Goal: Task Accomplishment & Management: Manage account settings

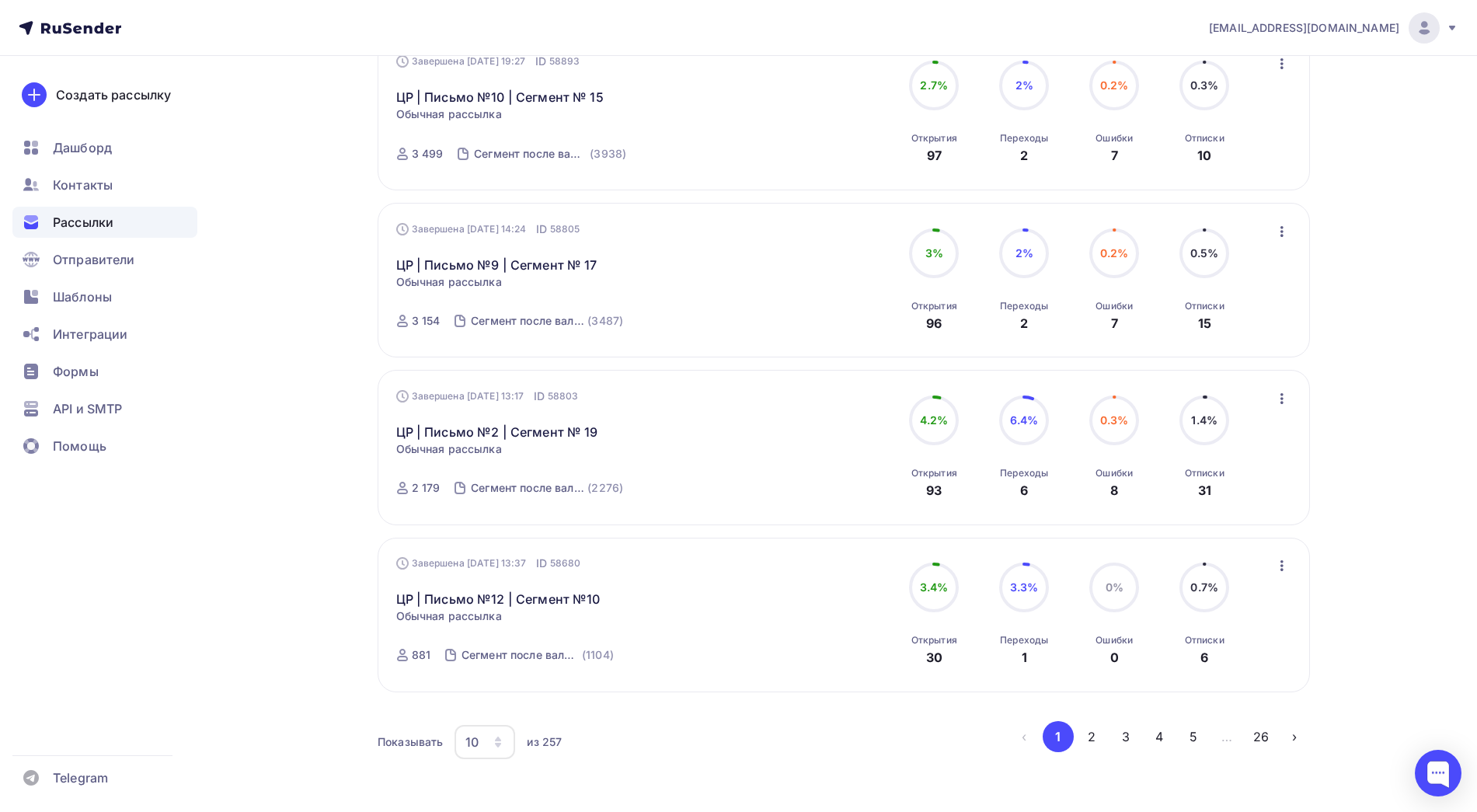
scroll to position [1348, 0]
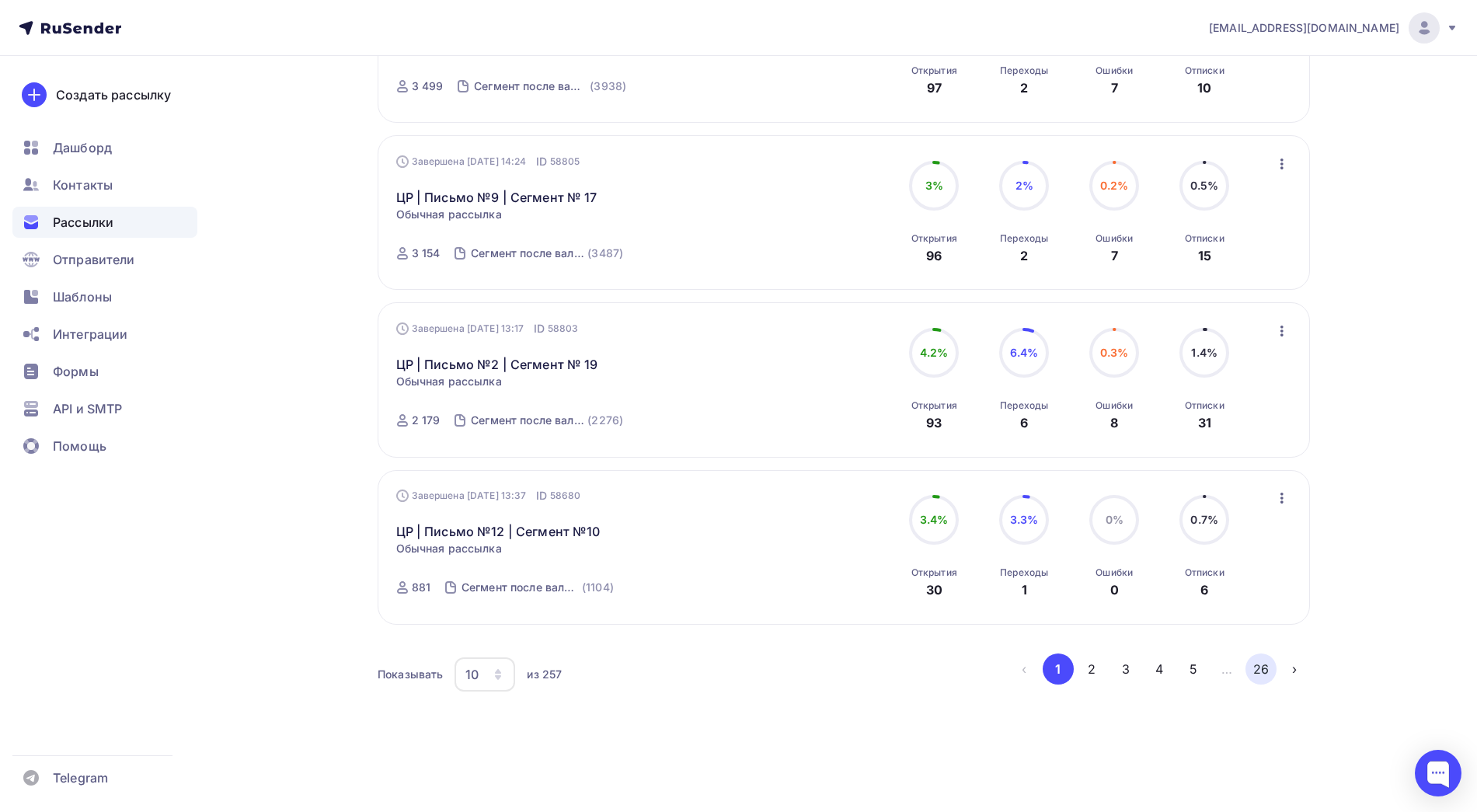
click at [1254, 675] on button "26" at bounding box center [1261, 668] width 31 height 31
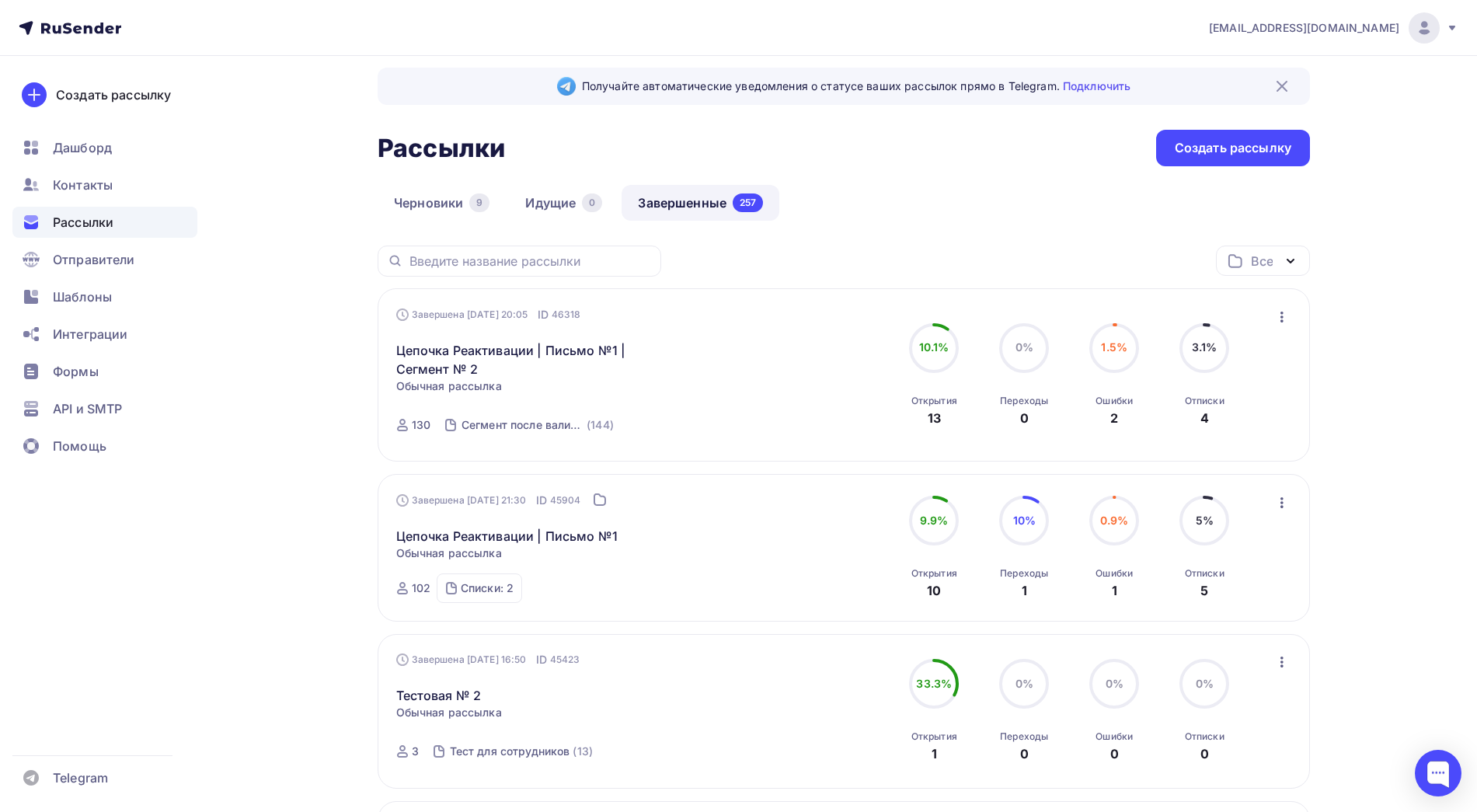
scroll to position [846, 0]
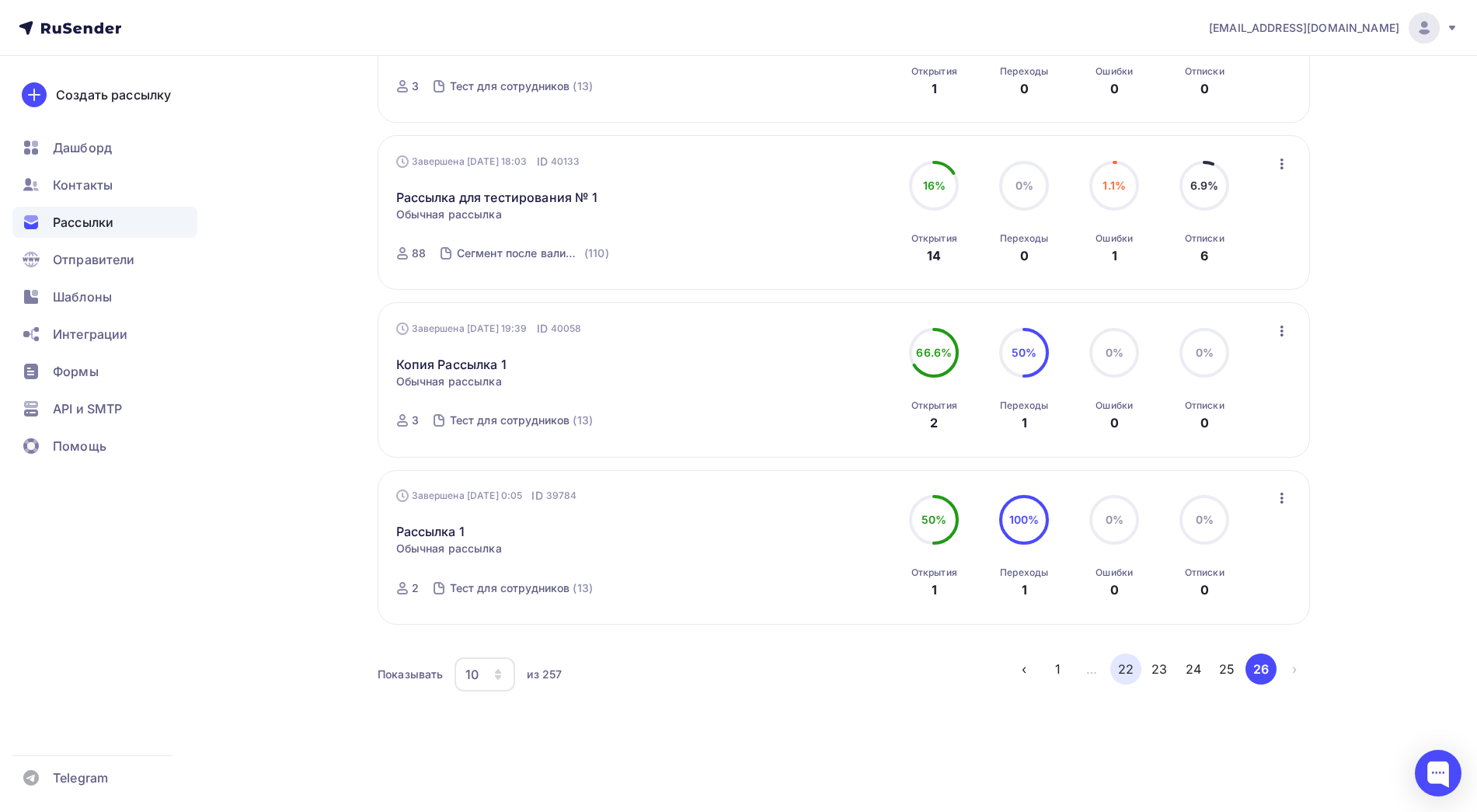
click at [1140, 671] on button "22" at bounding box center [1126, 668] width 31 height 31
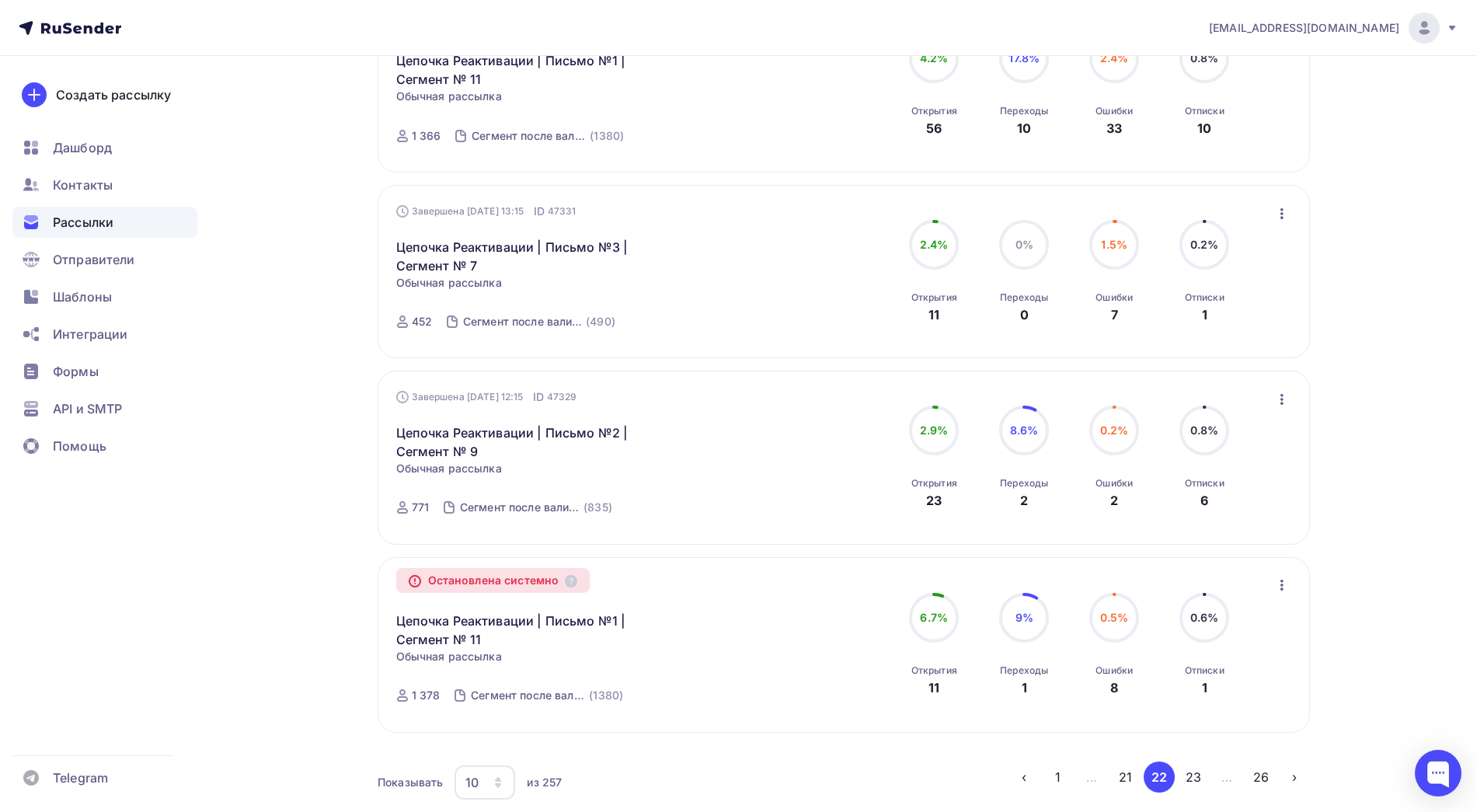
scroll to position [1526, 0]
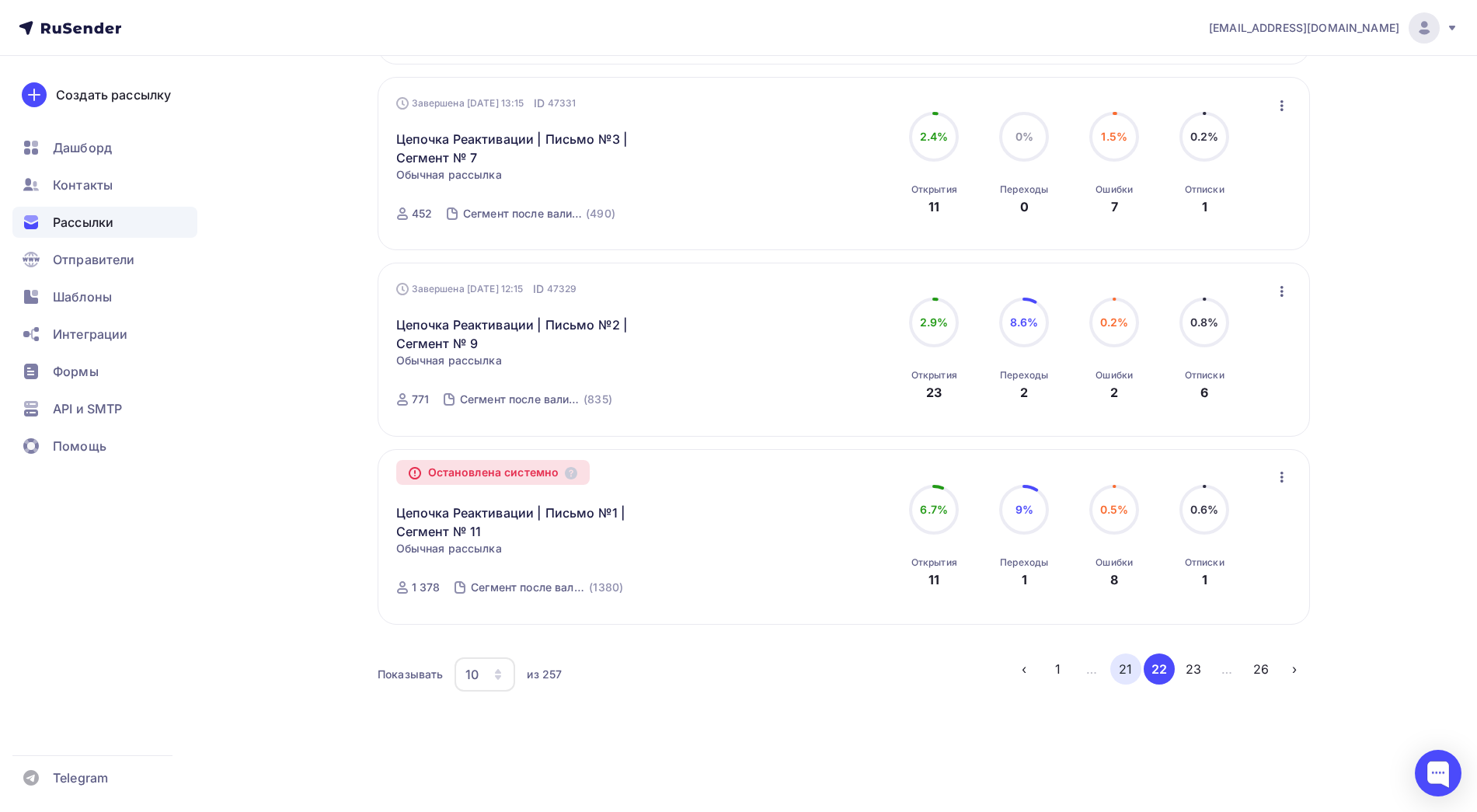
click at [1116, 664] on button "21" at bounding box center [1126, 668] width 31 height 31
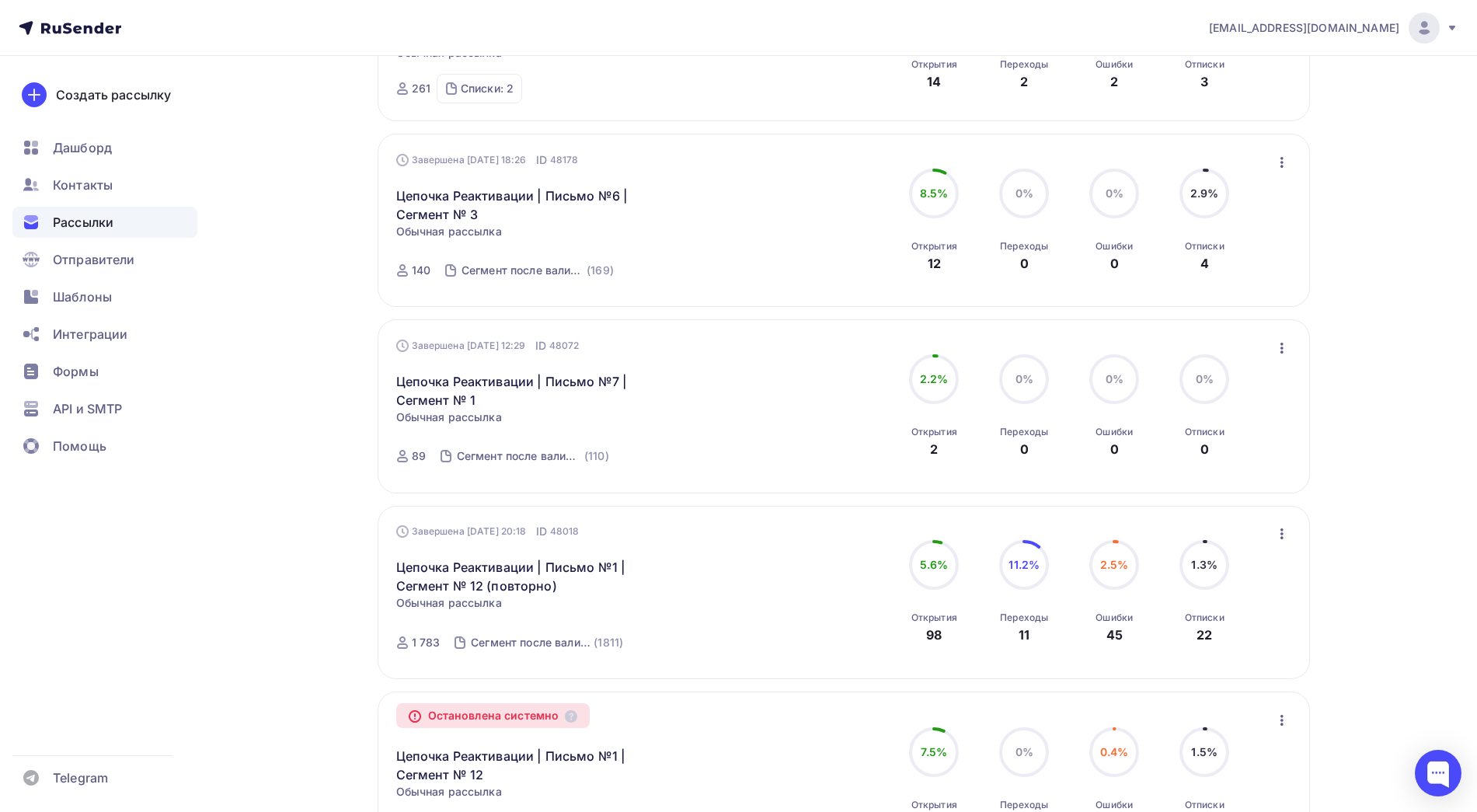
scroll to position [1510, 0]
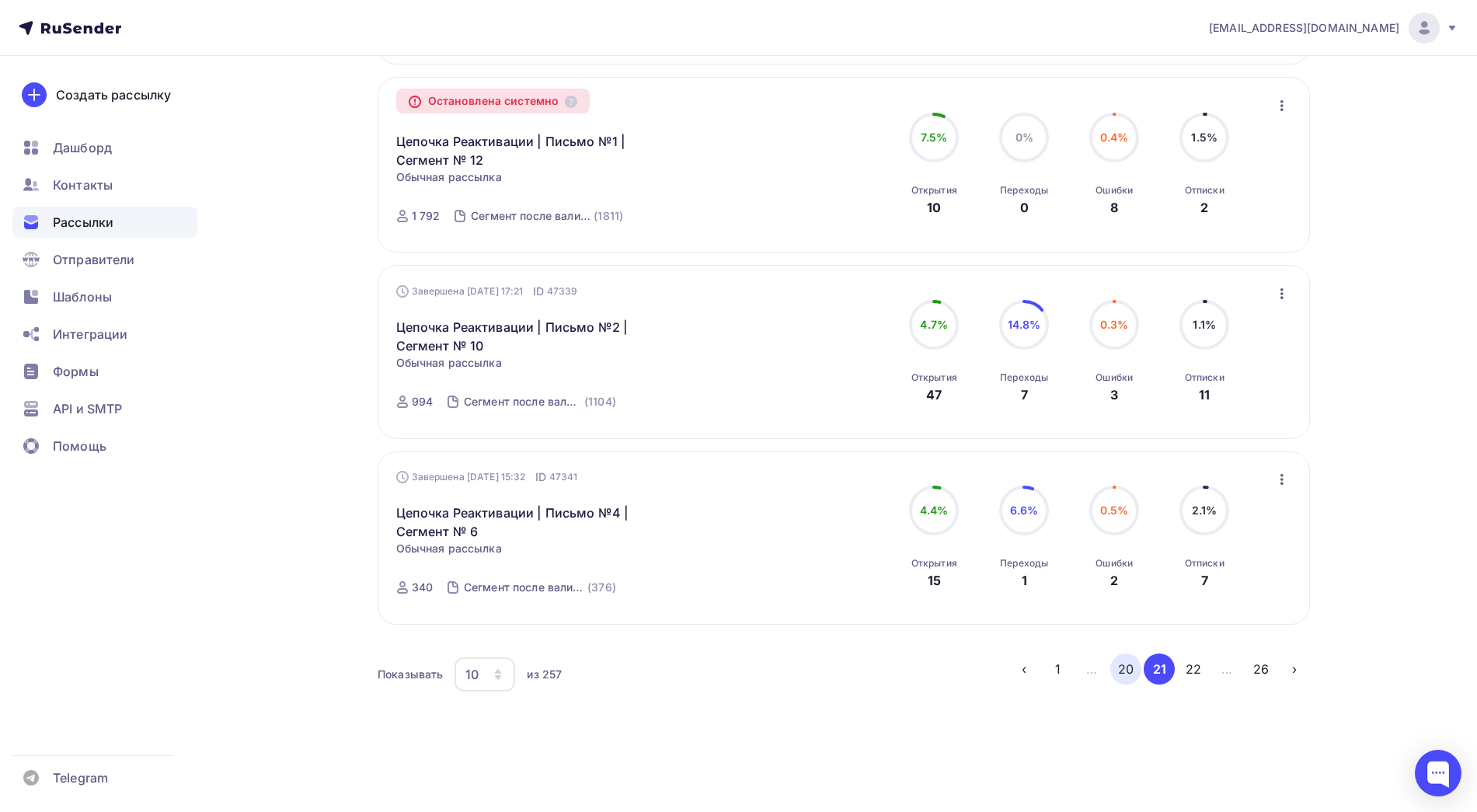
click at [1119, 674] on button "20" at bounding box center [1126, 668] width 31 height 31
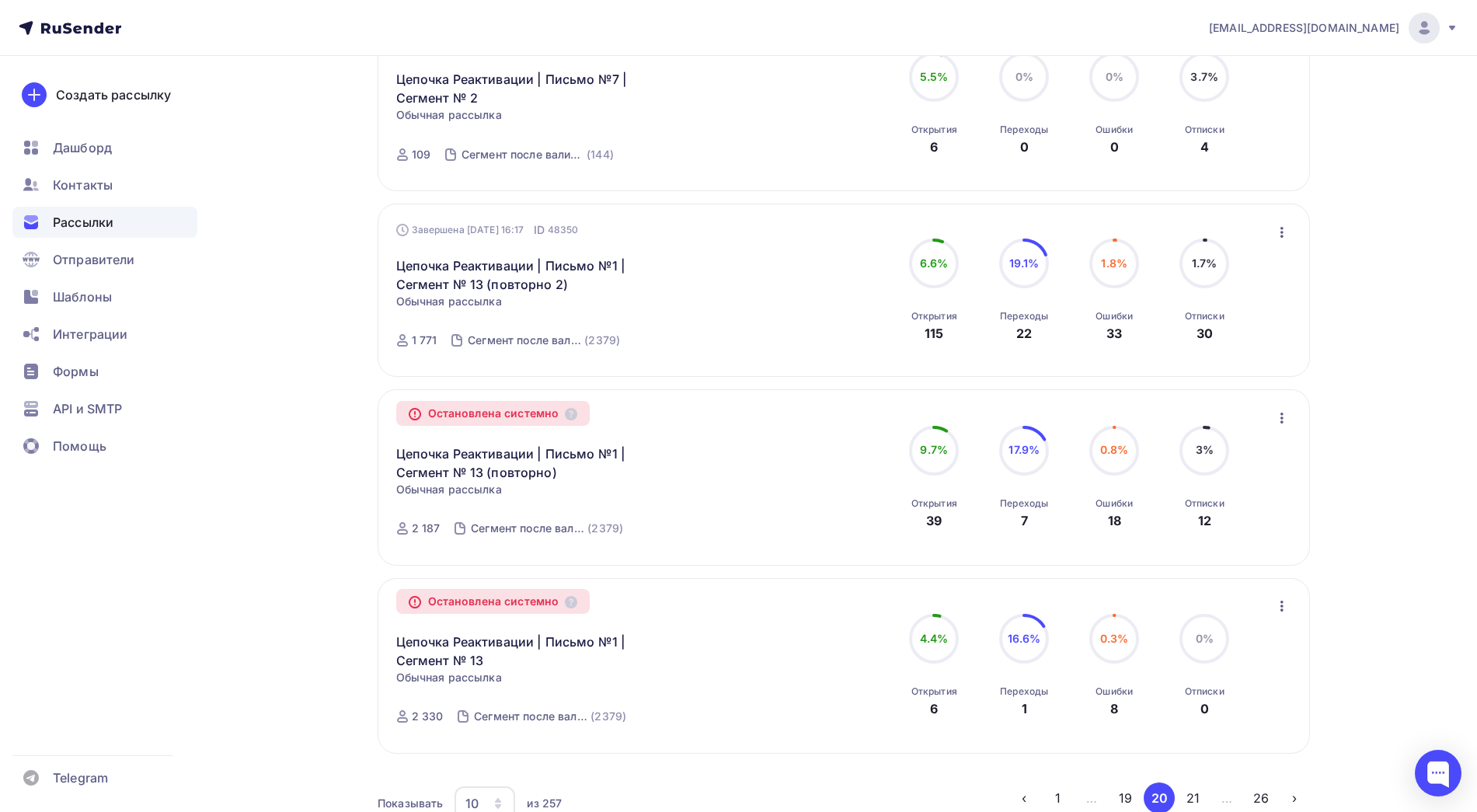
scroll to position [1528, 0]
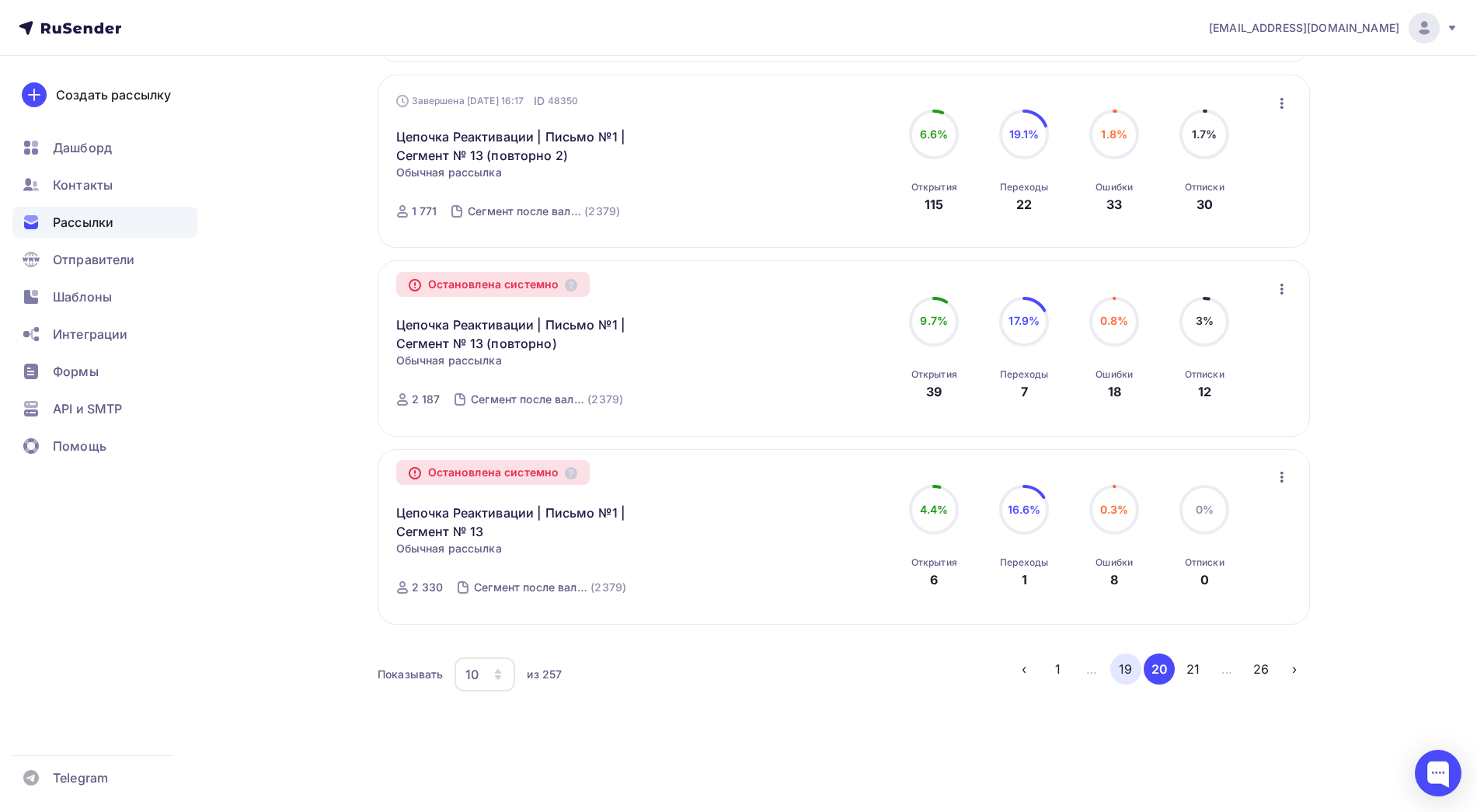
click at [1119, 673] on button "19" at bounding box center [1126, 668] width 31 height 31
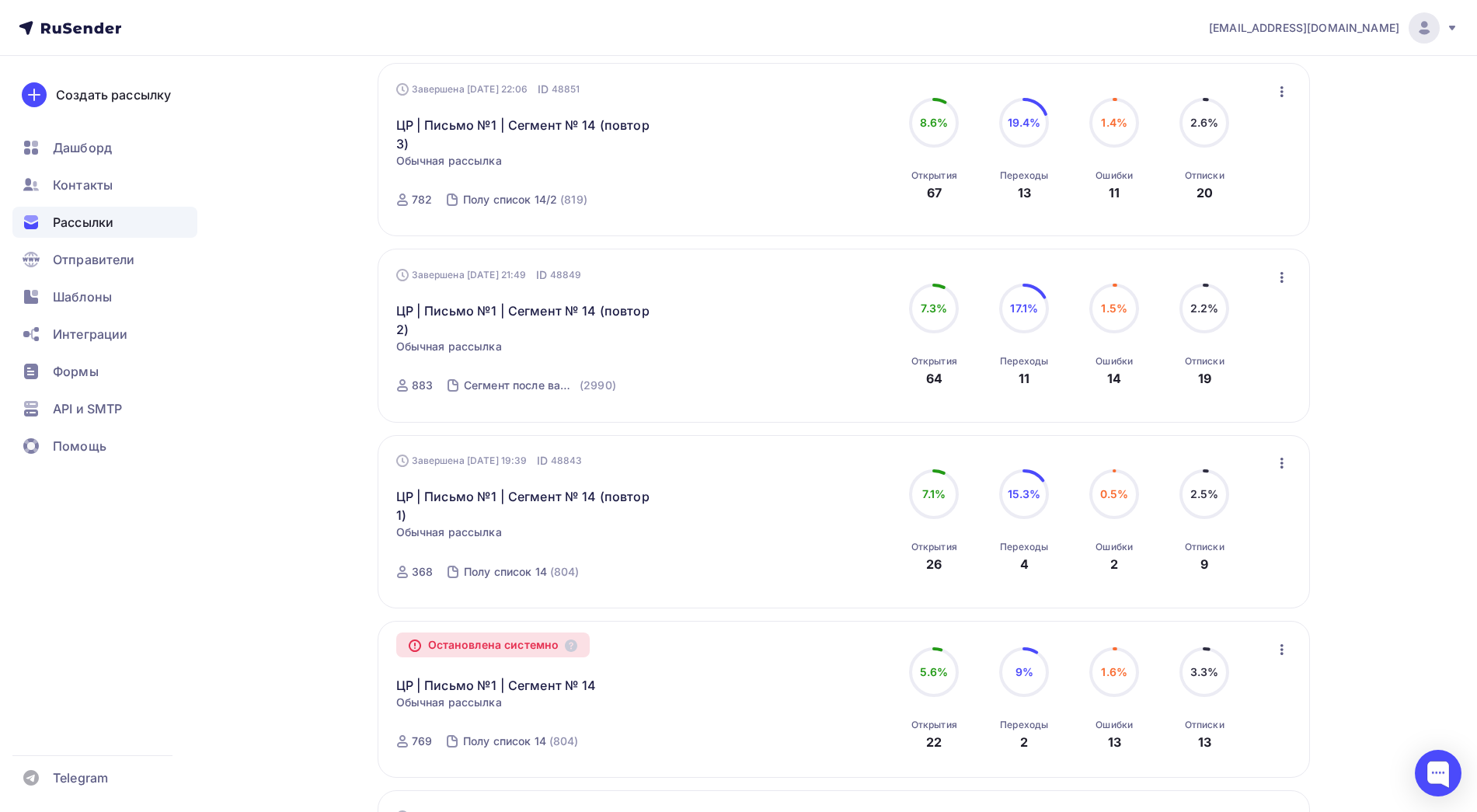
scroll to position [1395, 0]
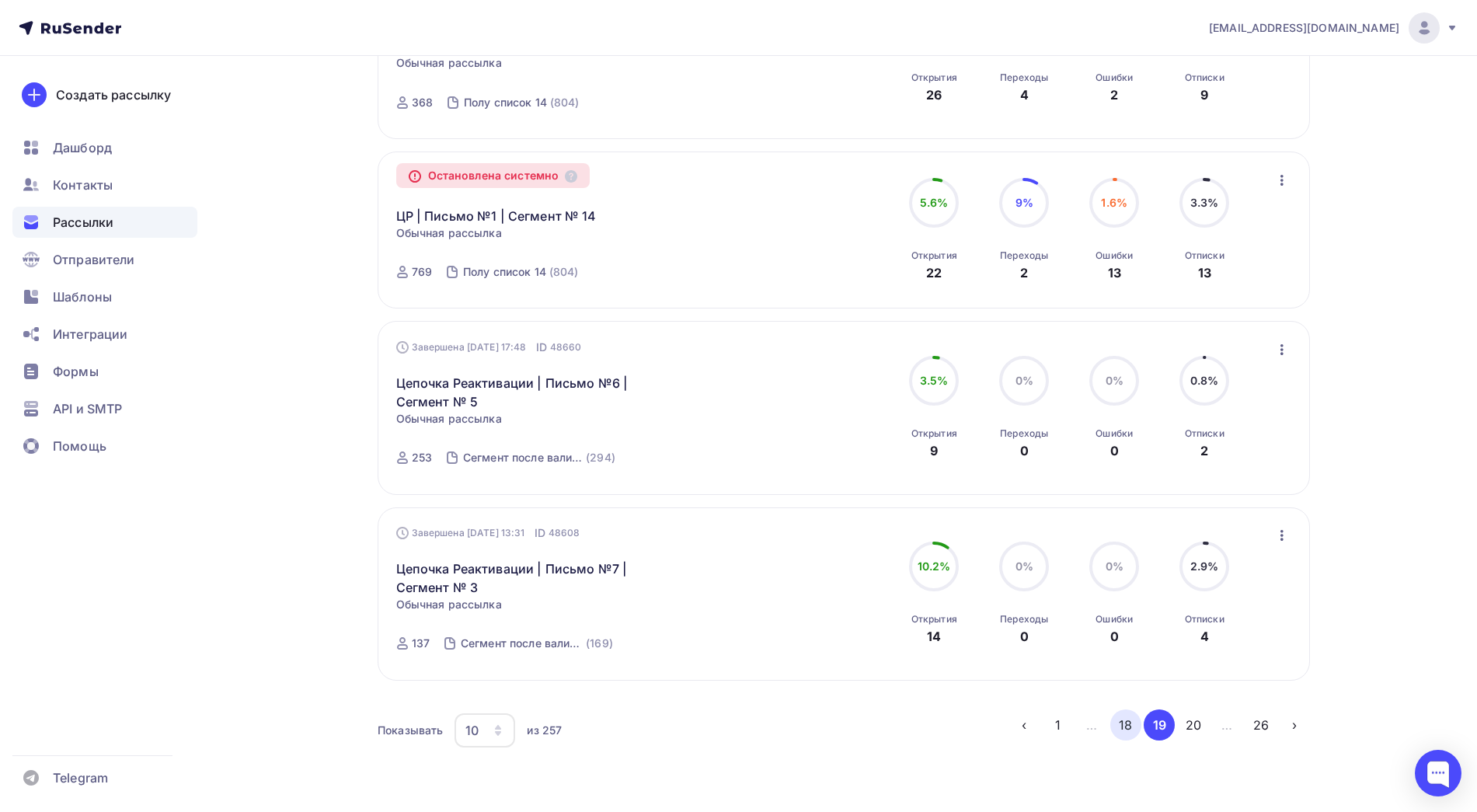
click at [1127, 709] on button "18" at bounding box center [1126, 724] width 31 height 31
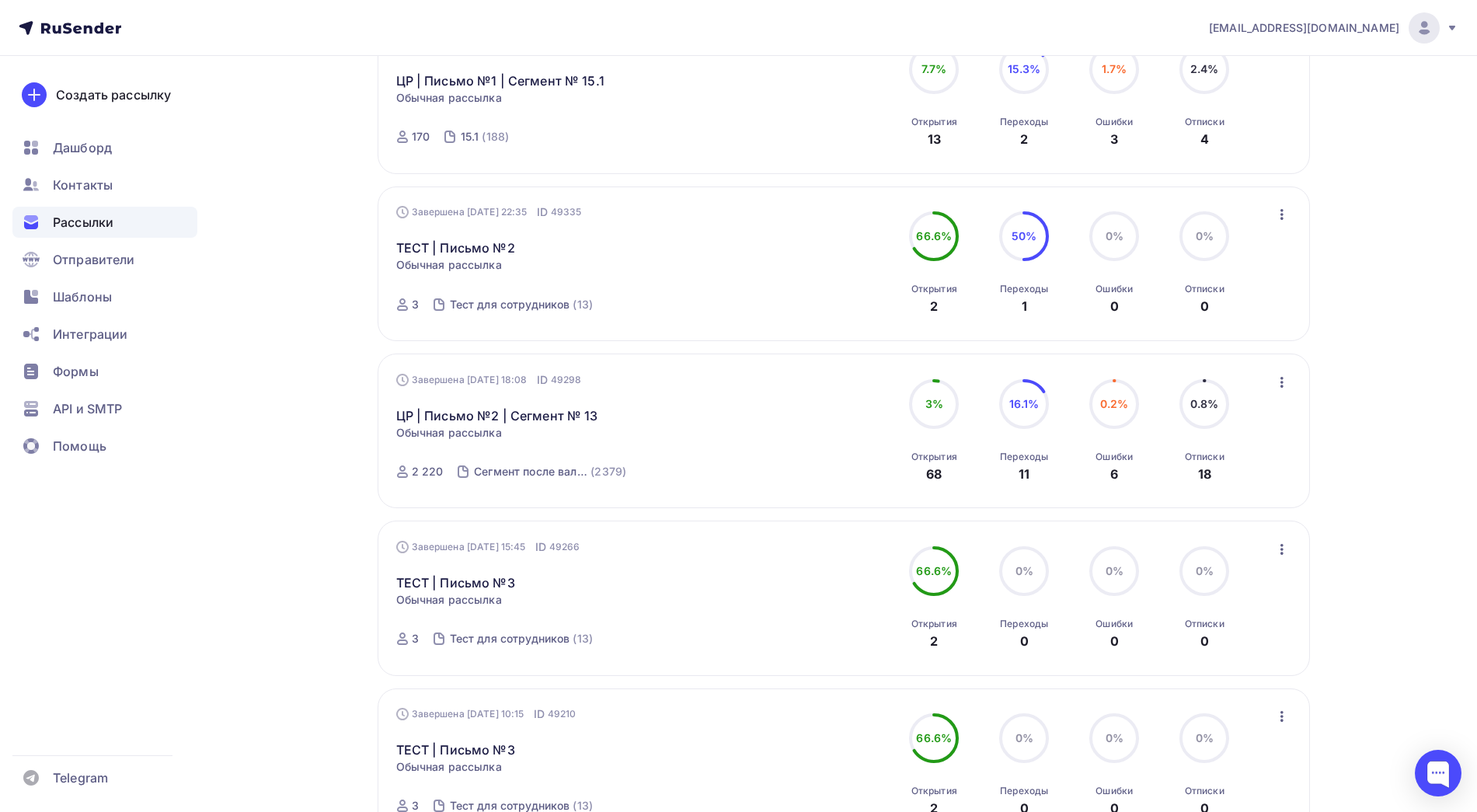
scroll to position [1322, 0]
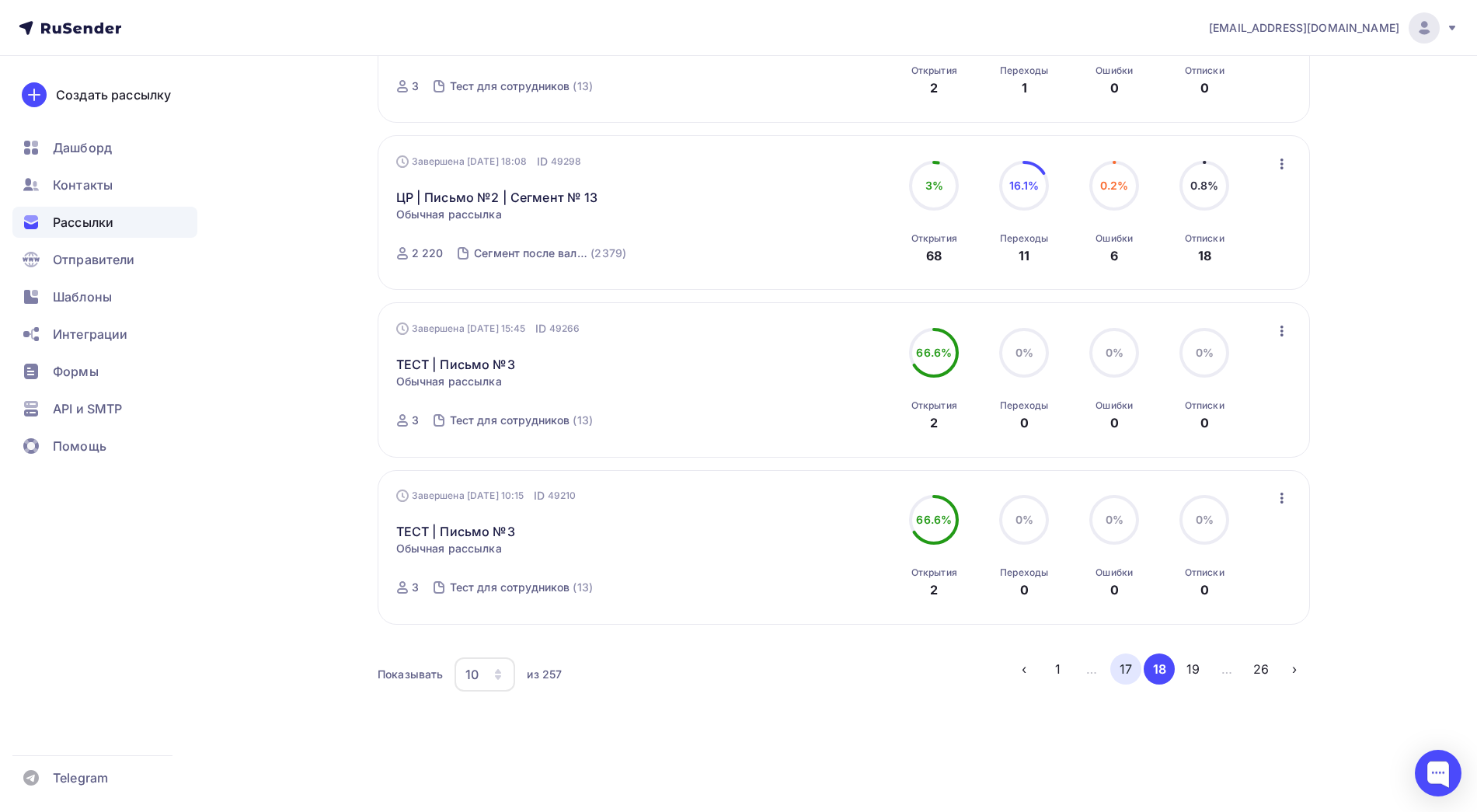
click at [1125, 672] on button "17" at bounding box center [1126, 668] width 31 height 31
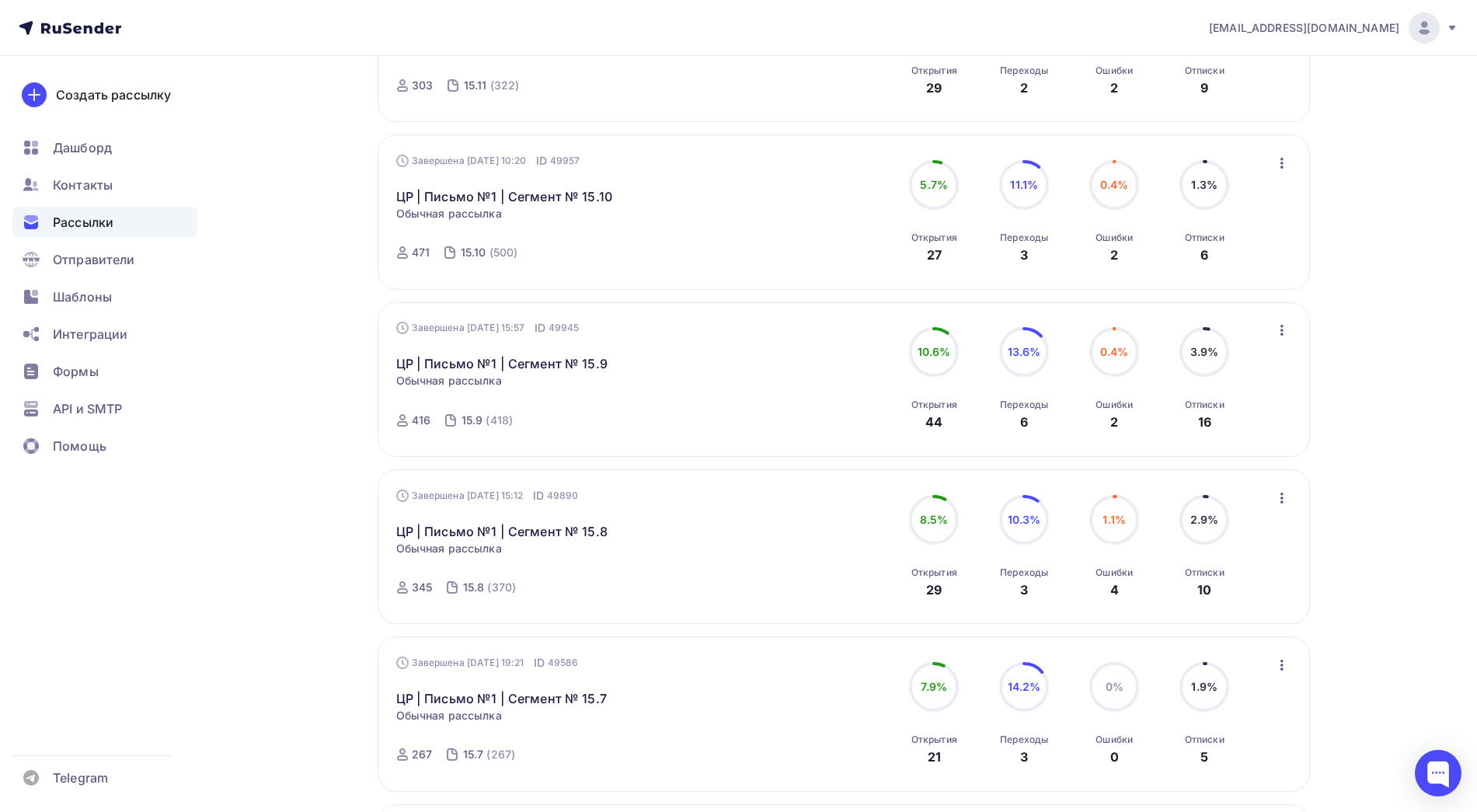
scroll to position [1339, 0]
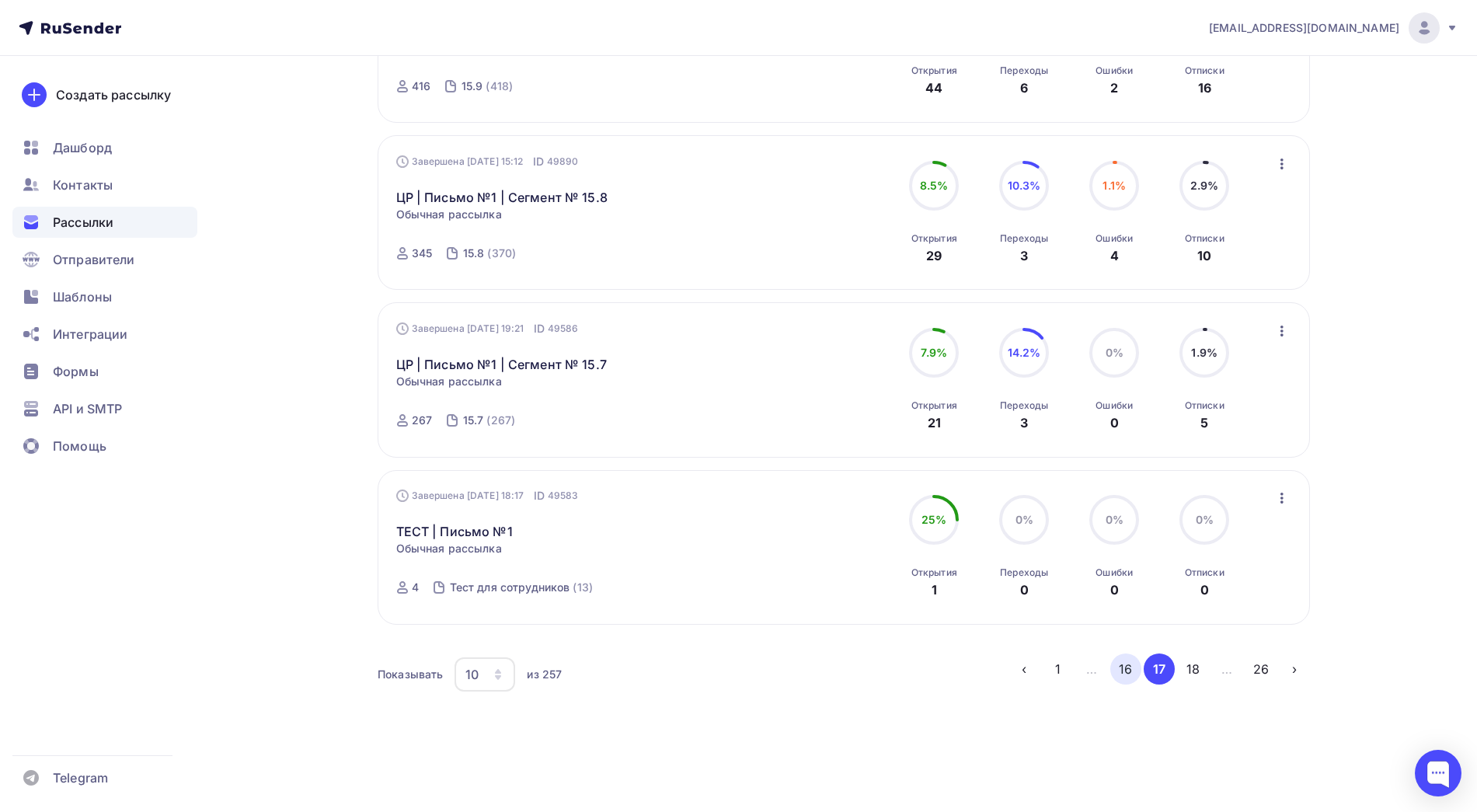
click at [1129, 665] on button "16" at bounding box center [1126, 668] width 31 height 31
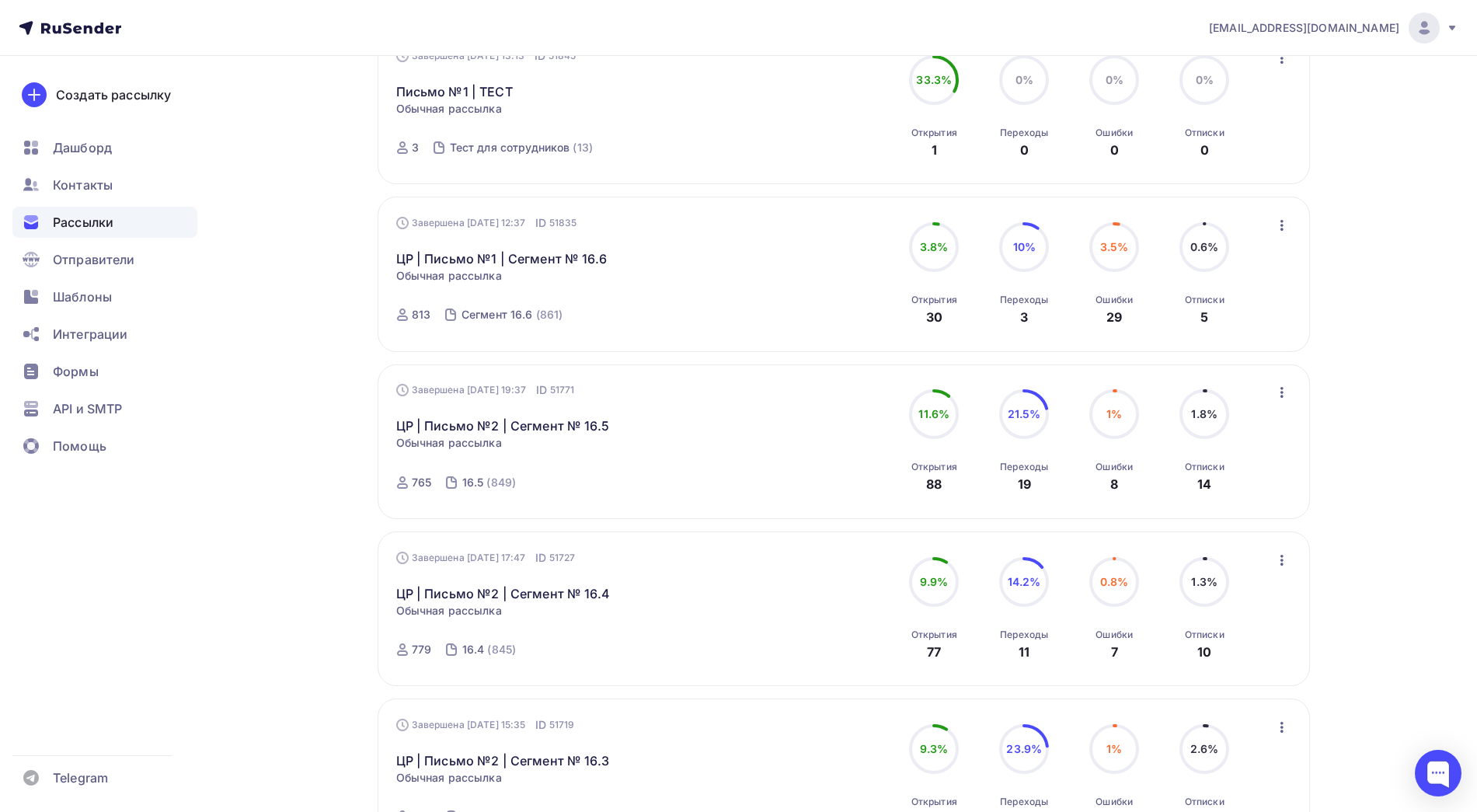
scroll to position [1379, 0]
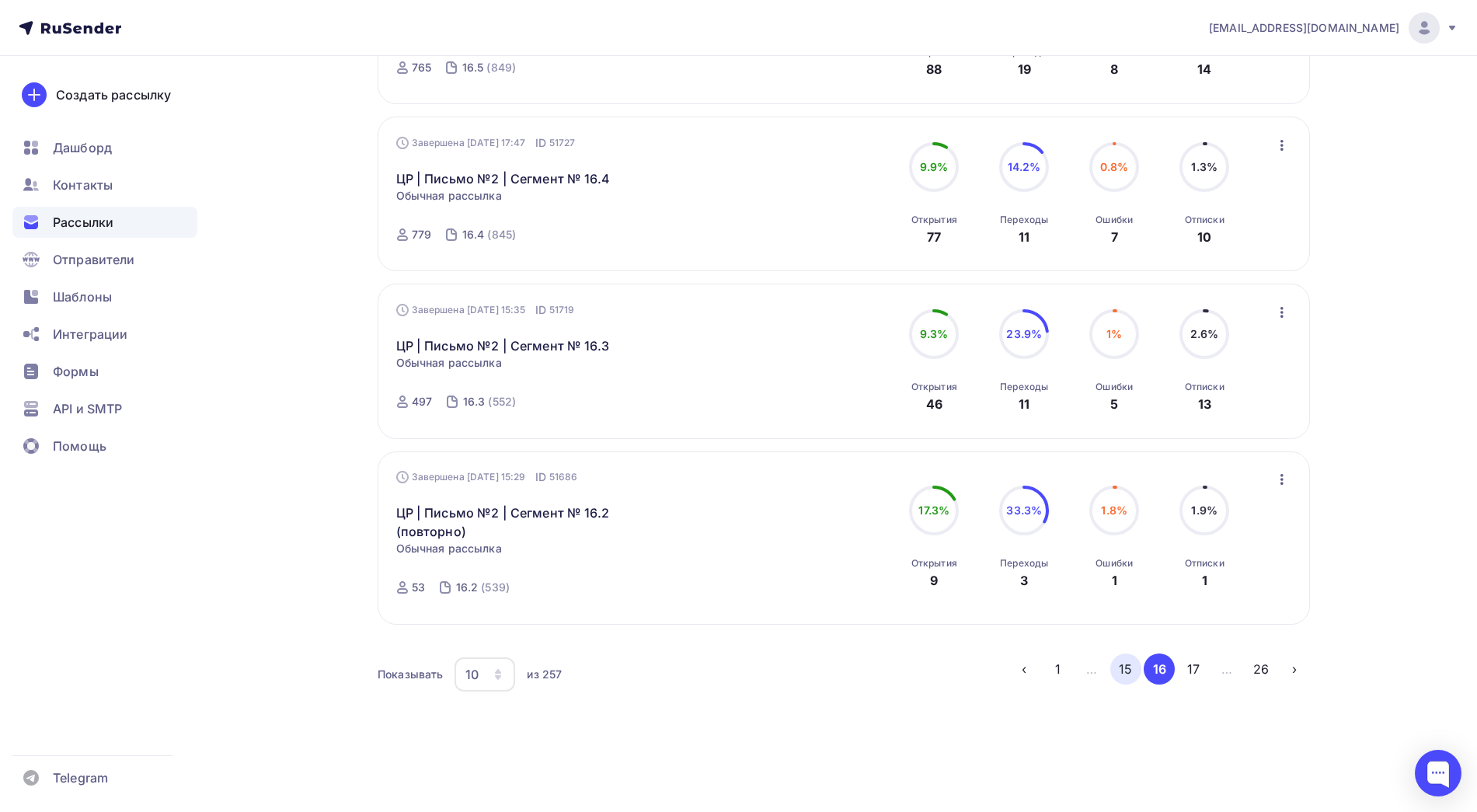
click at [1127, 676] on button "15" at bounding box center [1126, 668] width 31 height 31
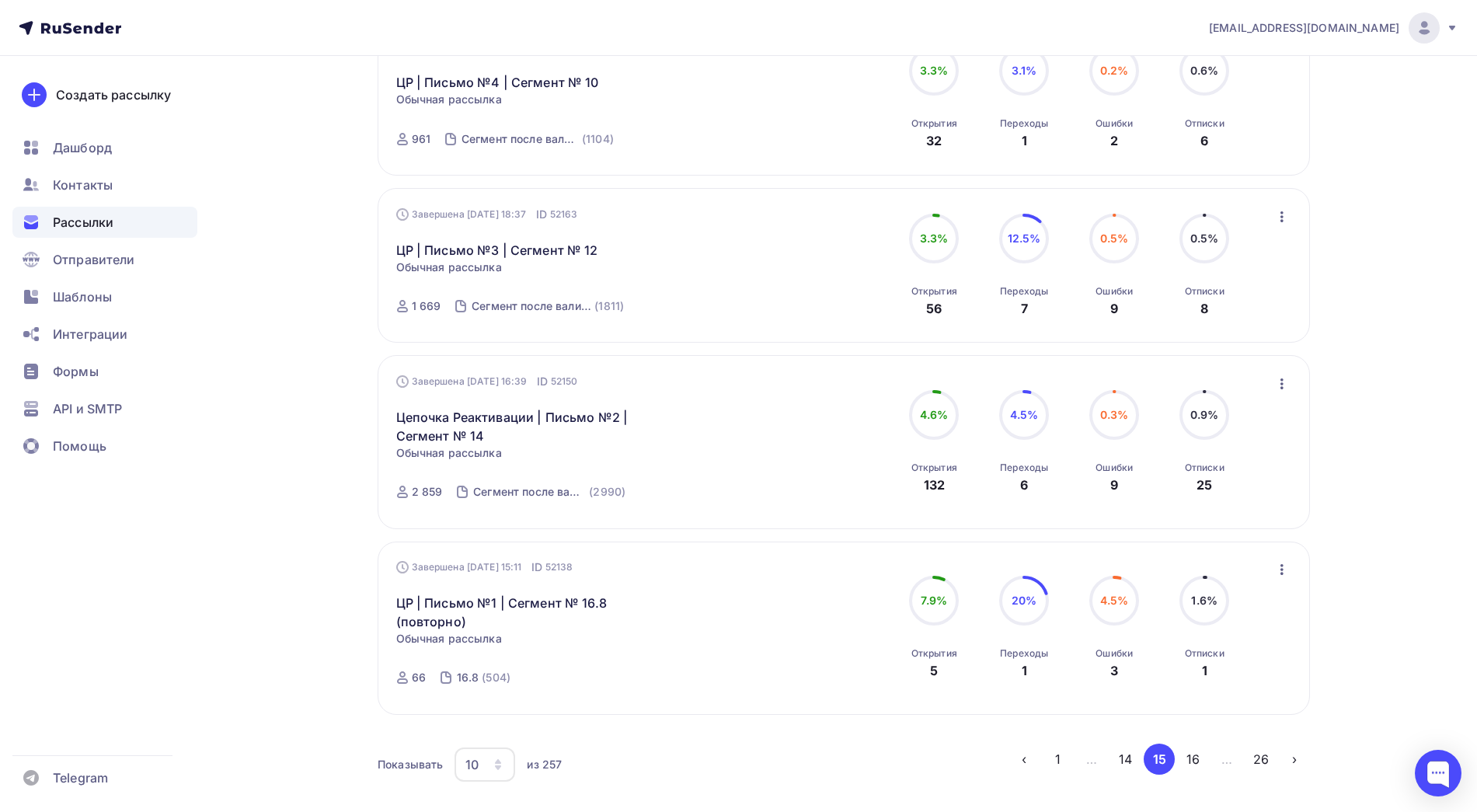
scroll to position [1374, 0]
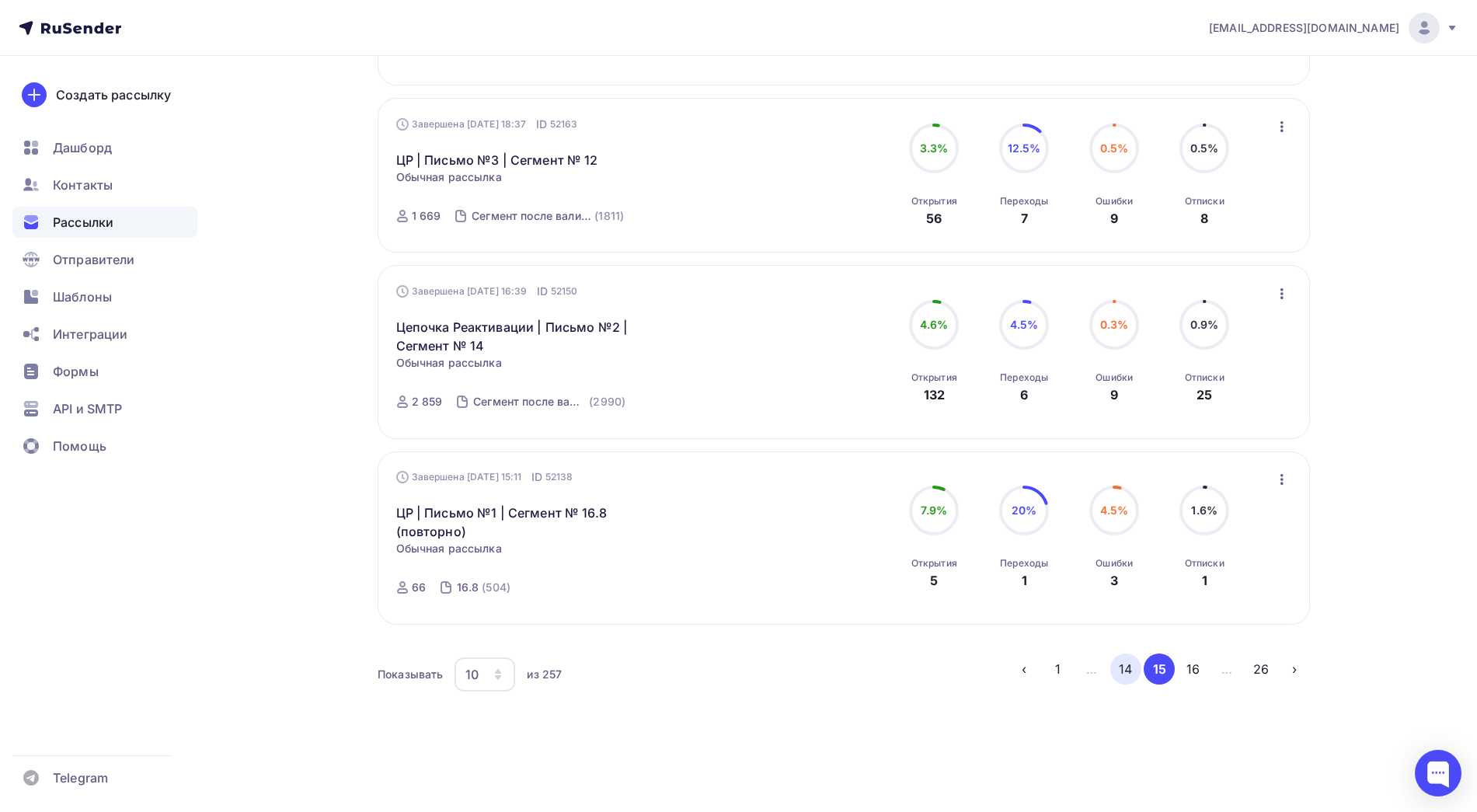
click at [1132, 665] on button "14" at bounding box center [1126, 668] width 31 height 31
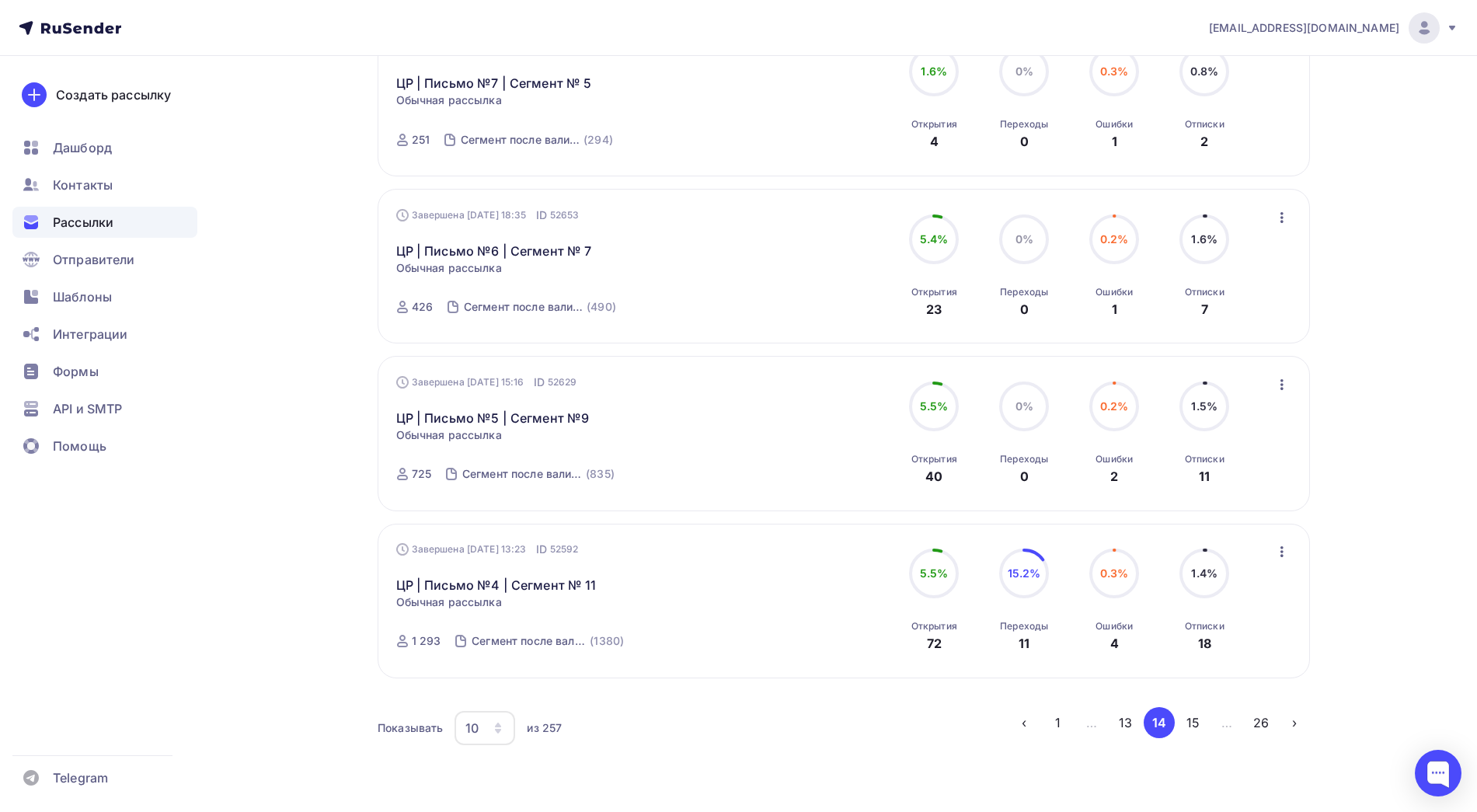
scroll to position [1337, 0]
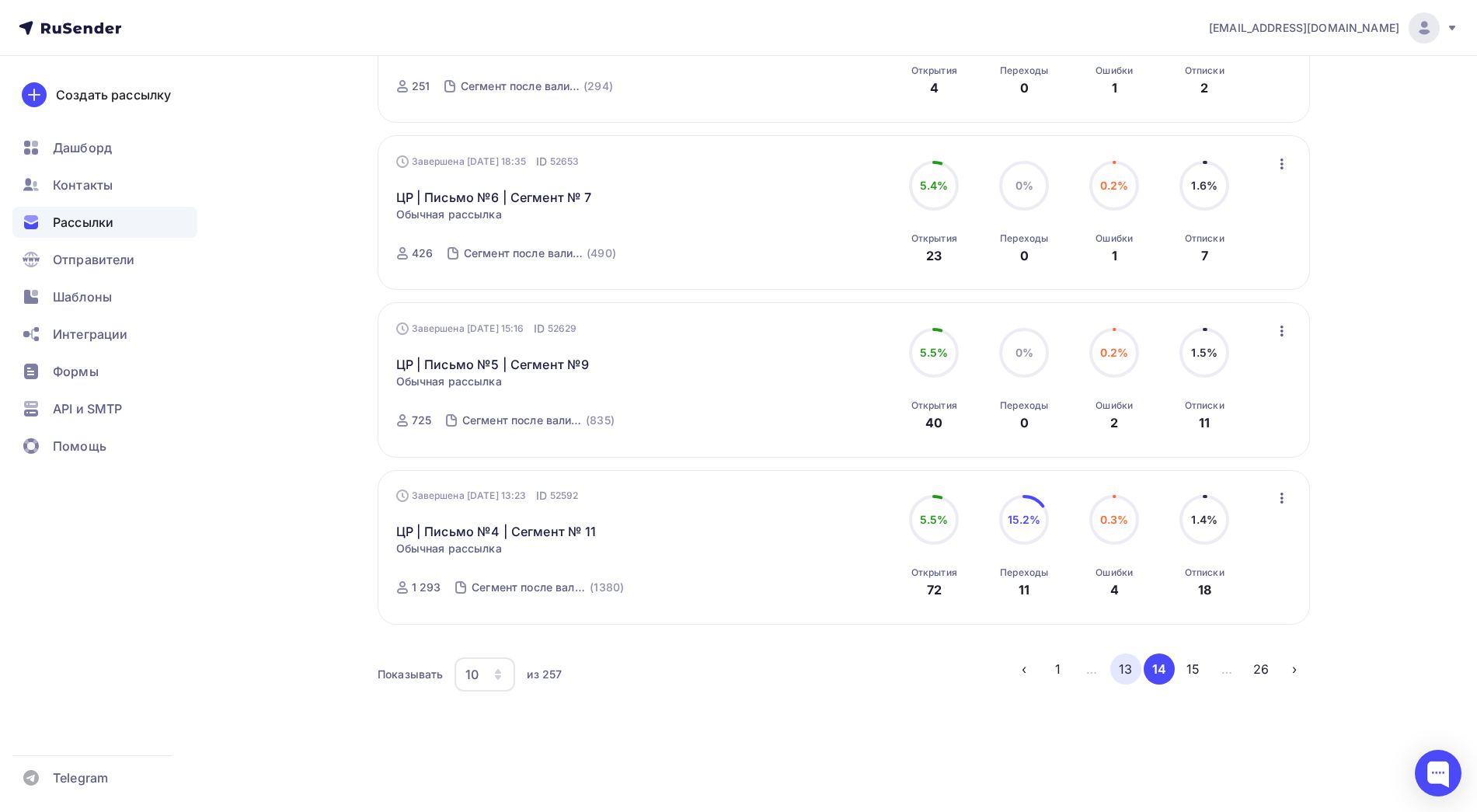
click at [1127, 672] on button "13" at bounding box center [1126, 668] width 31 height 31
click at [1126, 672] on button "12" at bounding box center [1126, 669] width 31 height 31
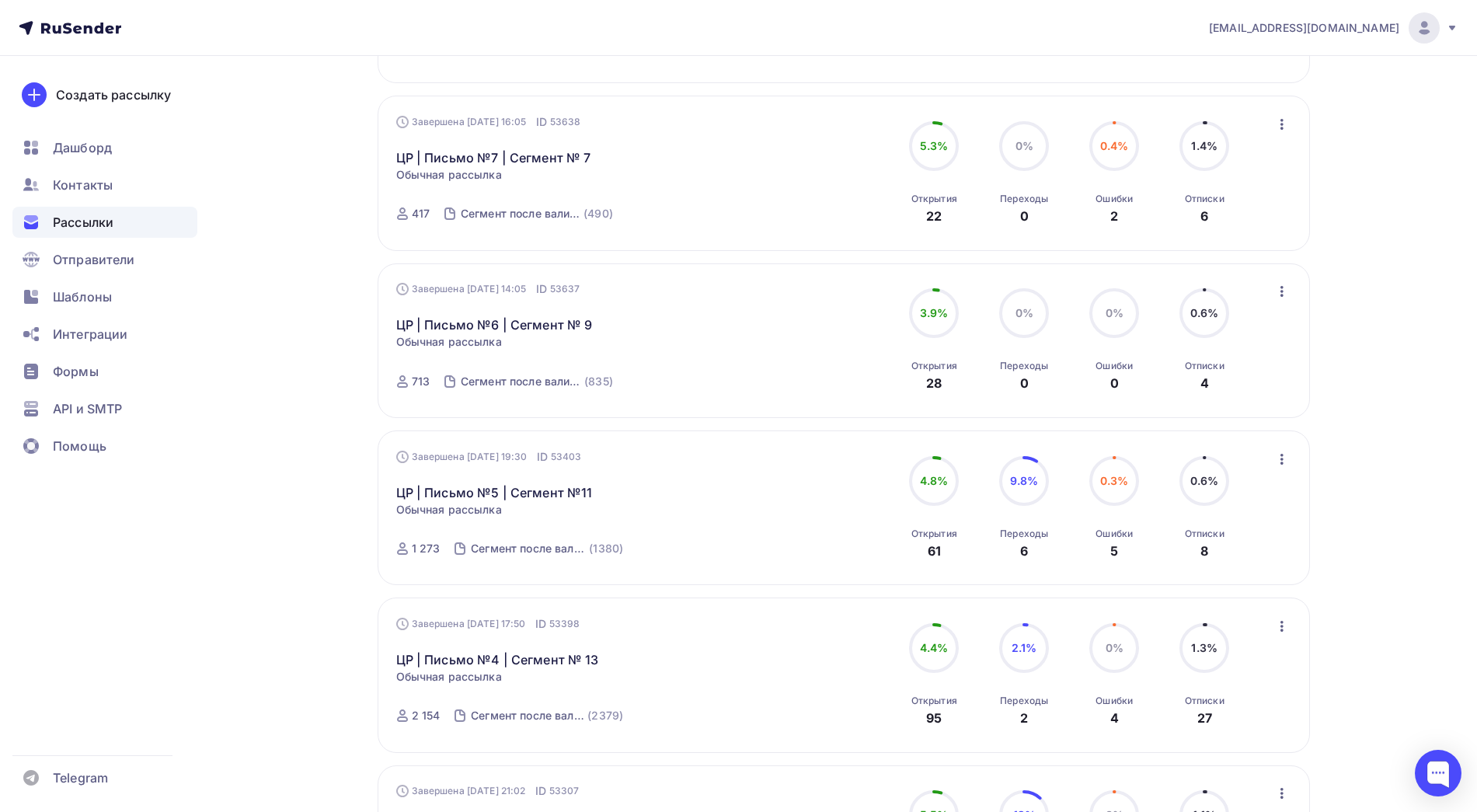
scroll to position [1337, 0]
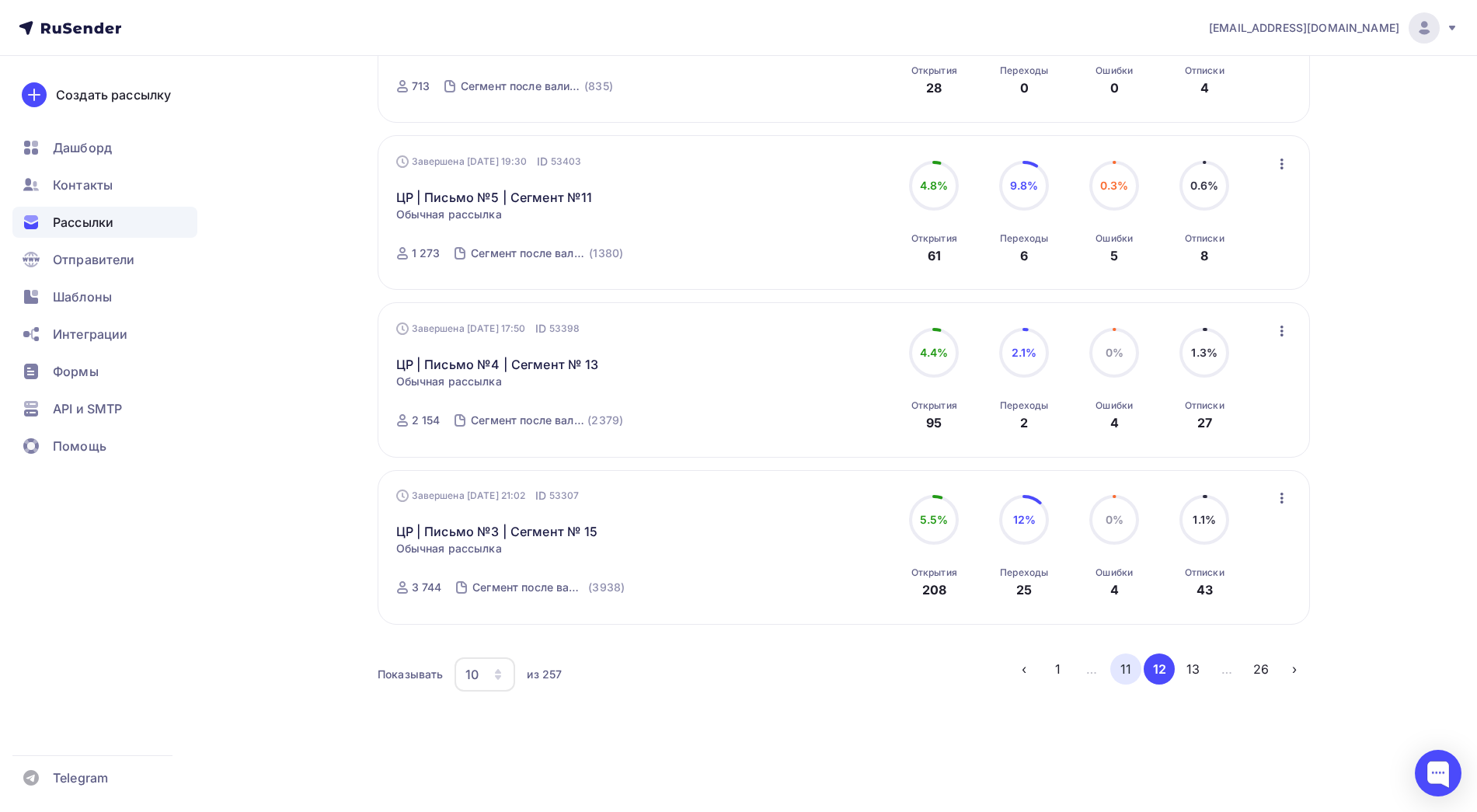
click at [1136, 676] on button "11" at bounding box center [1126, 668] width 31 height 31
click at [1121, 656] on button "10" at bounding box center [1126, 668] width 31 height 31
click at [1132, 673] on button "9" at bounding box center [1126, 668] width 31 height 31
click at [1125, 663] on button "8" at bounding box center [1126, 668] width 31 height 31
click at [1126, 673] on button "7" at bounding box center [1126, 668] width 31 height 31
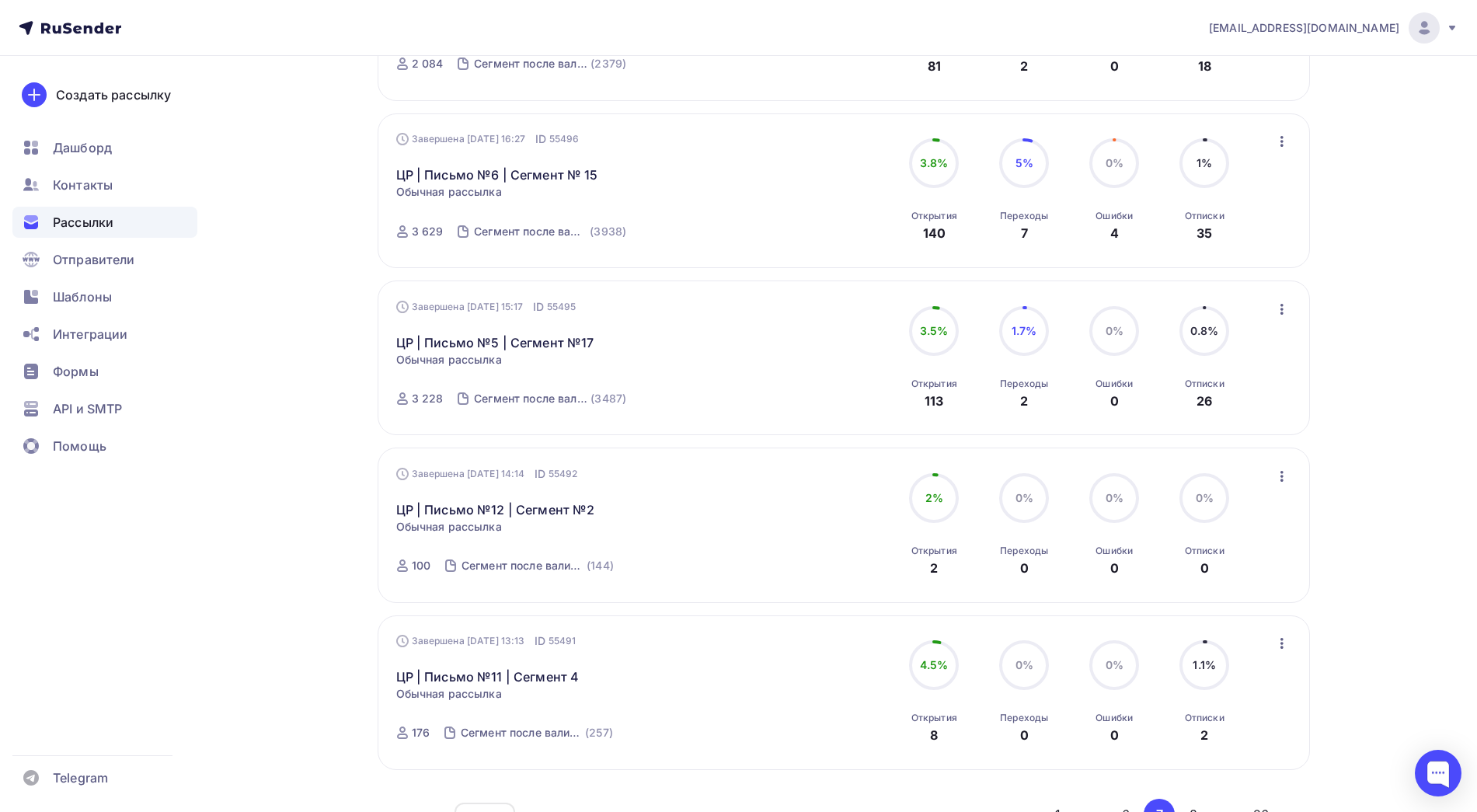
scroll to position [1339, 0]
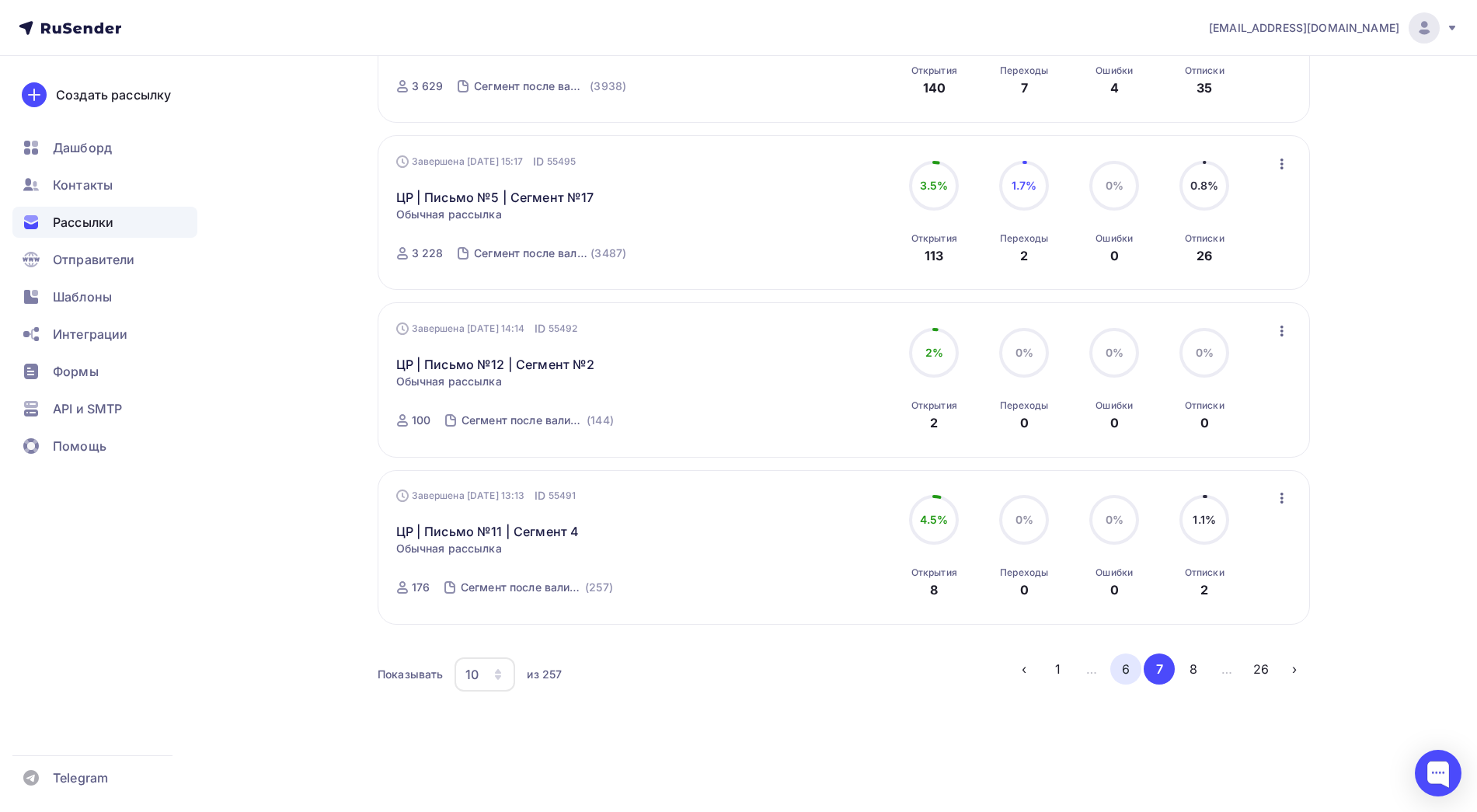
click at [1116, 668] on button "6" at bounding box center [1126, 668] width 31 height 31
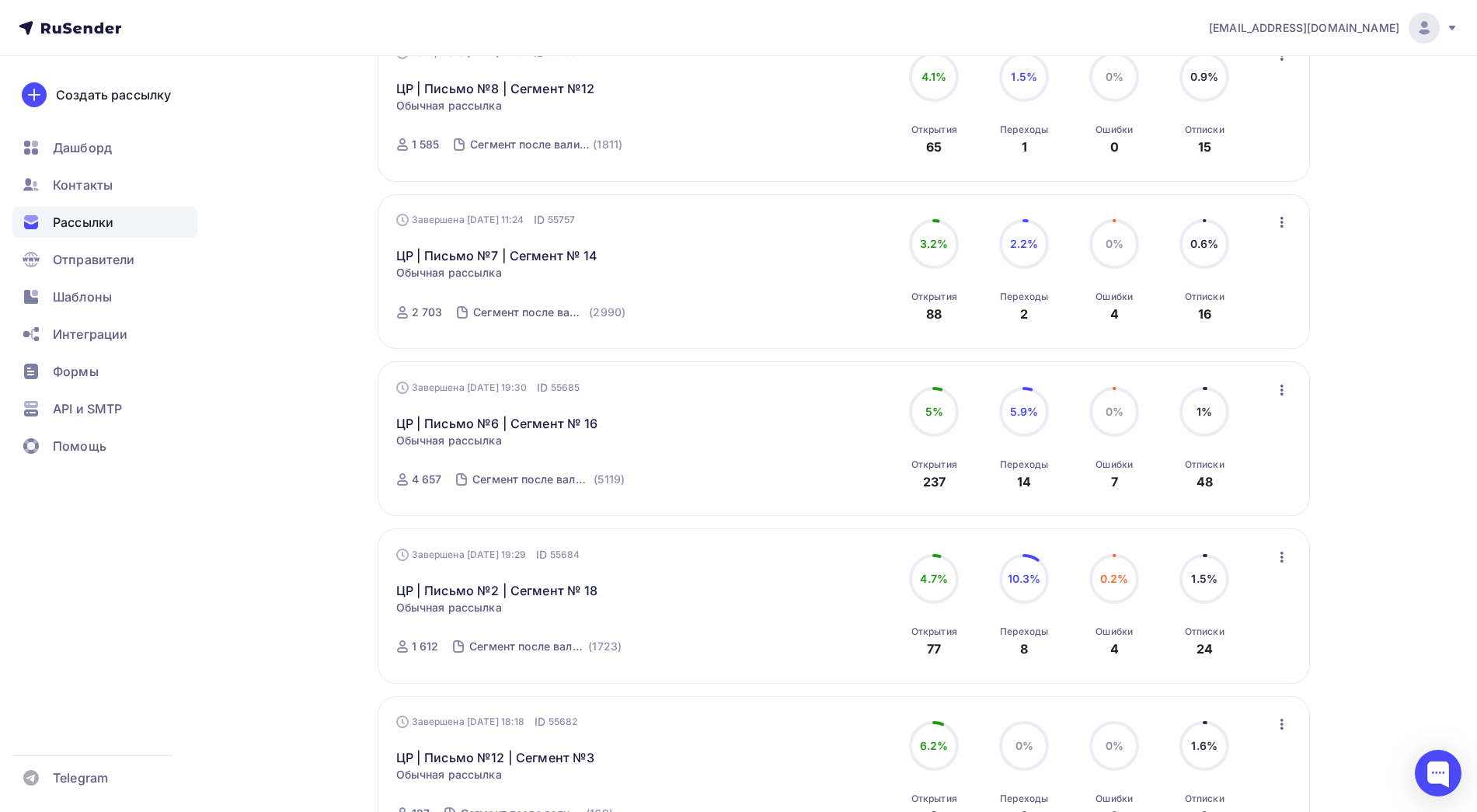
scroll to position [1337, 0]
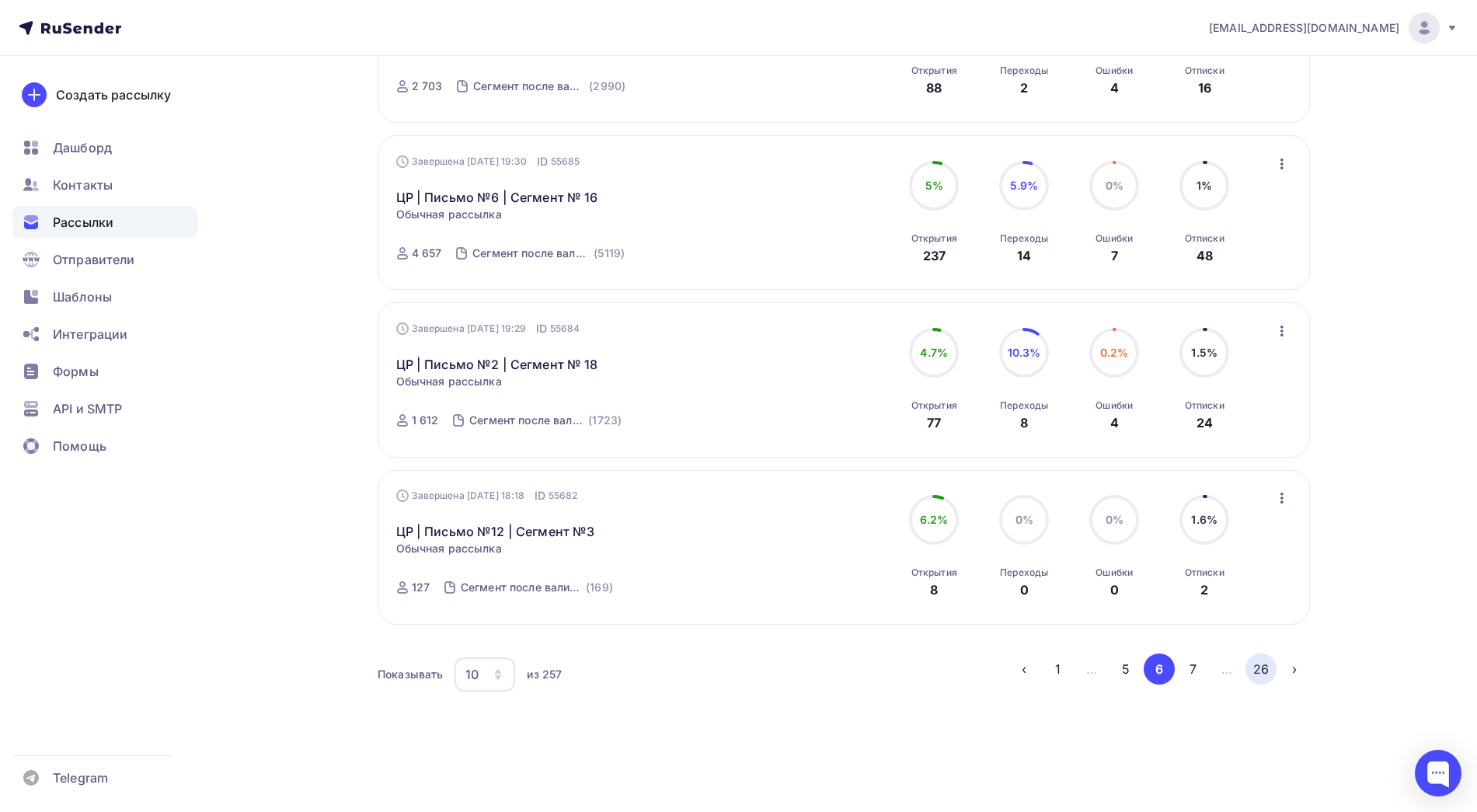
click at [1270, 668] on button "26" at bounding box center [1261, 668] width 31 height 31
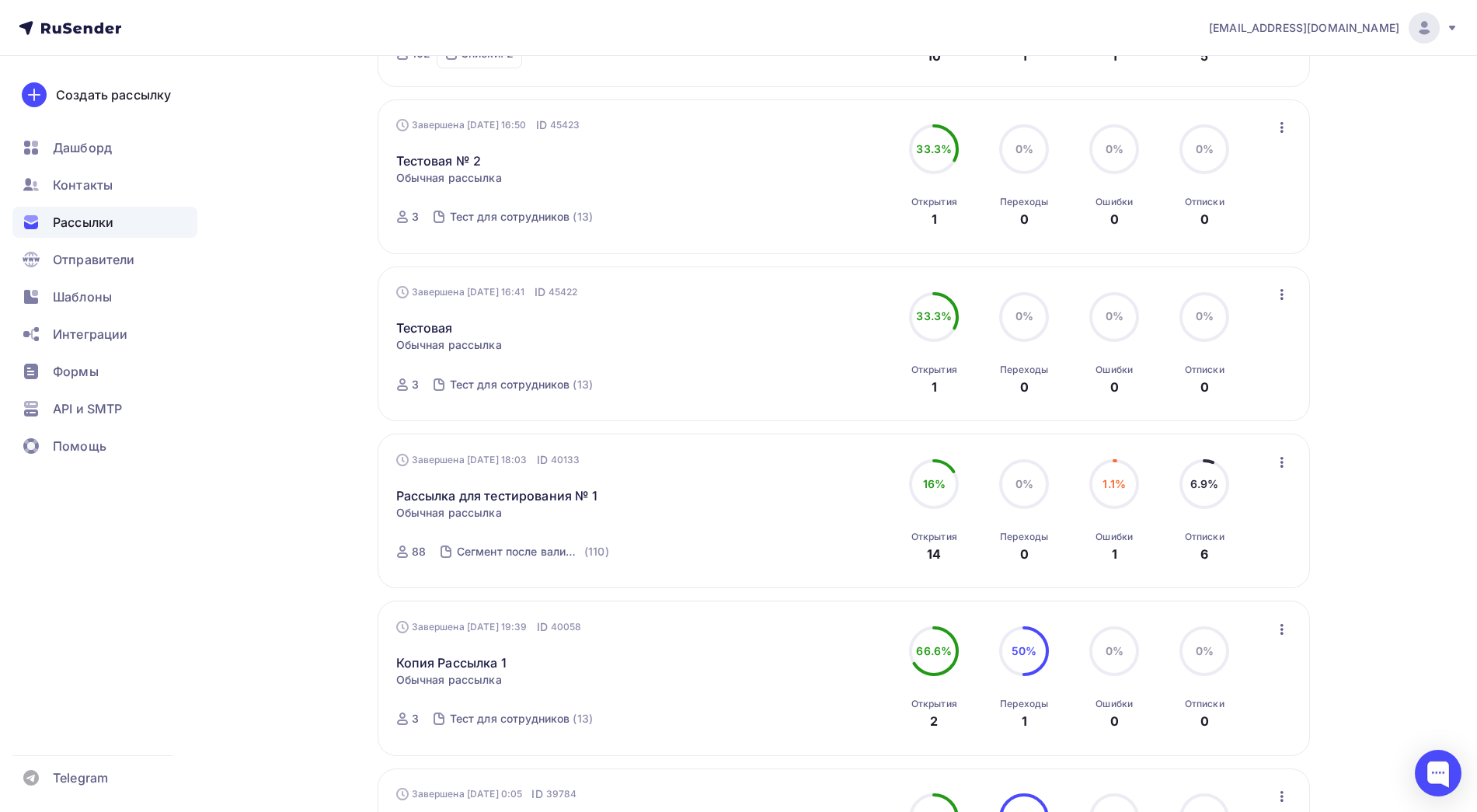
scroll to position [846, 0]
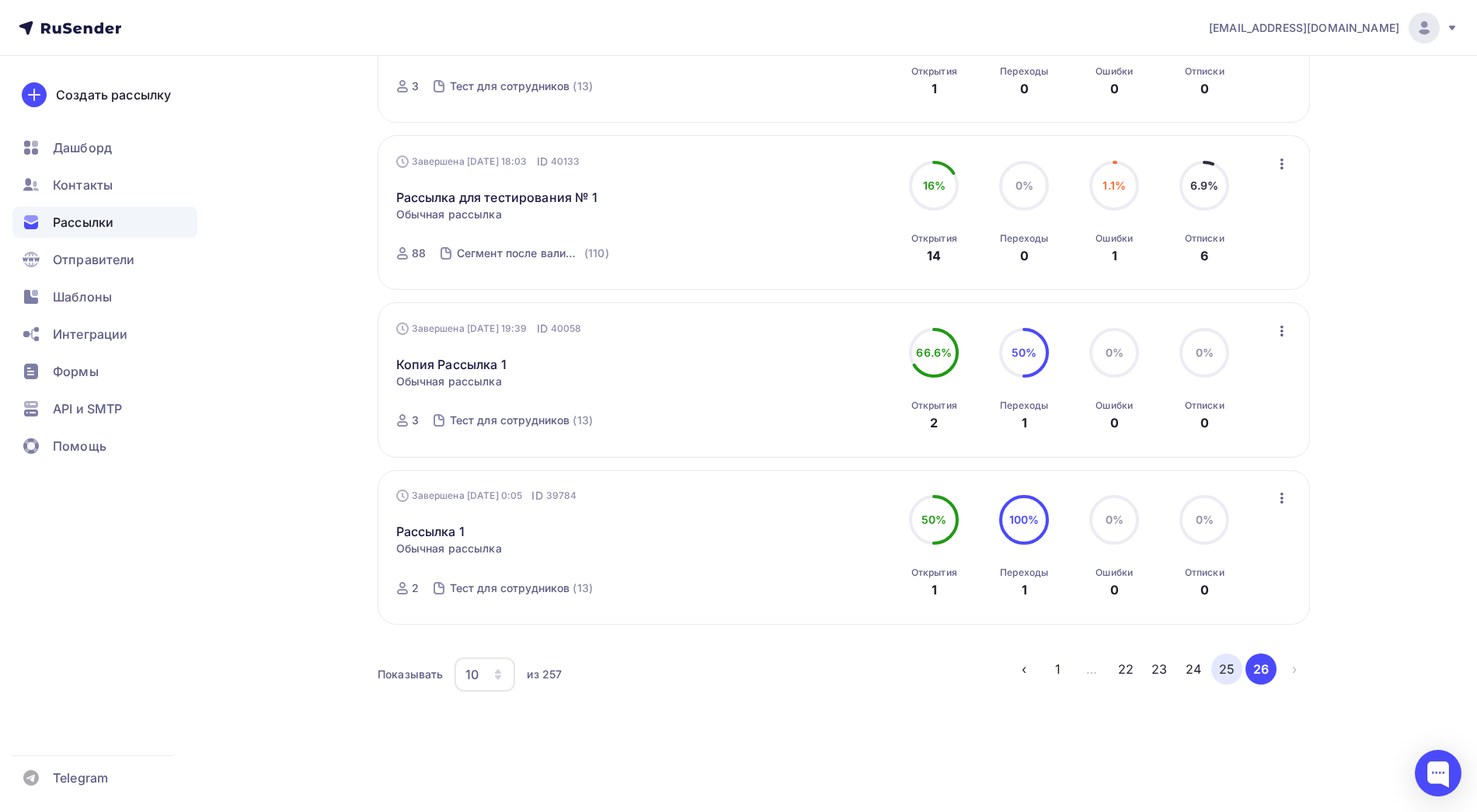
click at [1222, 667] on button "25" at bounding box center [1226, 668] width 31 height 31
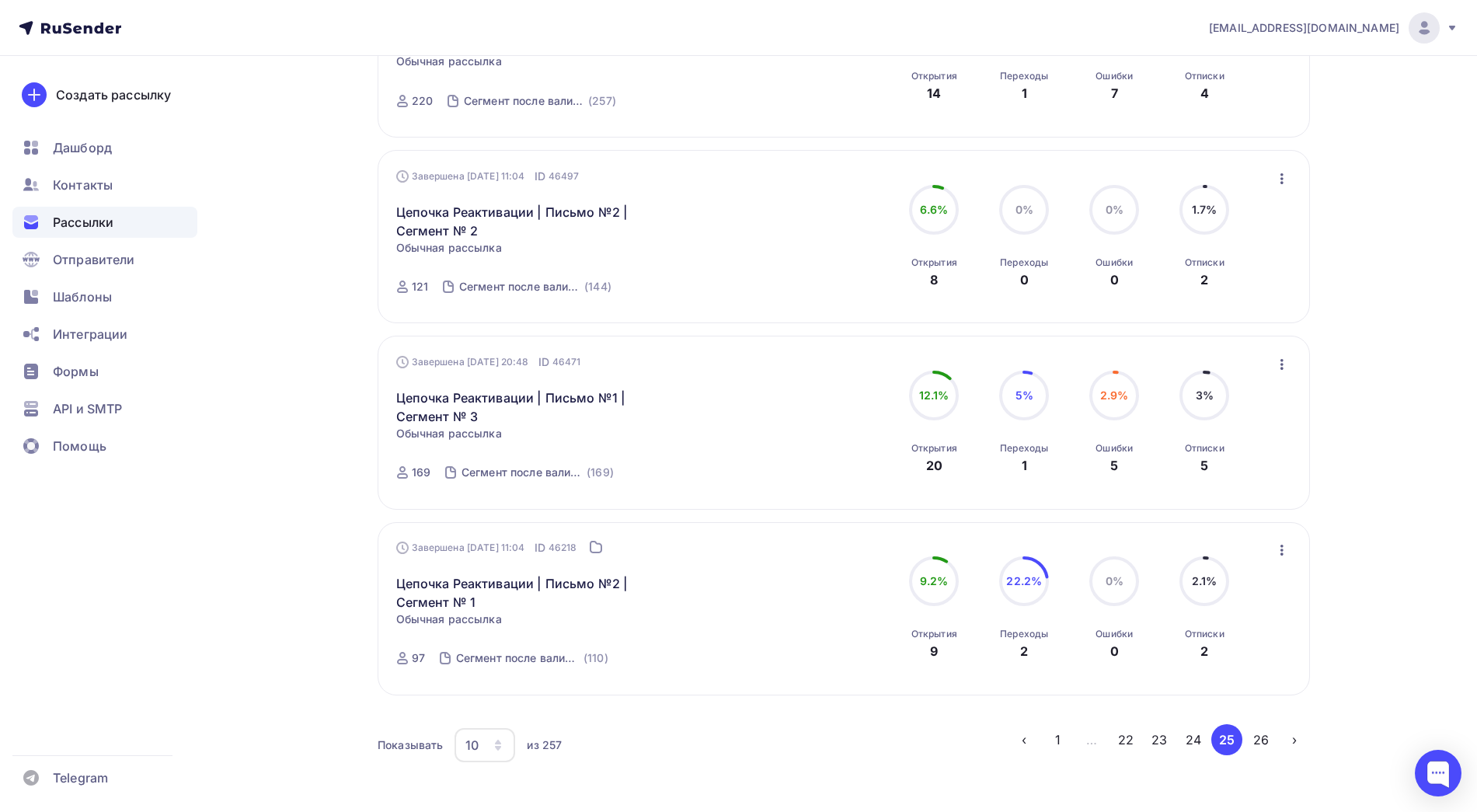
scroll to position [1505, 0]
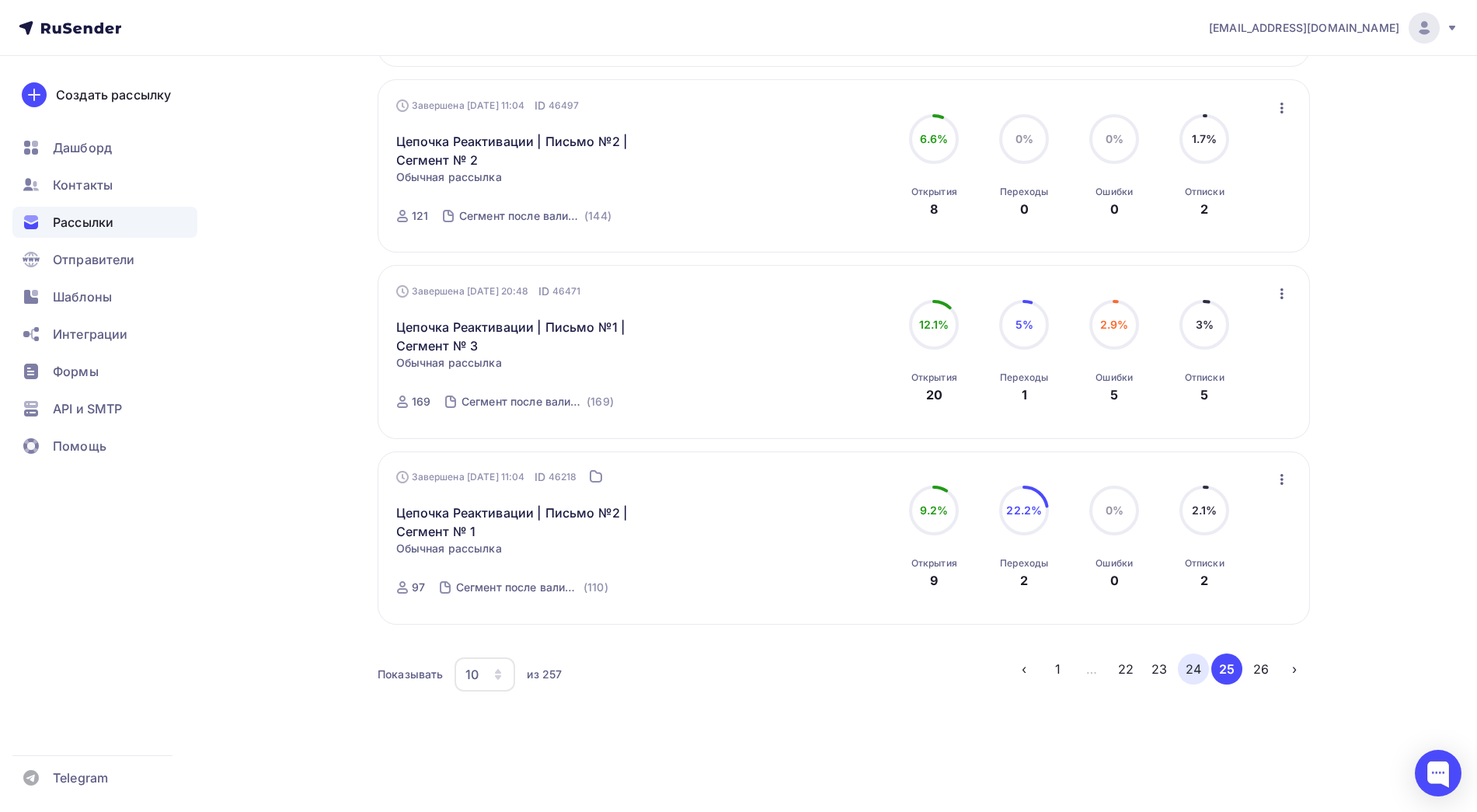
click at [1201, 674] on button "24" at bounding box center [1194, 668] width 31 height 31
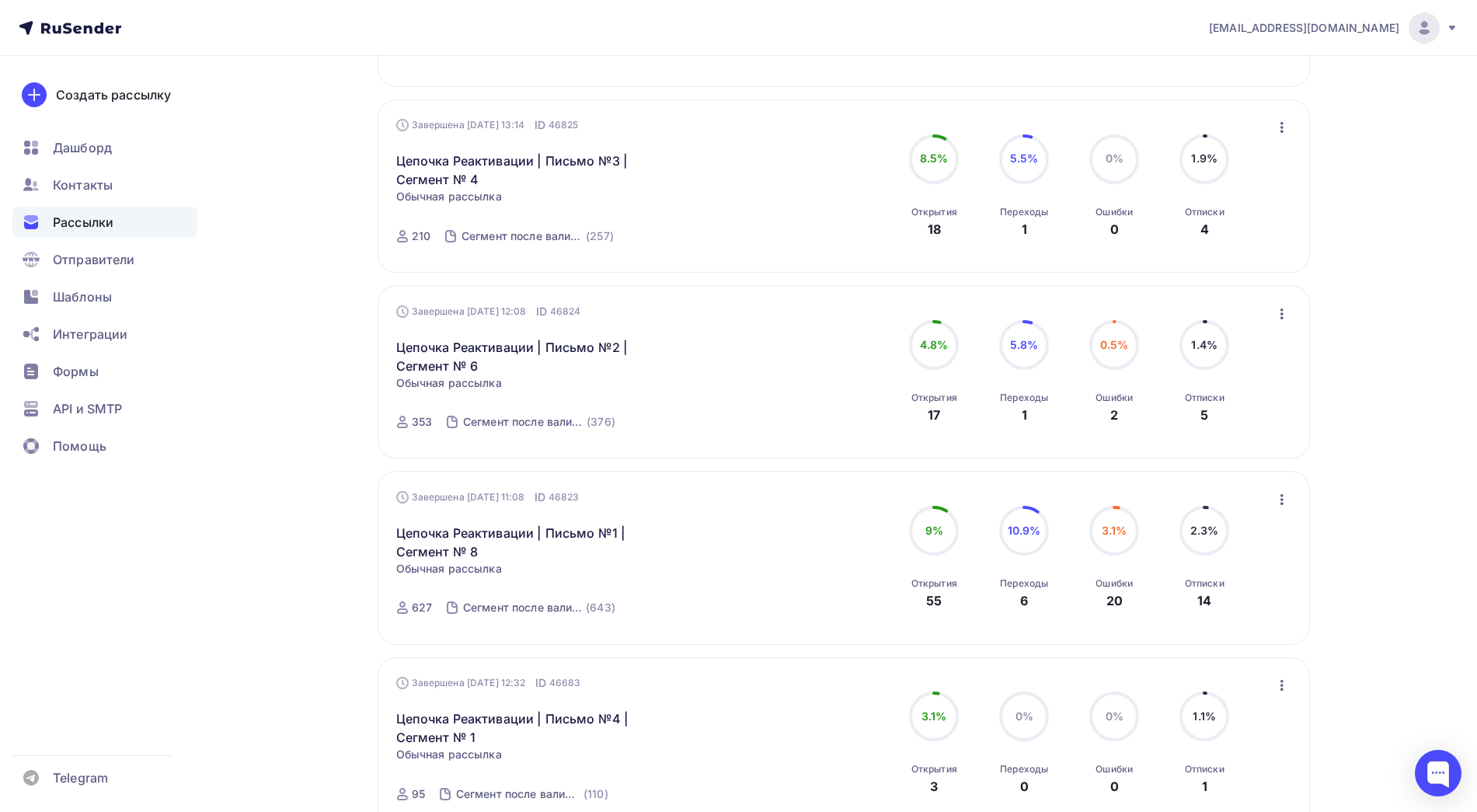
scroll to position [1507, 0]
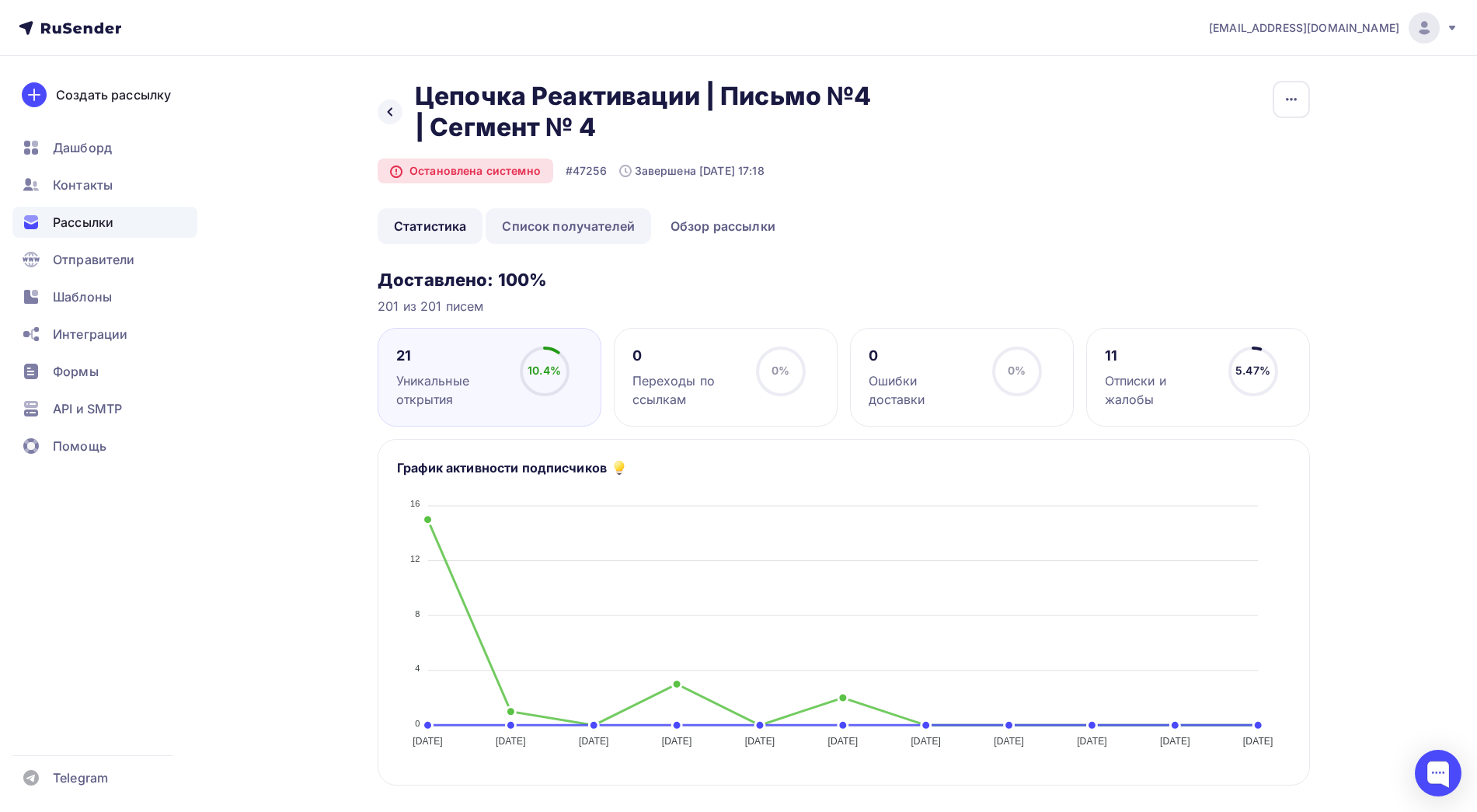
click at [593, 234] on link "Список получателей" at bounding box center [568, 226] width 165 height 36
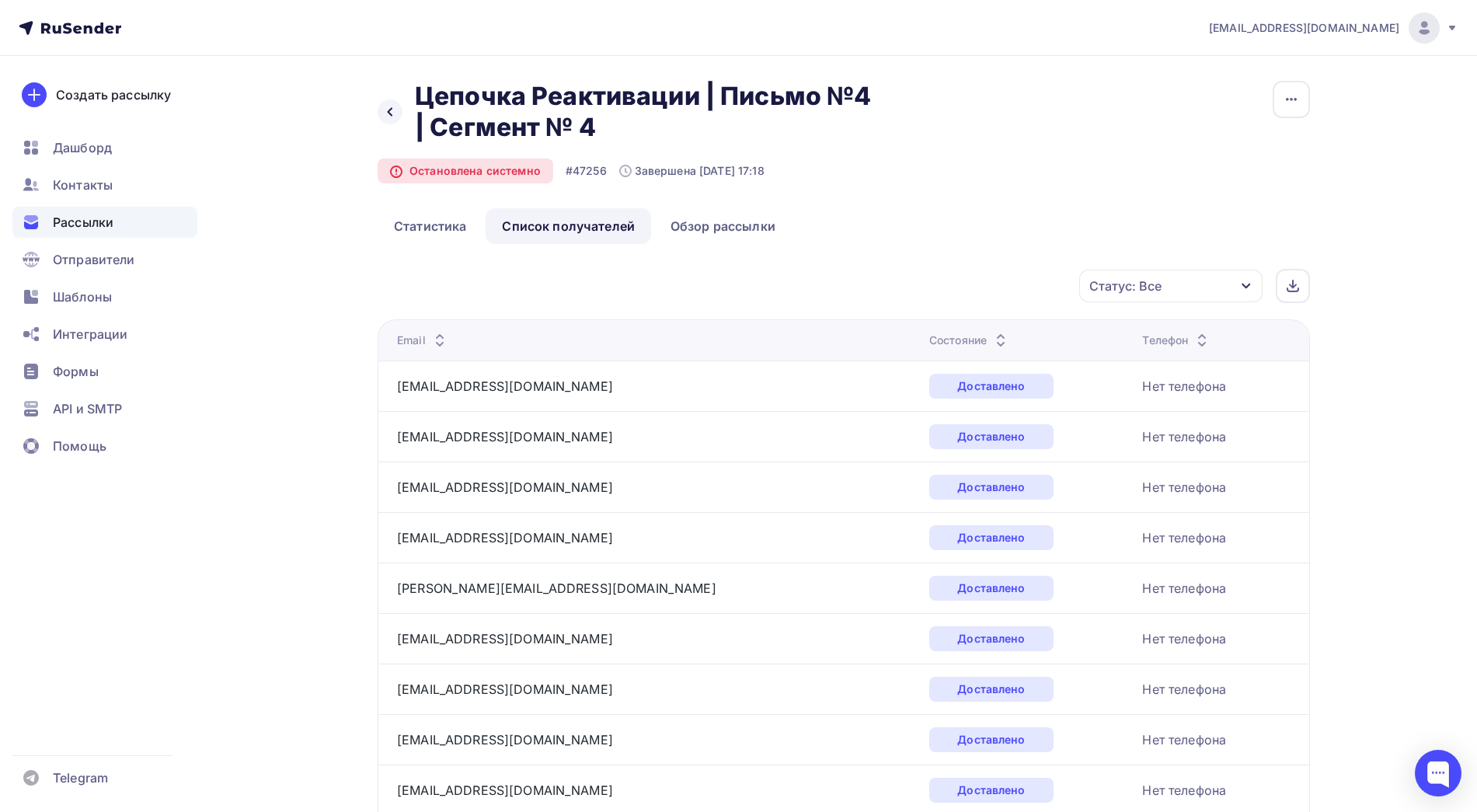
click at [992, 333] on icon at bounding box center [1001, 336] width 18 height 18
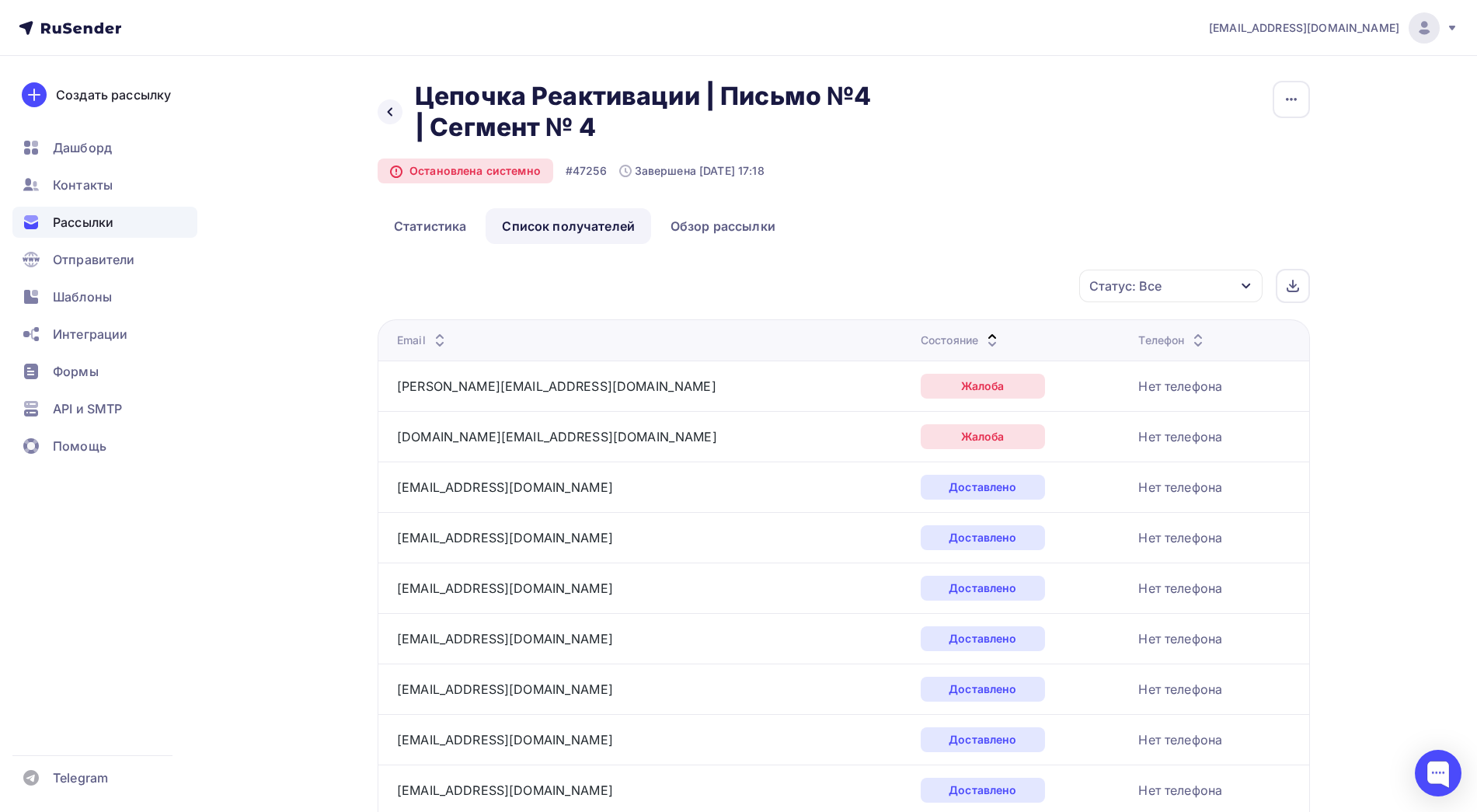
click at [983, 337] on icon at bounding box center [992, 344] width 18 height 18
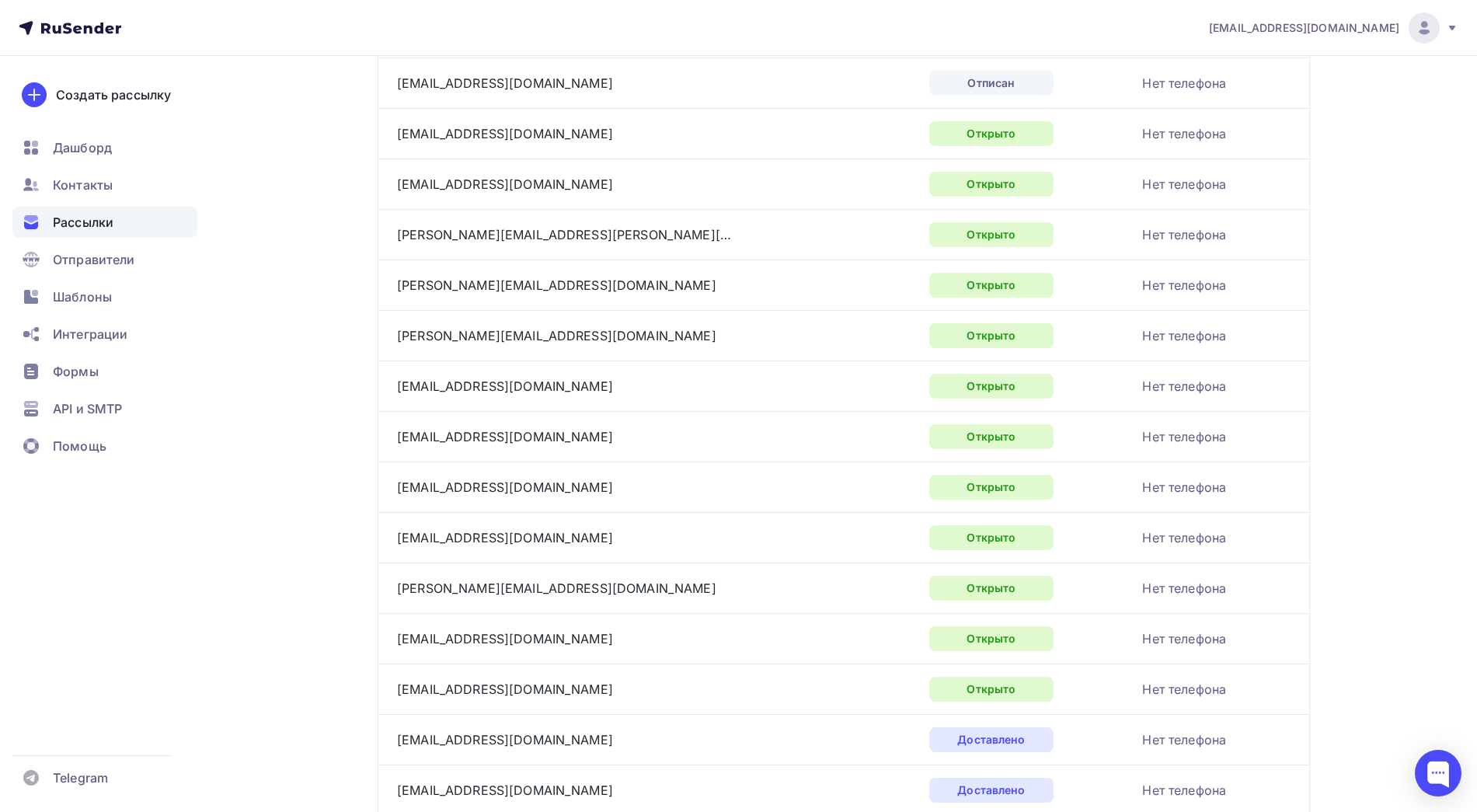
scroll to position [702, 0]
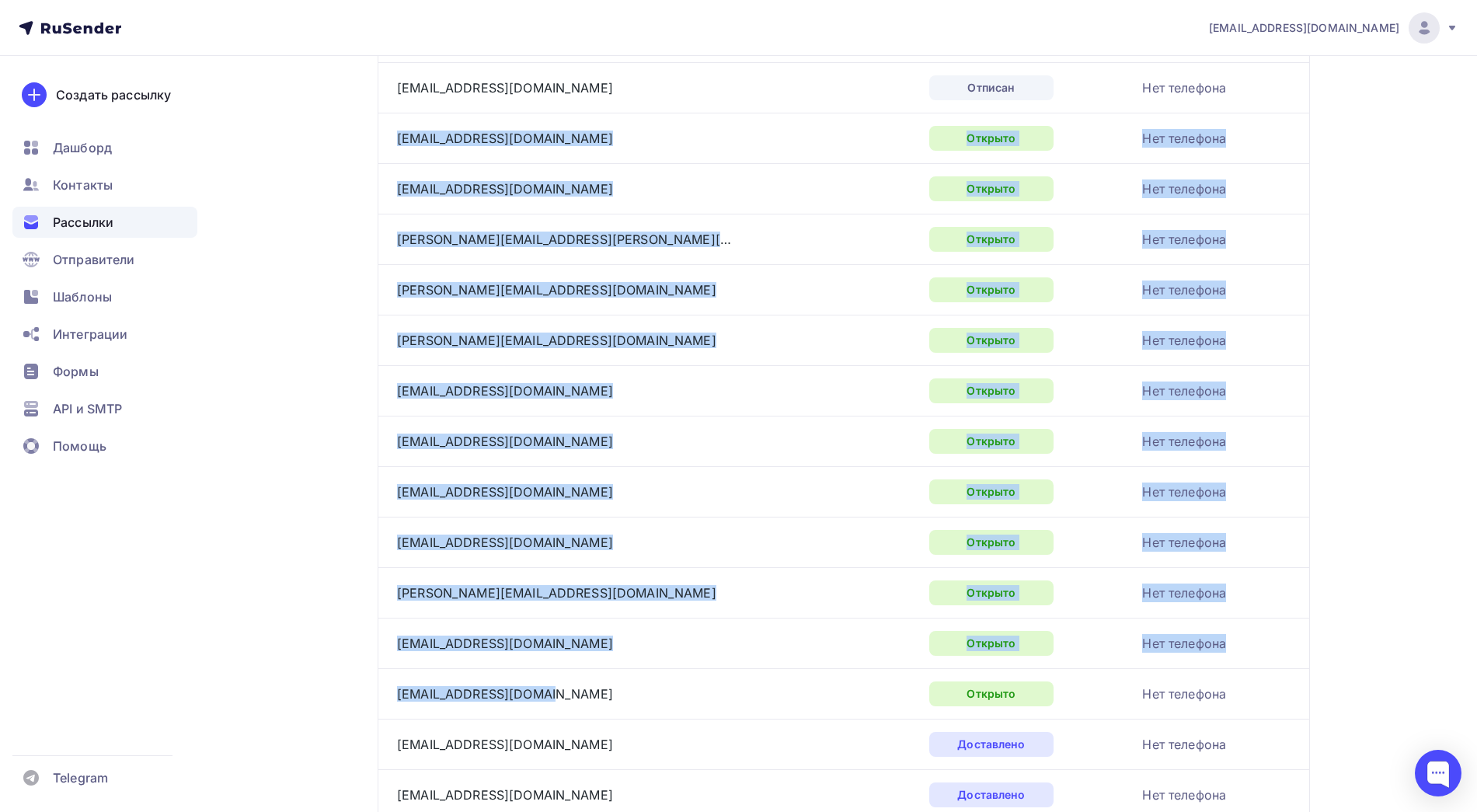
drag, startPoint x: 559, startPoint y: 692, endPoint x: 396, endPoint y: 138, distance: 577.5
copy tbody "zaicevi1@mail.ru Открыто Нет телефона lost-dd@mail.ru Открыто Нет телефона tash…"
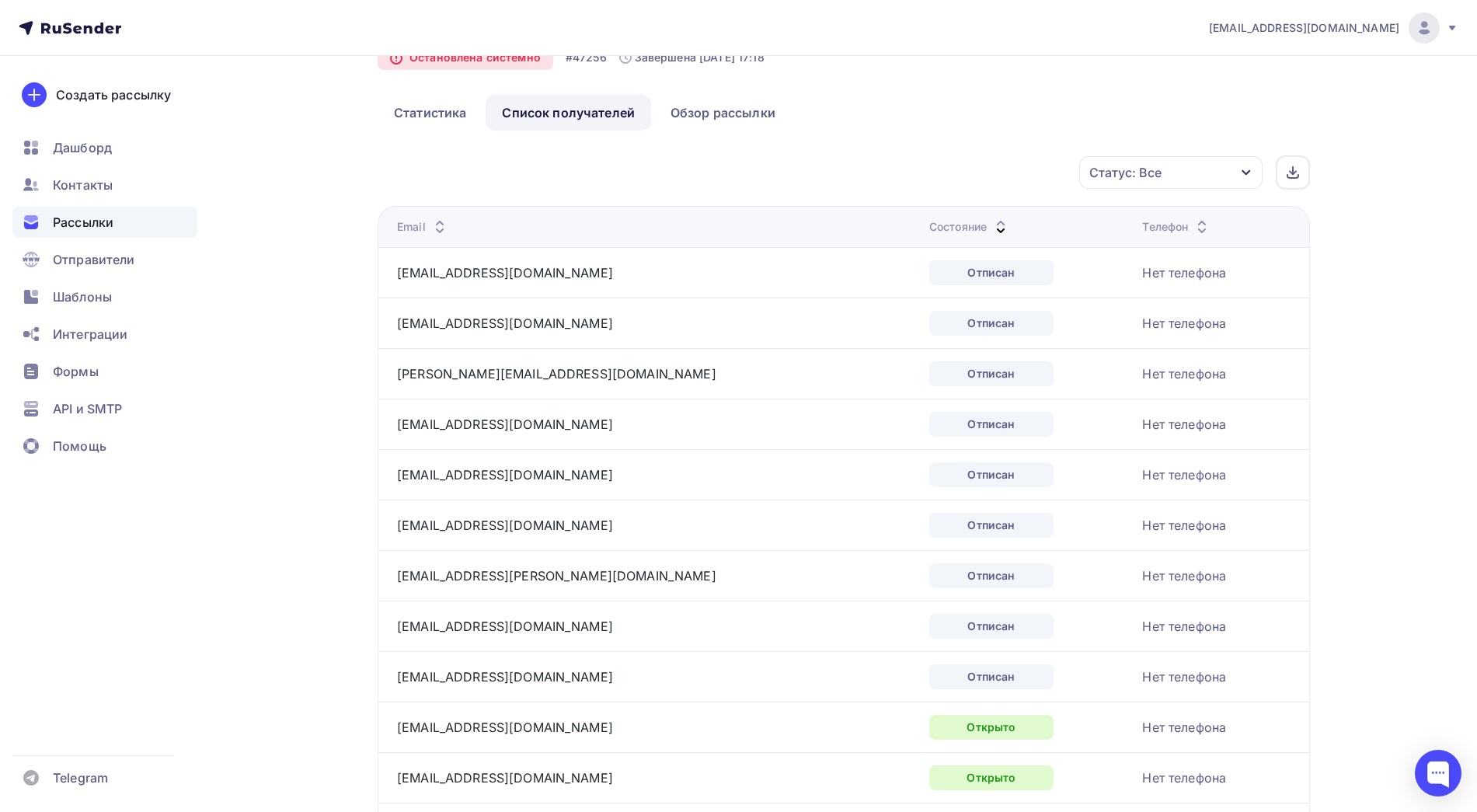
scroll to position [0, 0]
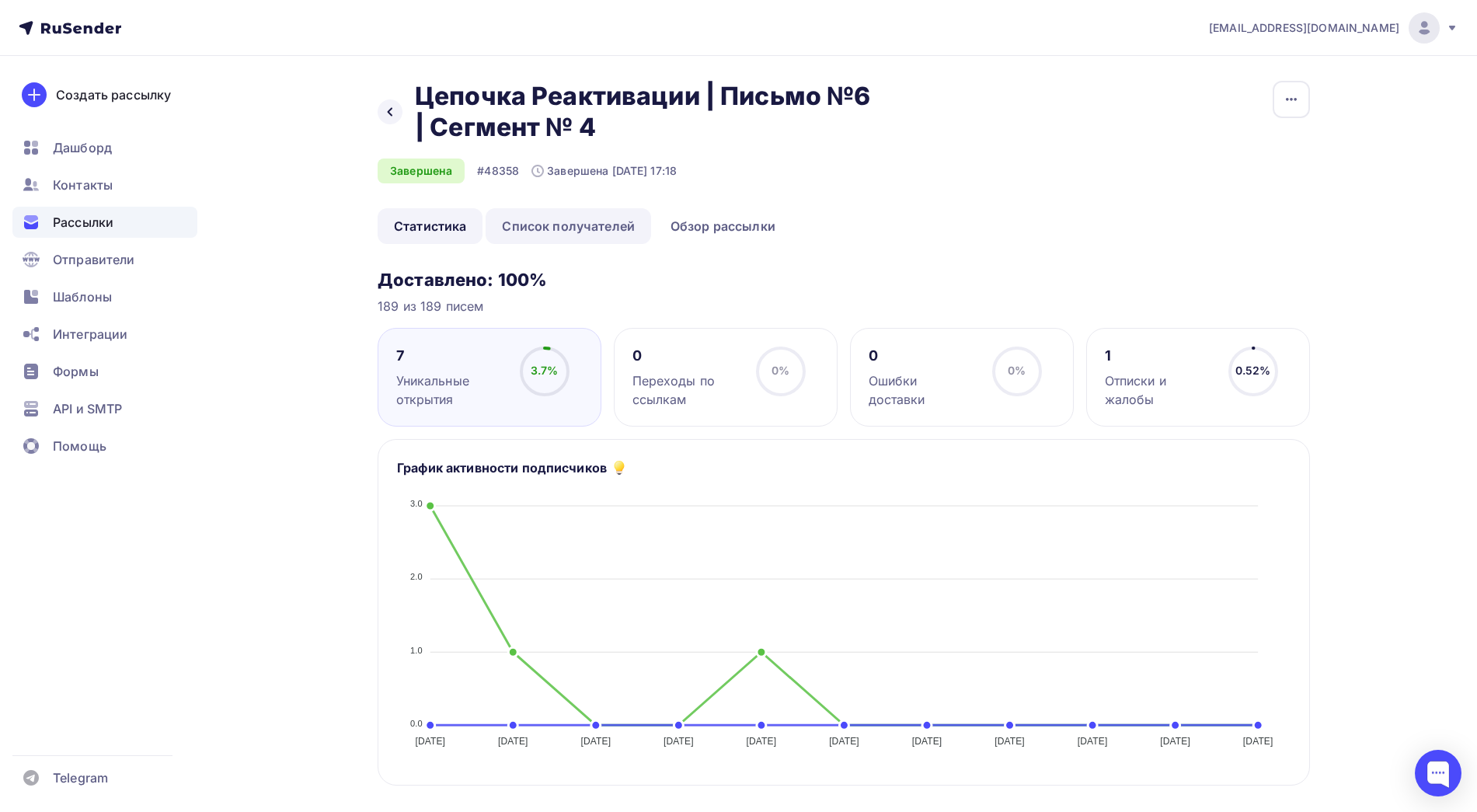
click at [591, 230] on link "Список получателей" at bounding box center [568, 226] width 165 height 36
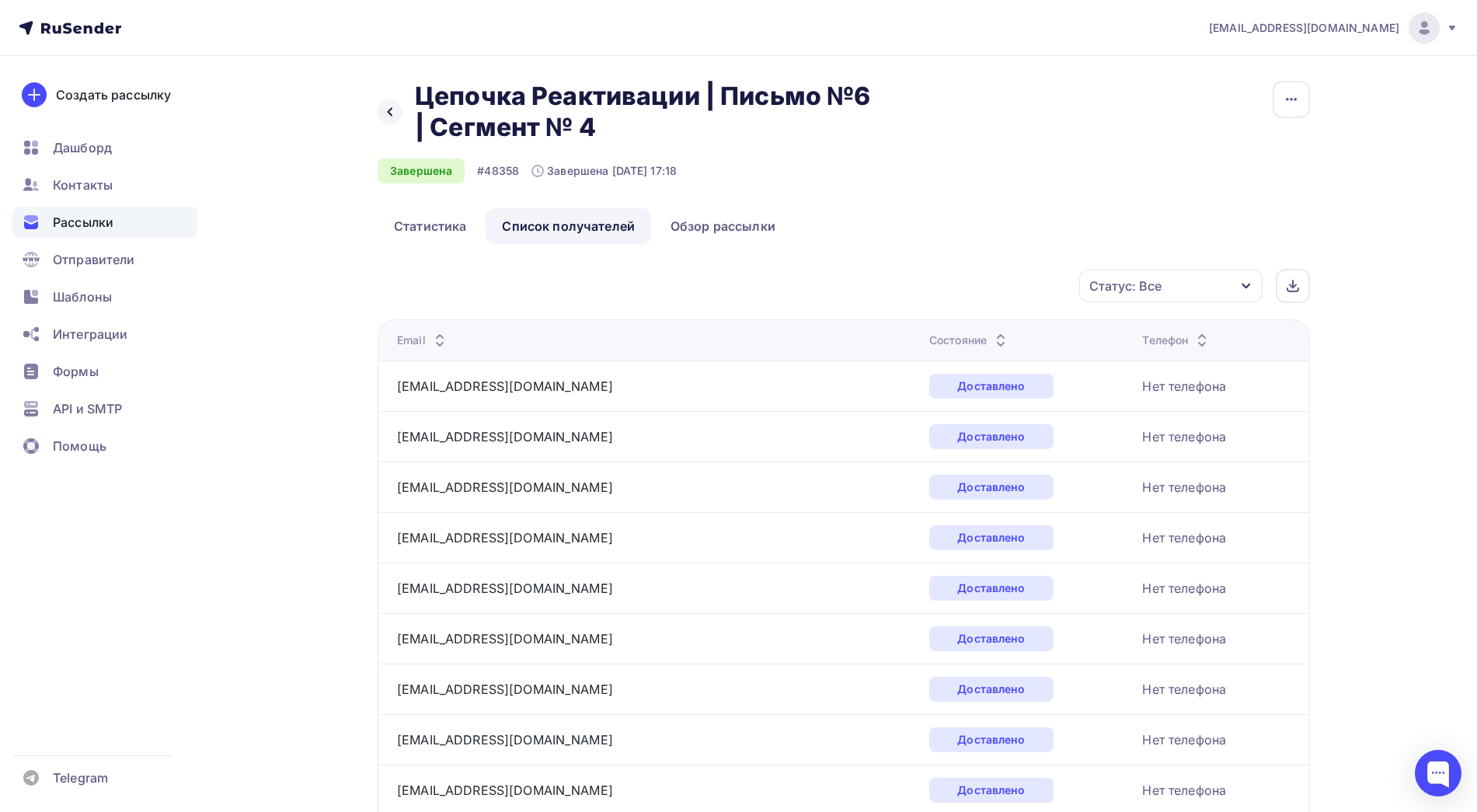
click at [992, 337] on icon at bounding box center [1001, 344] width 18 height 18
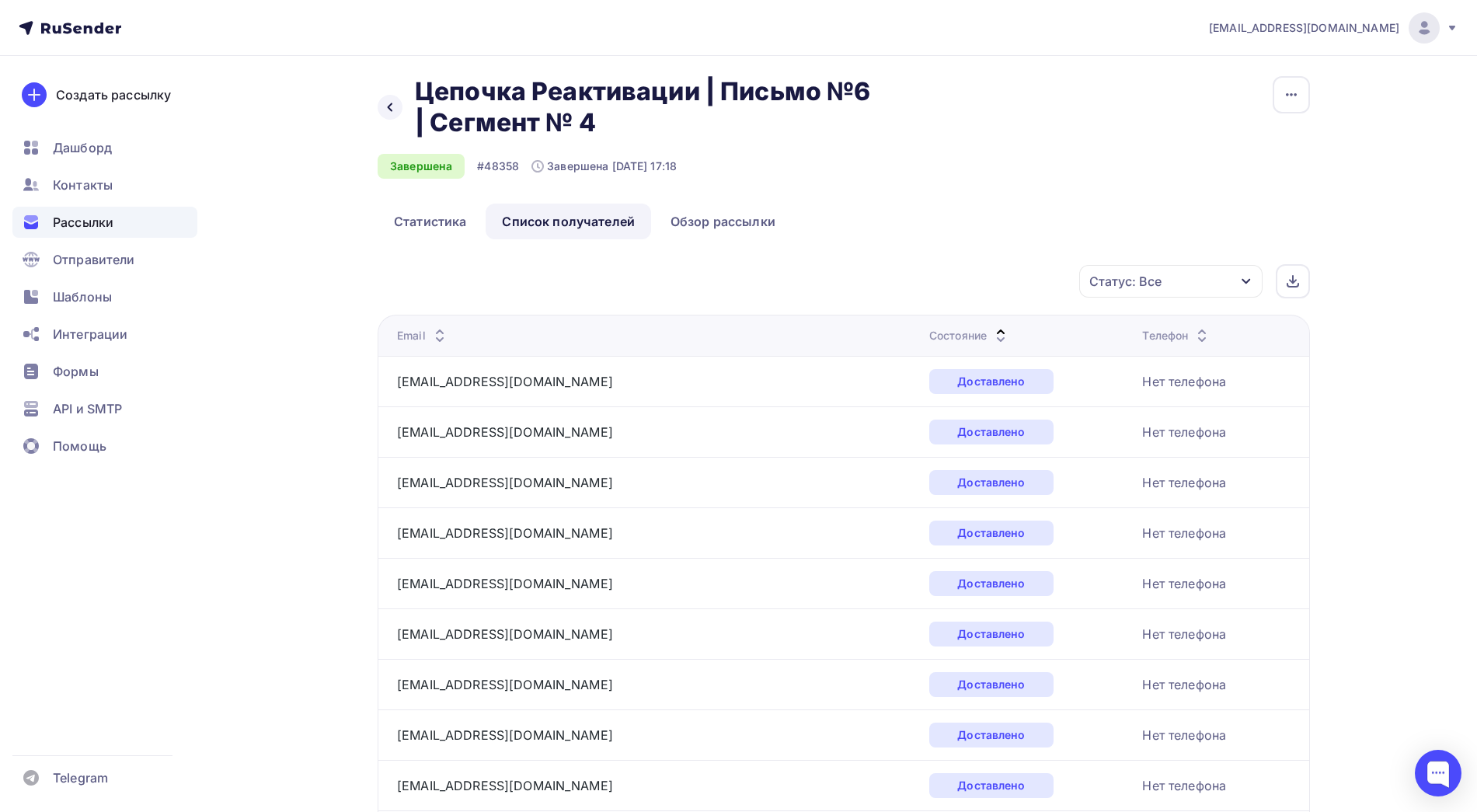
scroll to position [2, 0]
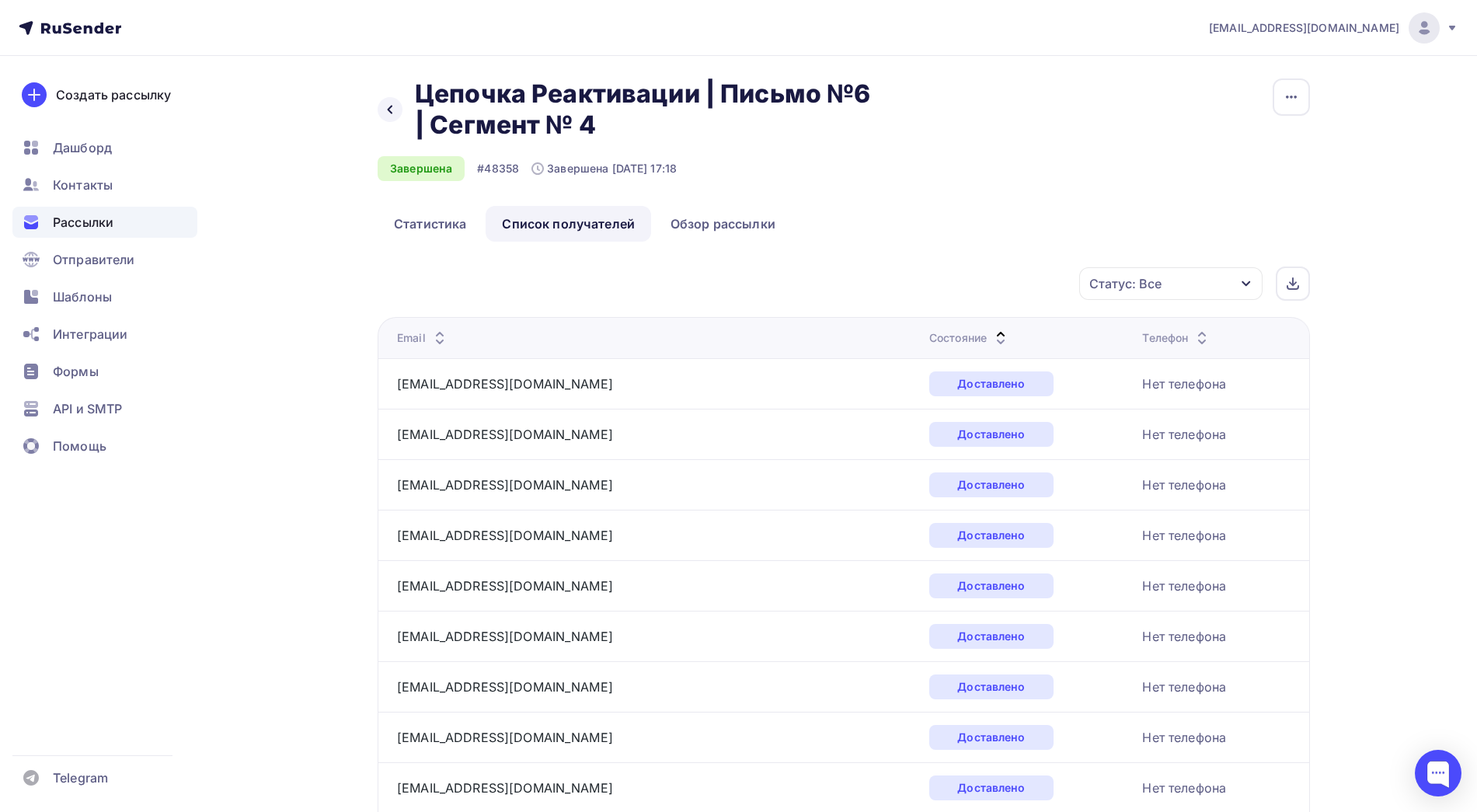
click at [992, 333] on icon at bounding box center [1001, 341] width 18 height 18
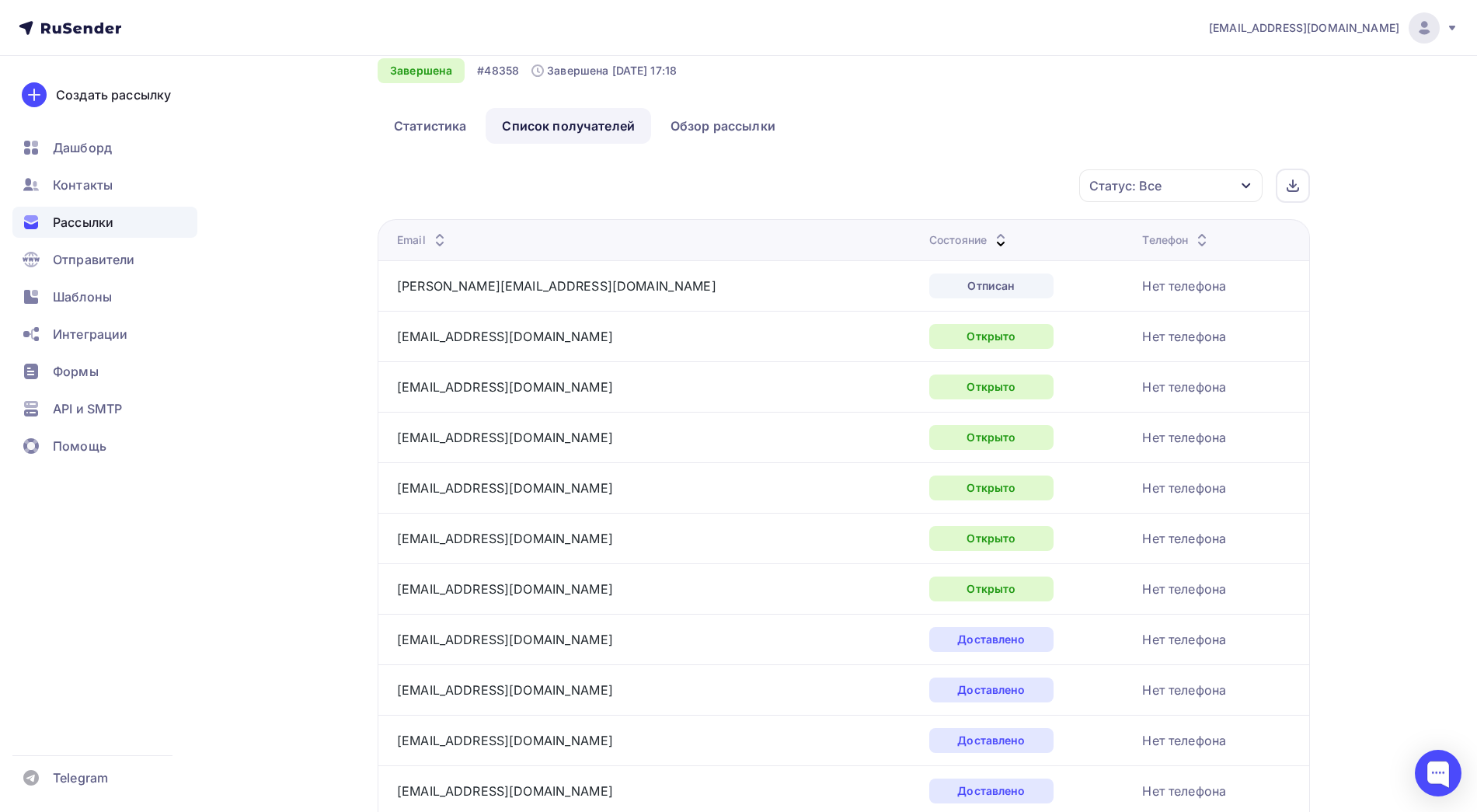
scroll to position [0, 0]
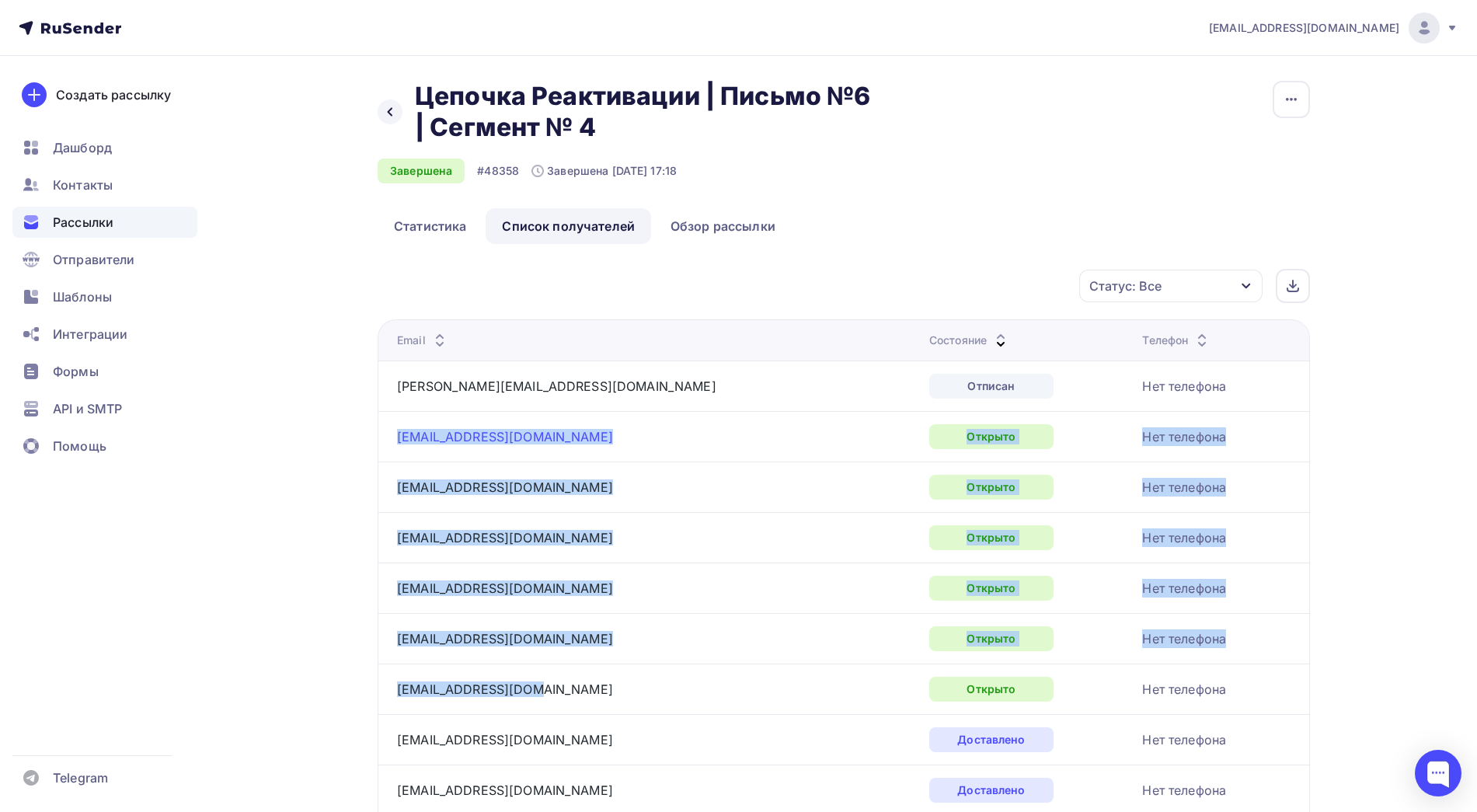
drag, startPoint x: 528, startPoint y: 690, endPoint x: 398, endPoint y: 437, distance: 284.4
copy tbody "v.katyha83@mail.ru Открыто Нет телефона anna15324@yandex.ru Открыто Нет телефон…"
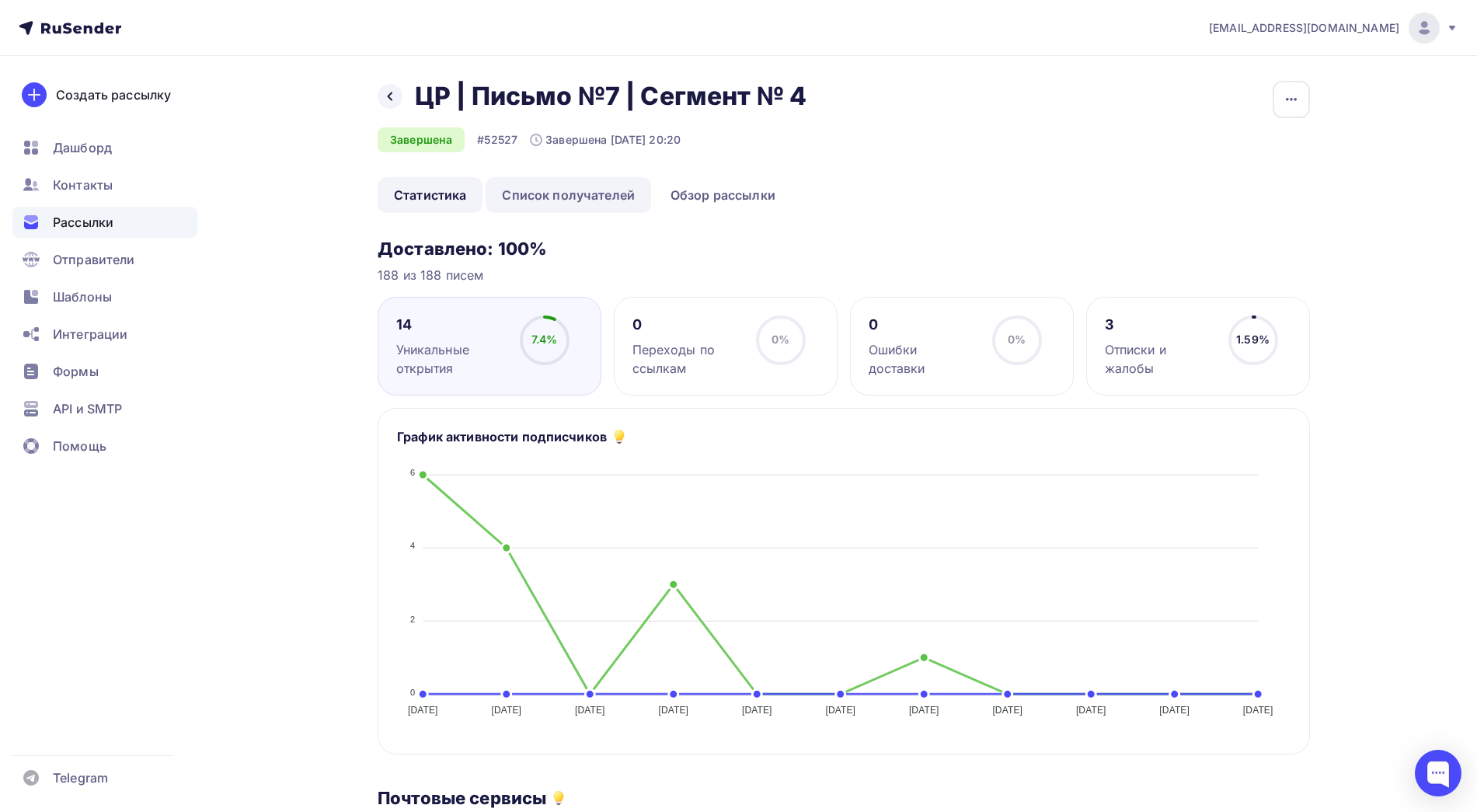
click at [534, 201] on link "Список получателей" at bounding box center [568, 195] width 165 height 36
click at [567, 185] on link "Список получателей" at bounding box center [568, 195] width 165 height 36
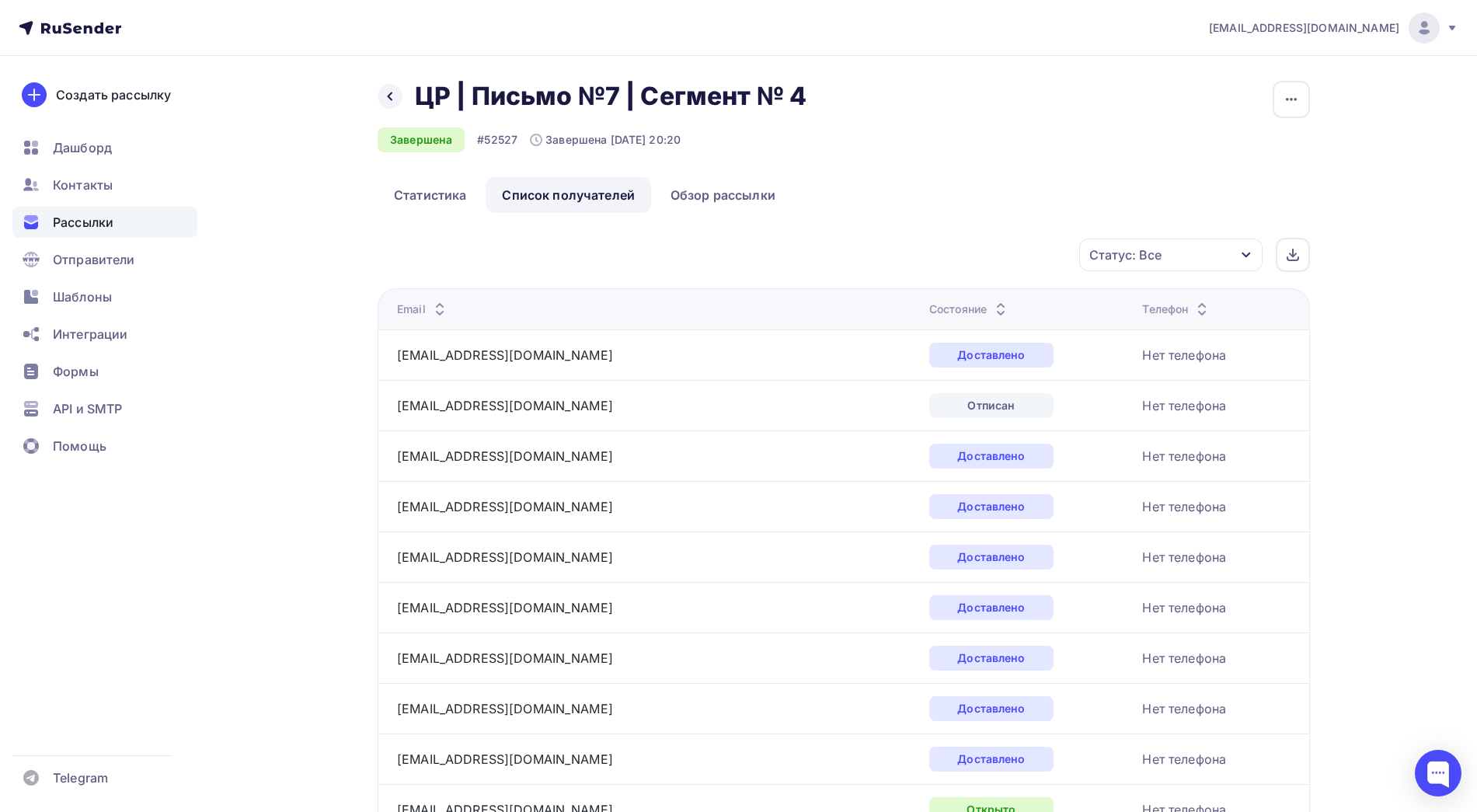
click at [992, 304] on icon at bounding box center [1001, 313] width 18 height 18
click at [992, 301] on icon at bounding box center [1001, 305] width 18 height 18
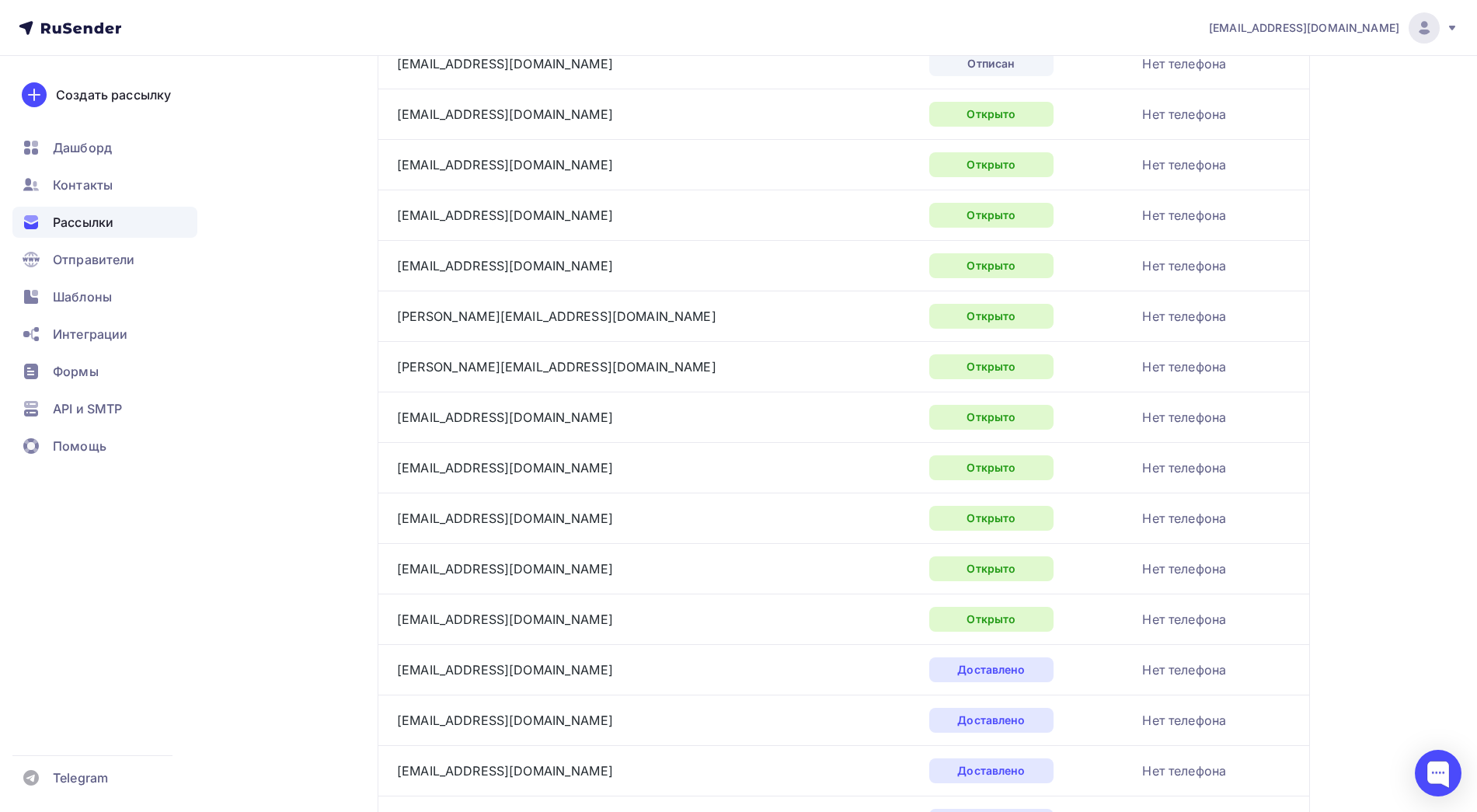
scroll to position [381, 0]
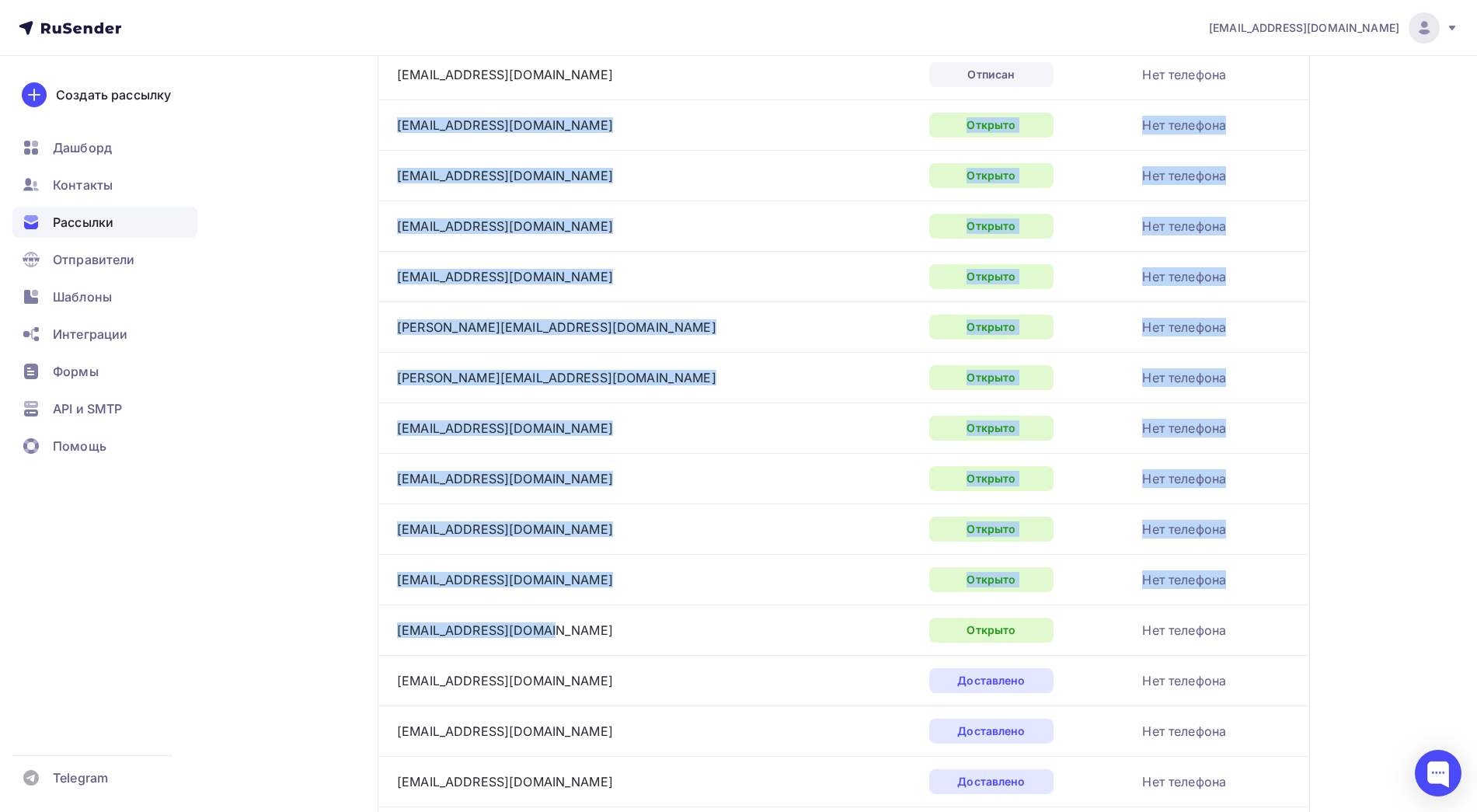
drag, startPoint x: 536, startPoint y: 632, endPoint x: 385, endPoint y: 138, distance: 516.6
copy tbody "zaicevi1@mail.ru Открыто Нет телефона radmilyk@mail.ru Открыто Нет телефона vne…"
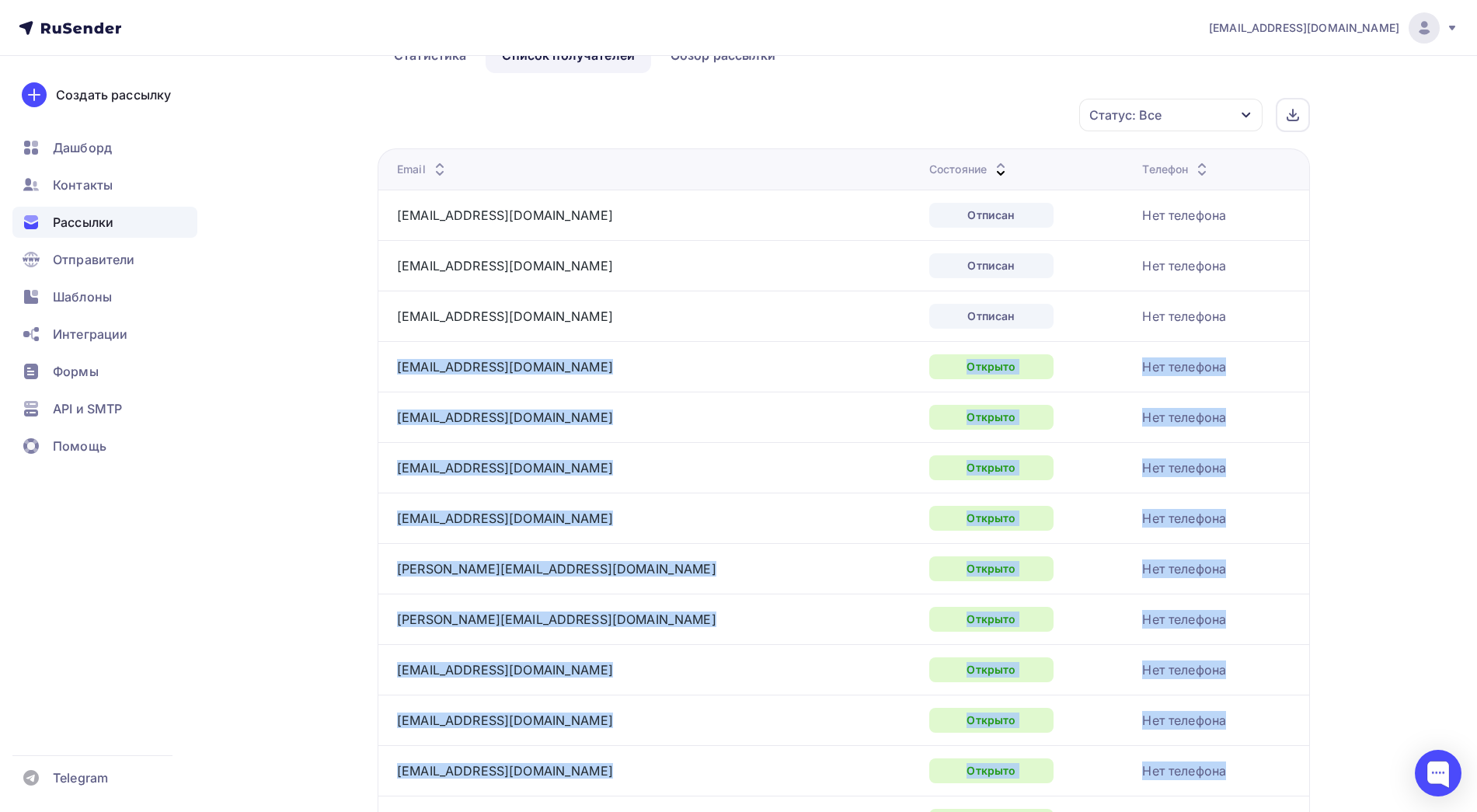
scroll to position [0, 0]
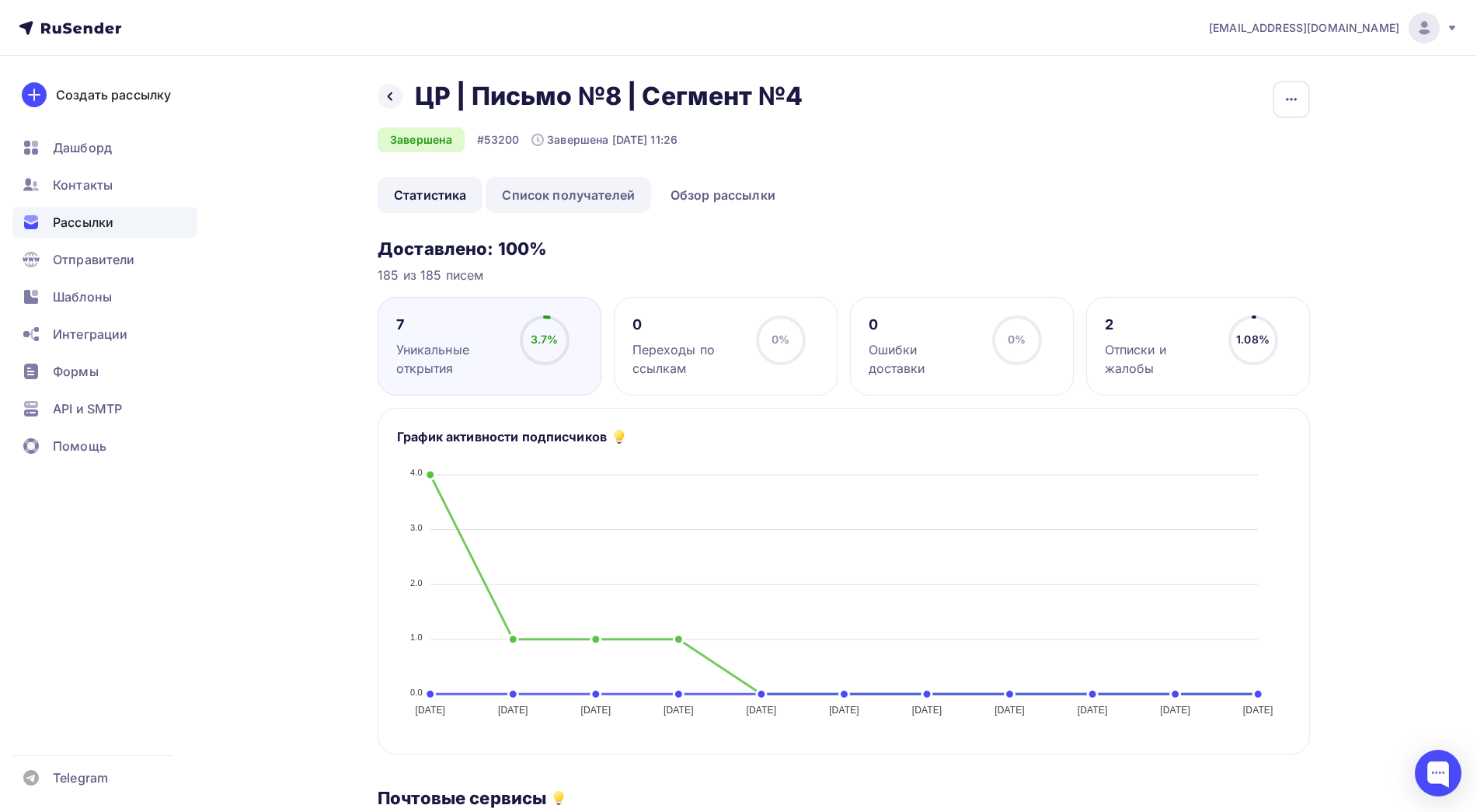
click at [607, 195] on link "Список получателей" at bounding box center [568, 195] width 165 height 36
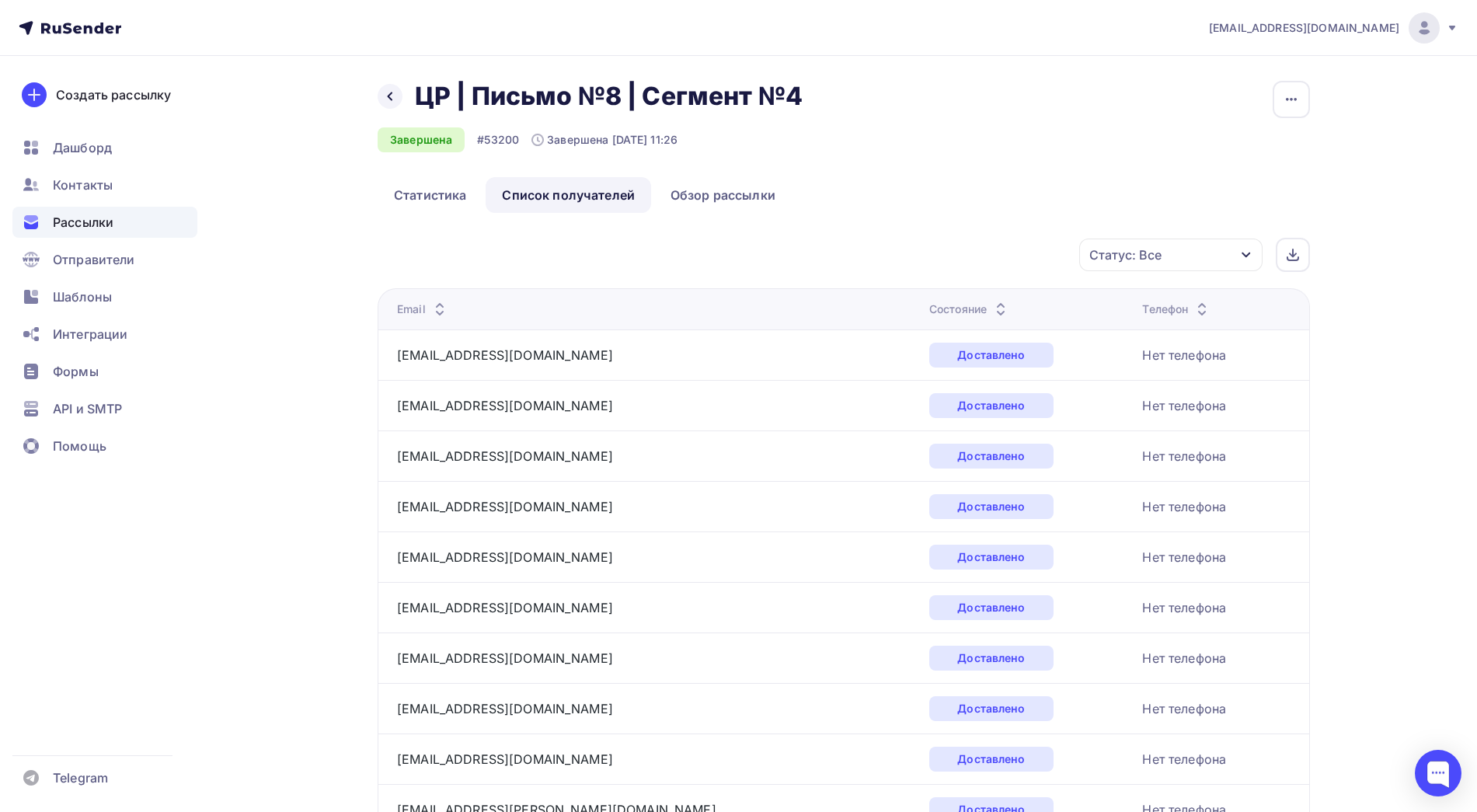
click at [992, 304] on icon at bounding box center [1001, 313] width 18 height 18
click at [992, 302] on icon at bounding box center [1001, 305] width 18 height 18
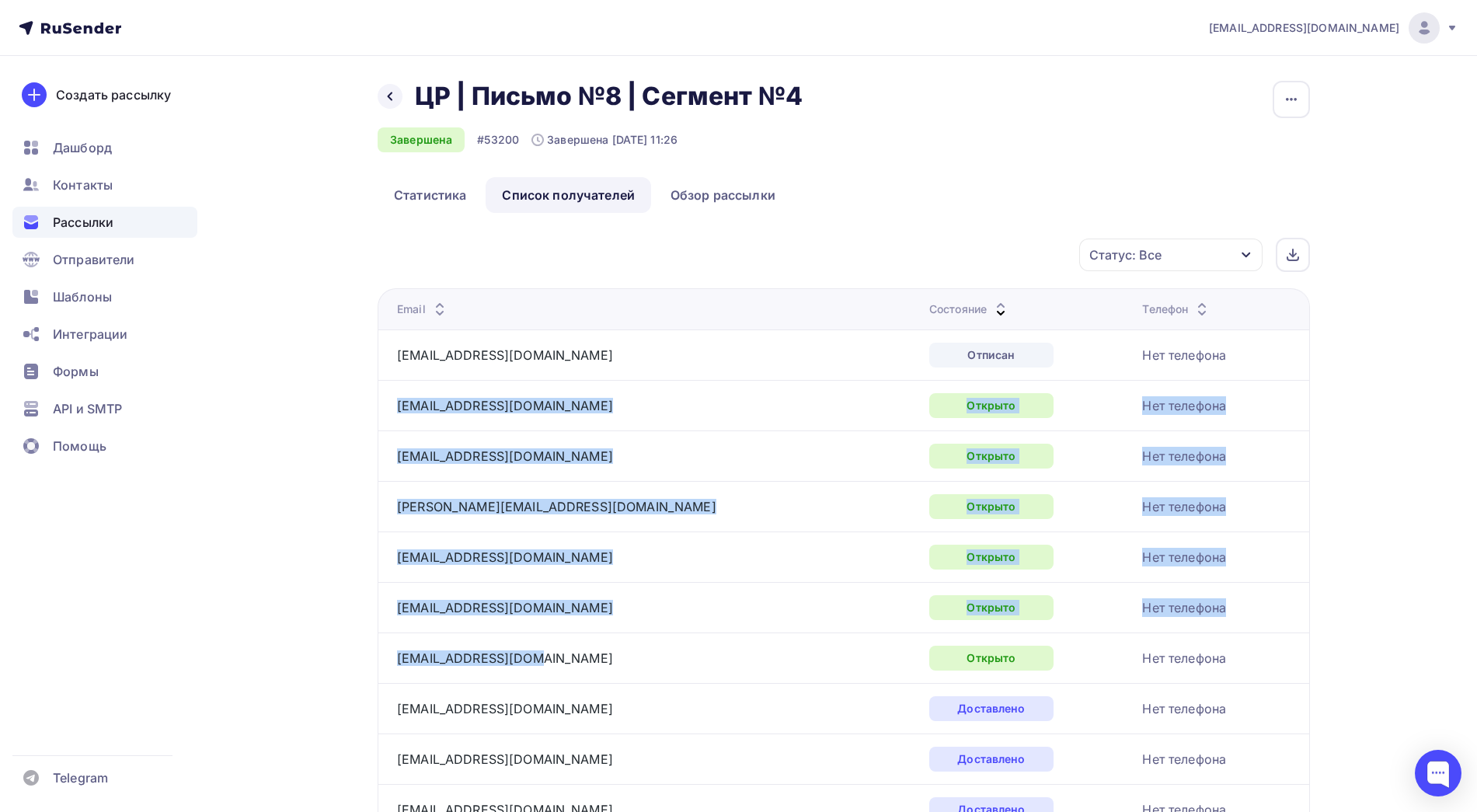
drag, startPoint x: 532, startPoint y: 660, endPoint x: 395, endPoint y: 410, distance: 285.1
copy tbody "lysakova@bk.ru Открыто Нет телефона zaicevi1@mail.ru Открыто Нет телефона eric.…"
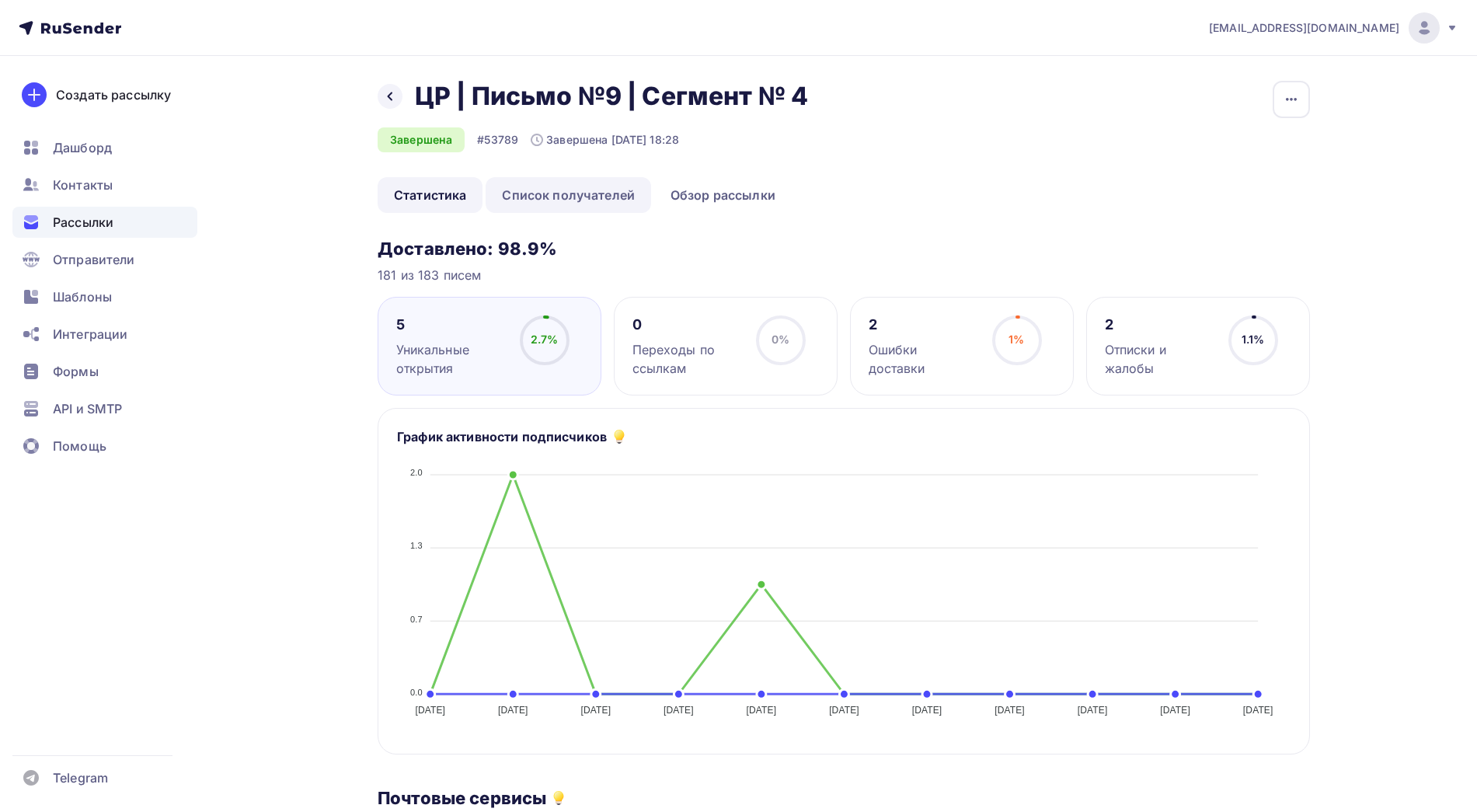
click at [563, 206] on link "Список получателей" at bounding box center [568, 195] width 165 height 36
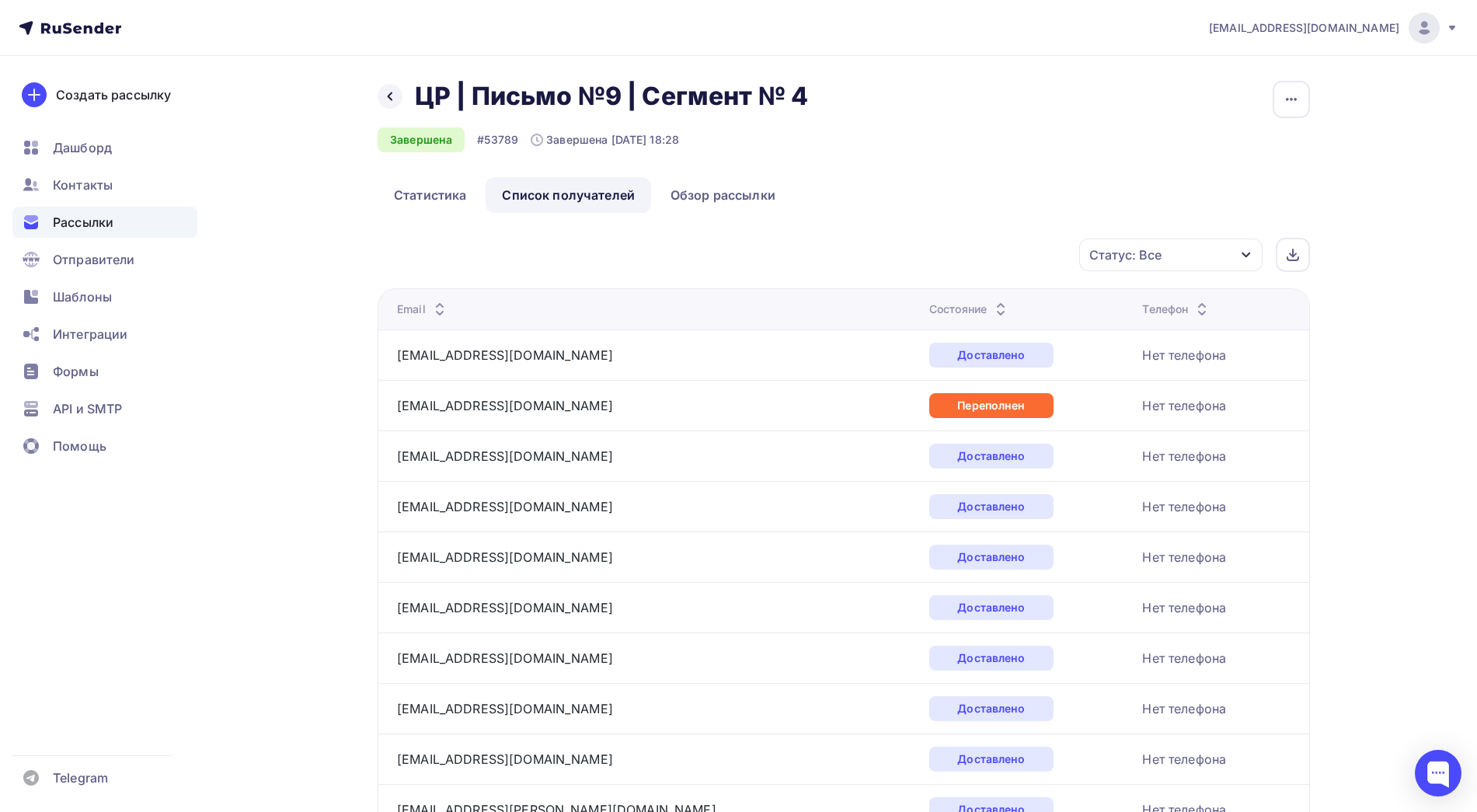
click at [992, 305] on icon at bounding box center [1001, 313] width 18 height 18
click at [992, 306] on icon at bounding box center [1001, 313] width 18 height 18
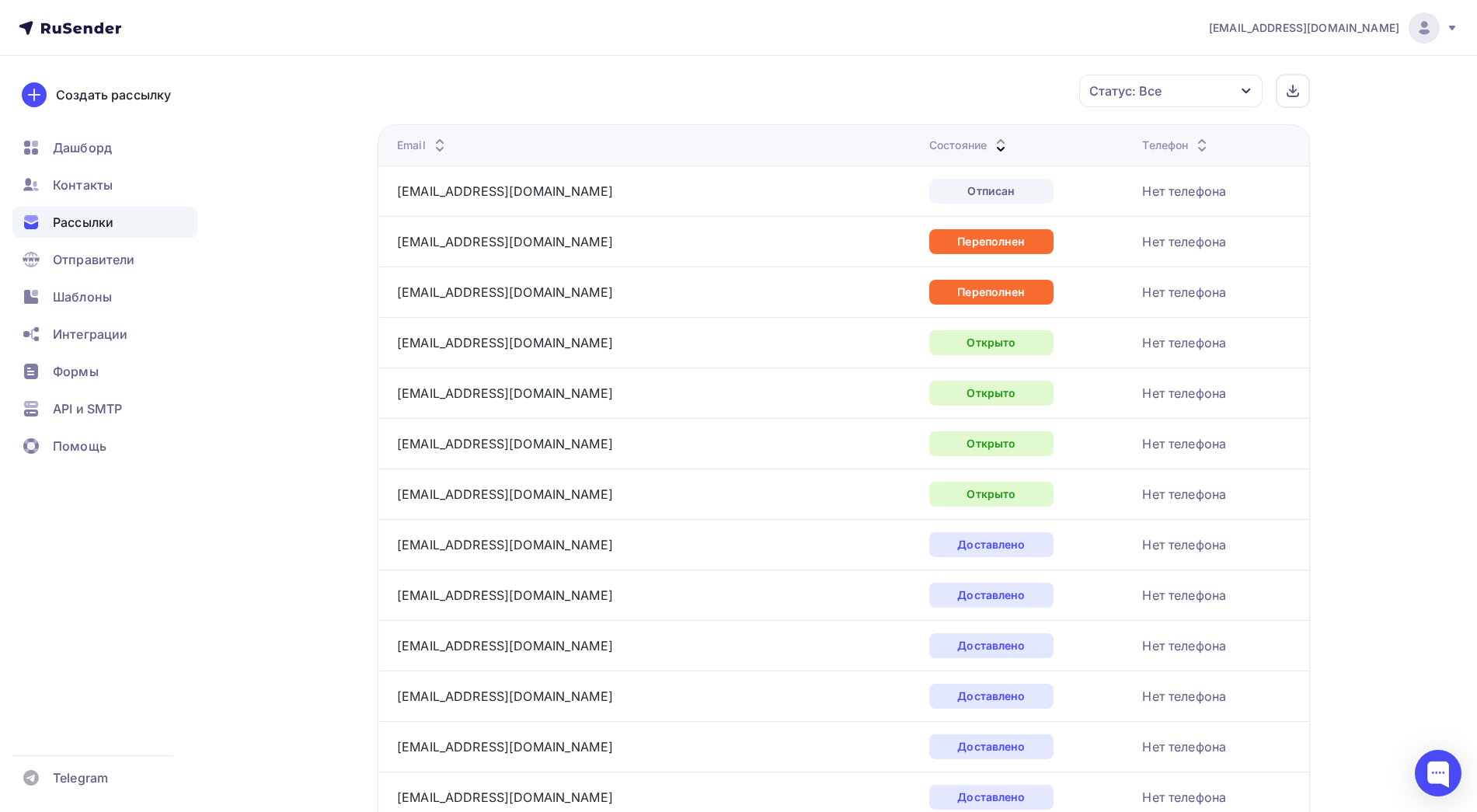
scroll to position [165, 0]
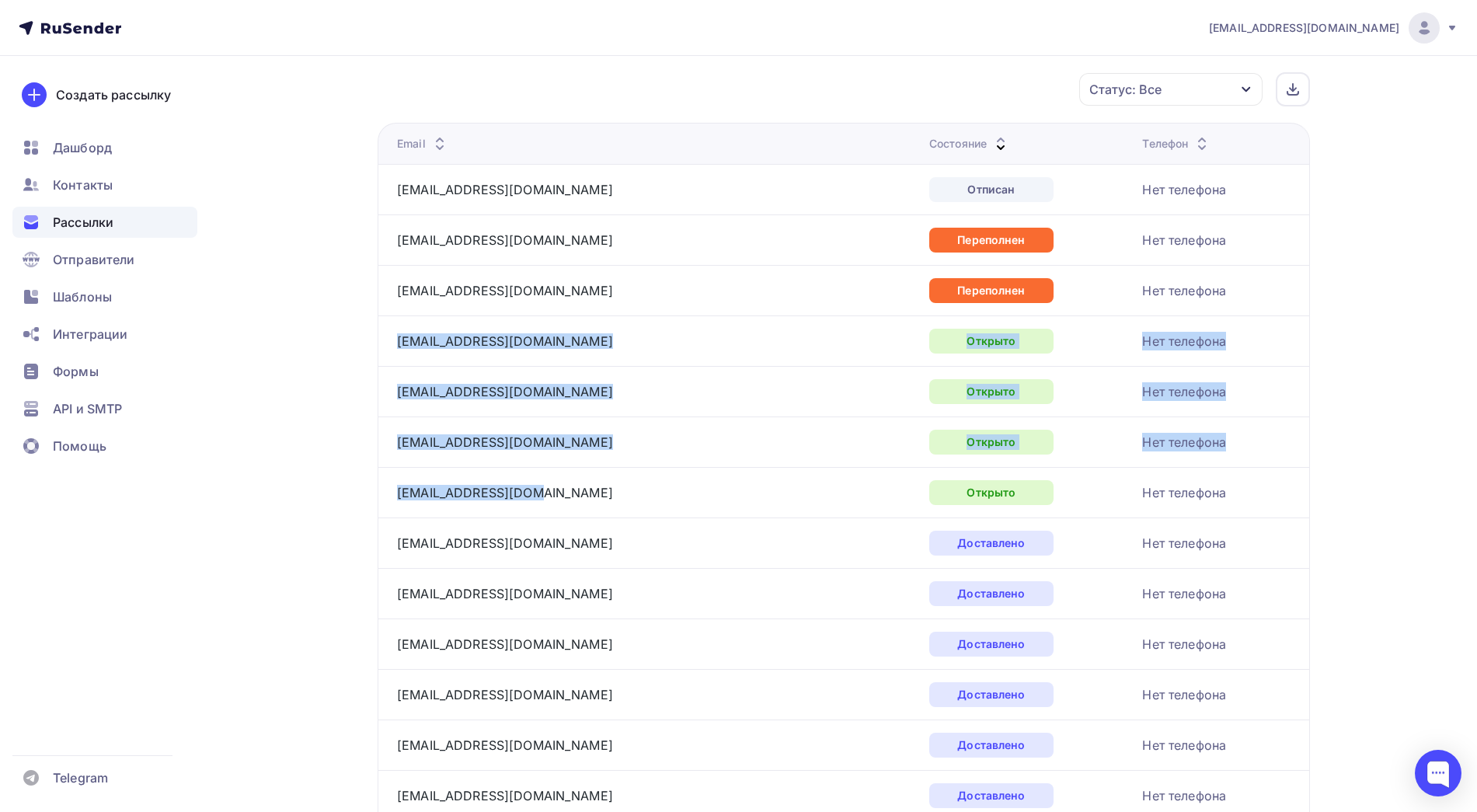
drag, startPoint x: 547, startPoint y: 492, endPoint x: 396, endPoint y: 341, distance: 213.5
copy tbody "[EMAIL_ADDRESS][DOMAIN_NAME] Открыто Нет телефона [EMAIL_ADDRESS][DOMAIN_NAME] …"
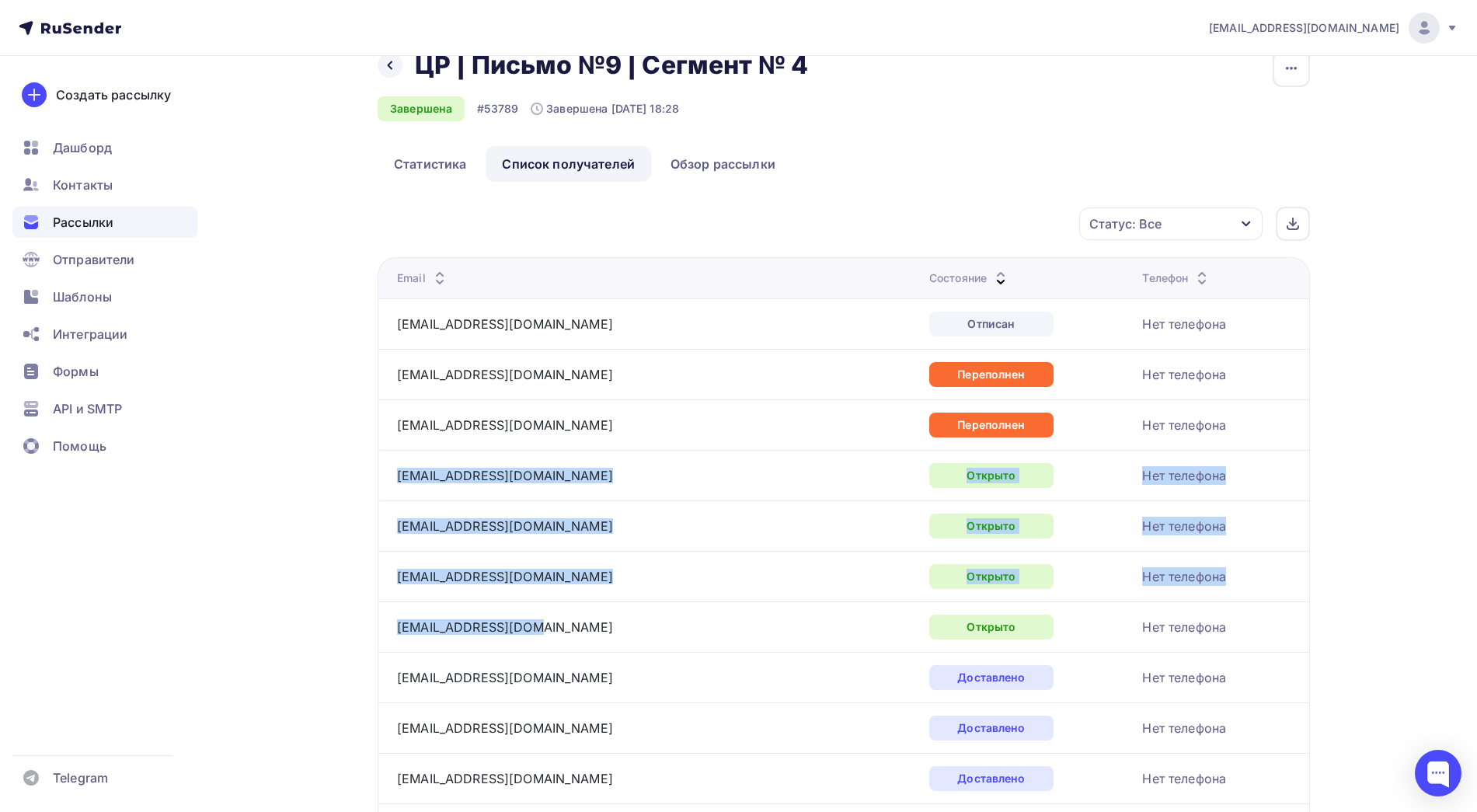
scroll to position [0, 0]
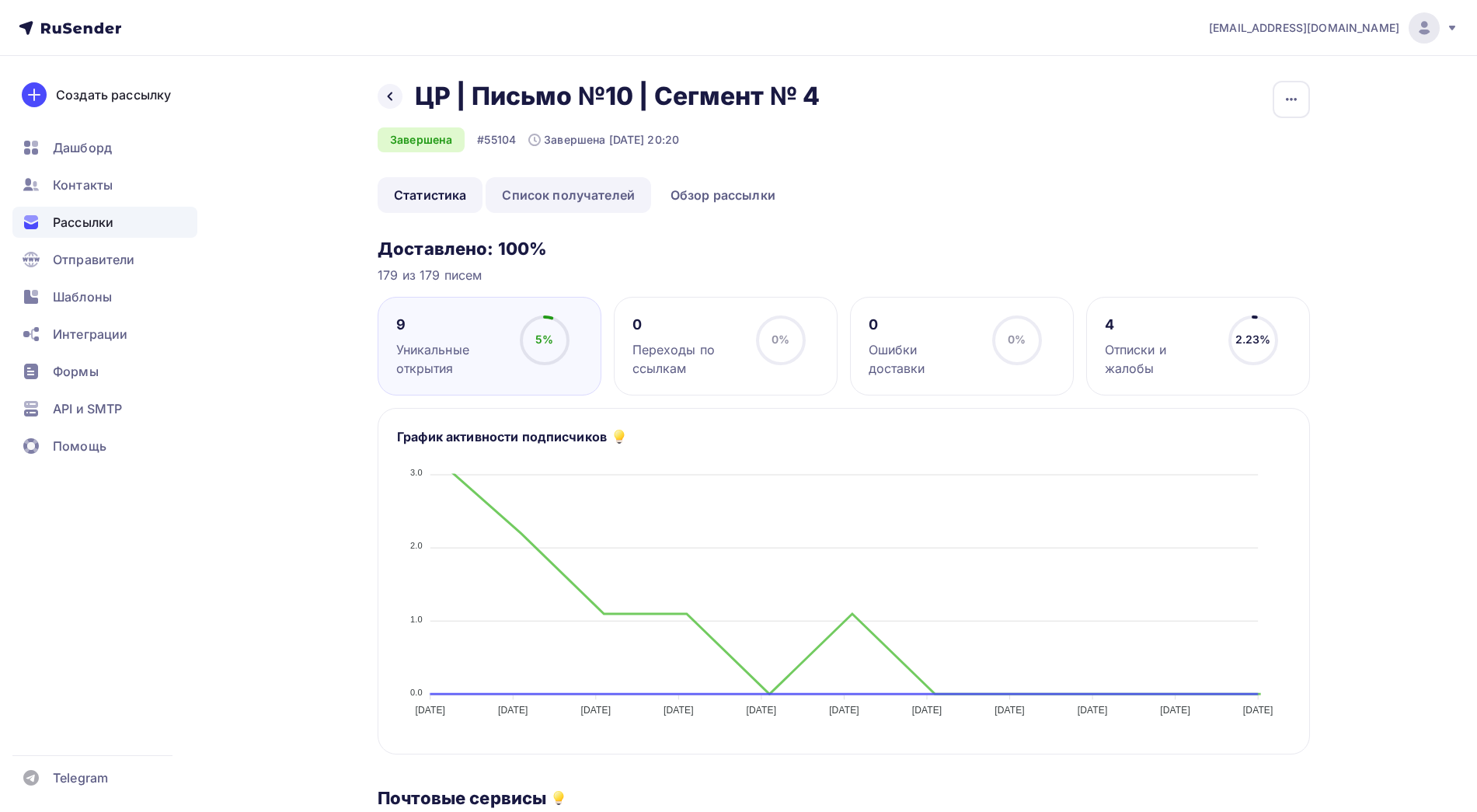
click at [583, 179] on link "Список получателей" at bounding box center [568, 195] width 165 height 36
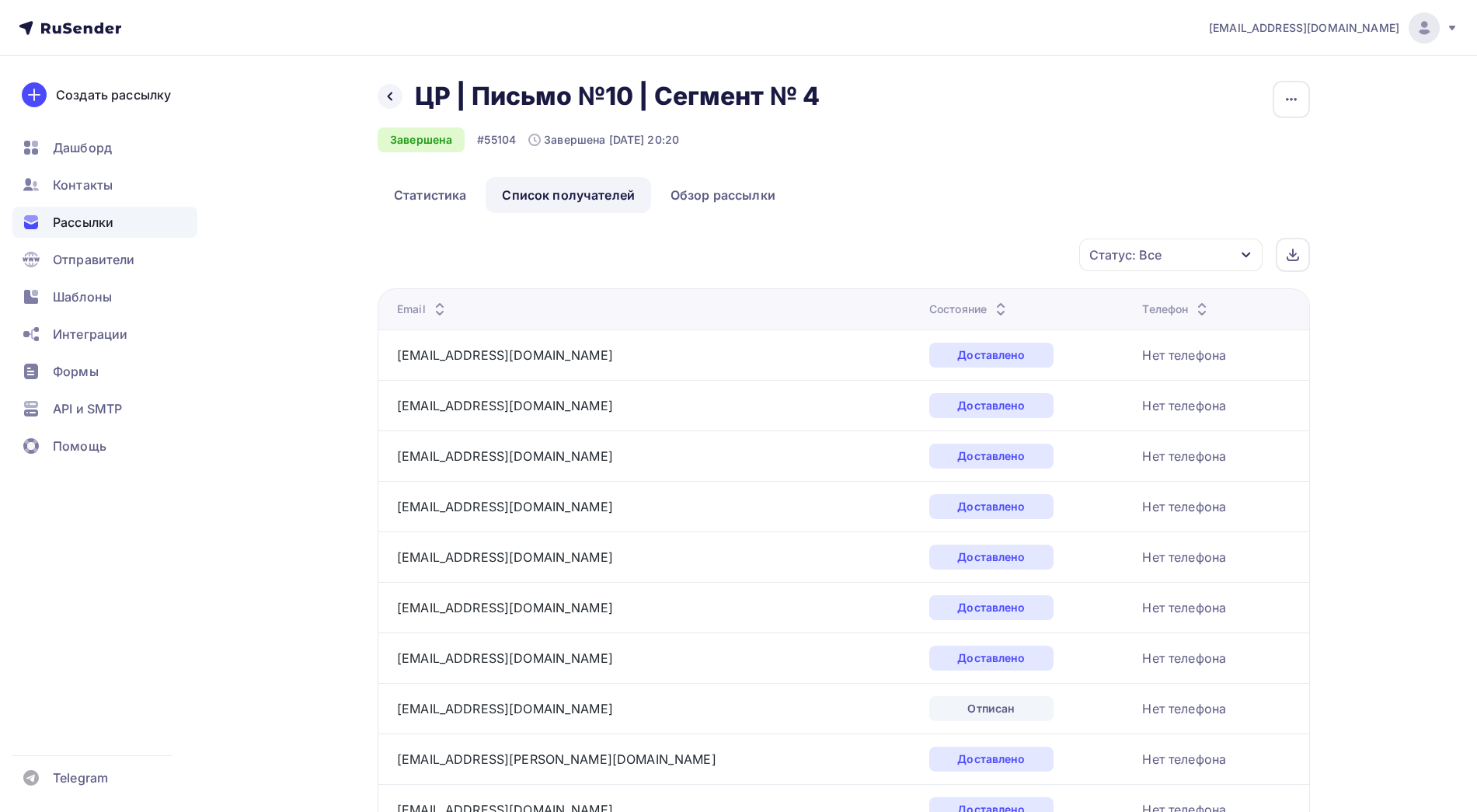
click at [992, 309] on icon at bounding box center [1001, 313] width 18 height 18
click at [992, 305] on icon at bounding box center [1001, 313] width 18 height 18
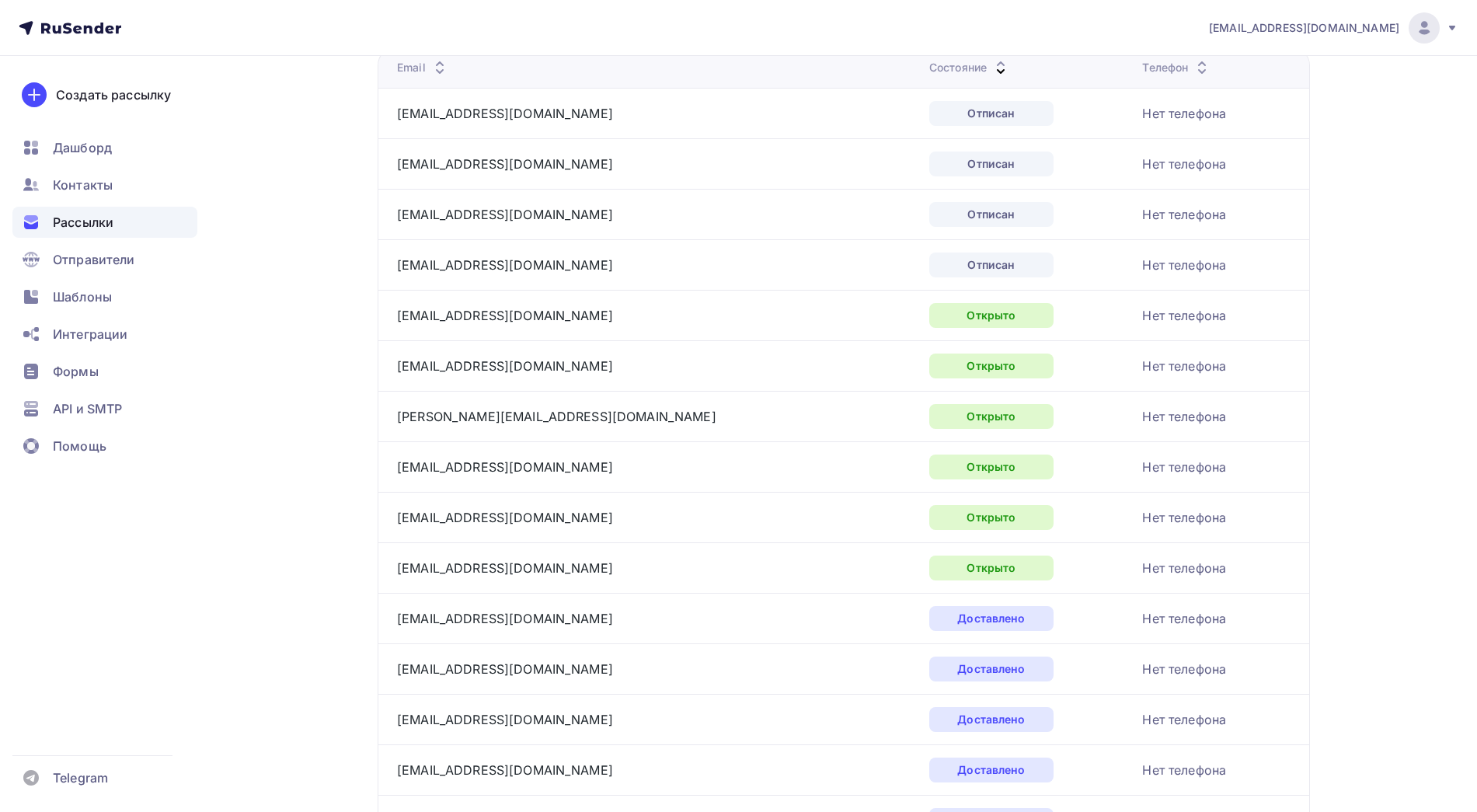
scroll to position [245, 0]
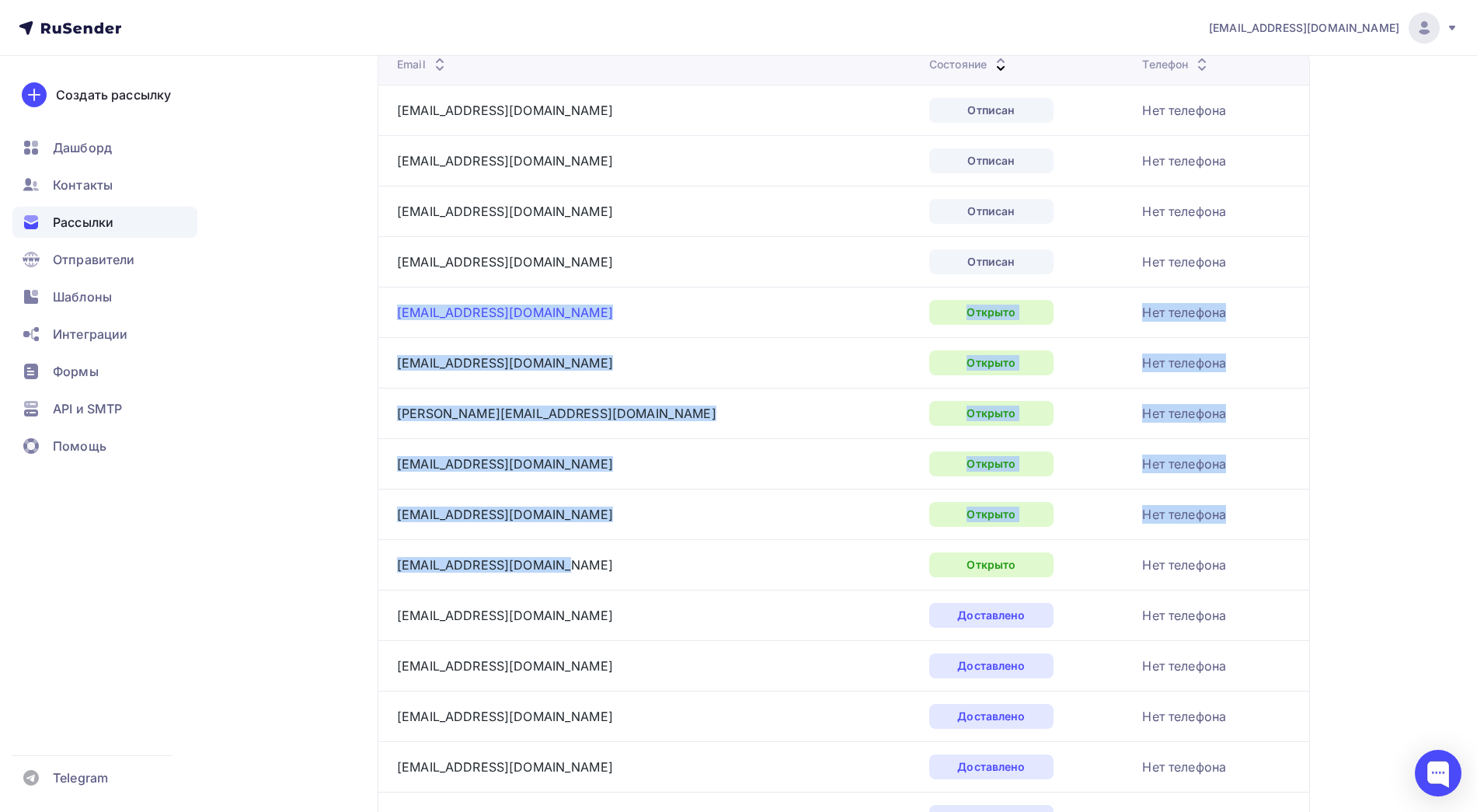
drag, startPoint x: 587, startPoint y: 563, endPoint x: 398, endPoint y: 307, distance: 318.2
copy tbody "135791645@mail.ru Открыто Нет телефона zaicevi1@mail.ru Открыто Нет телефона el…"
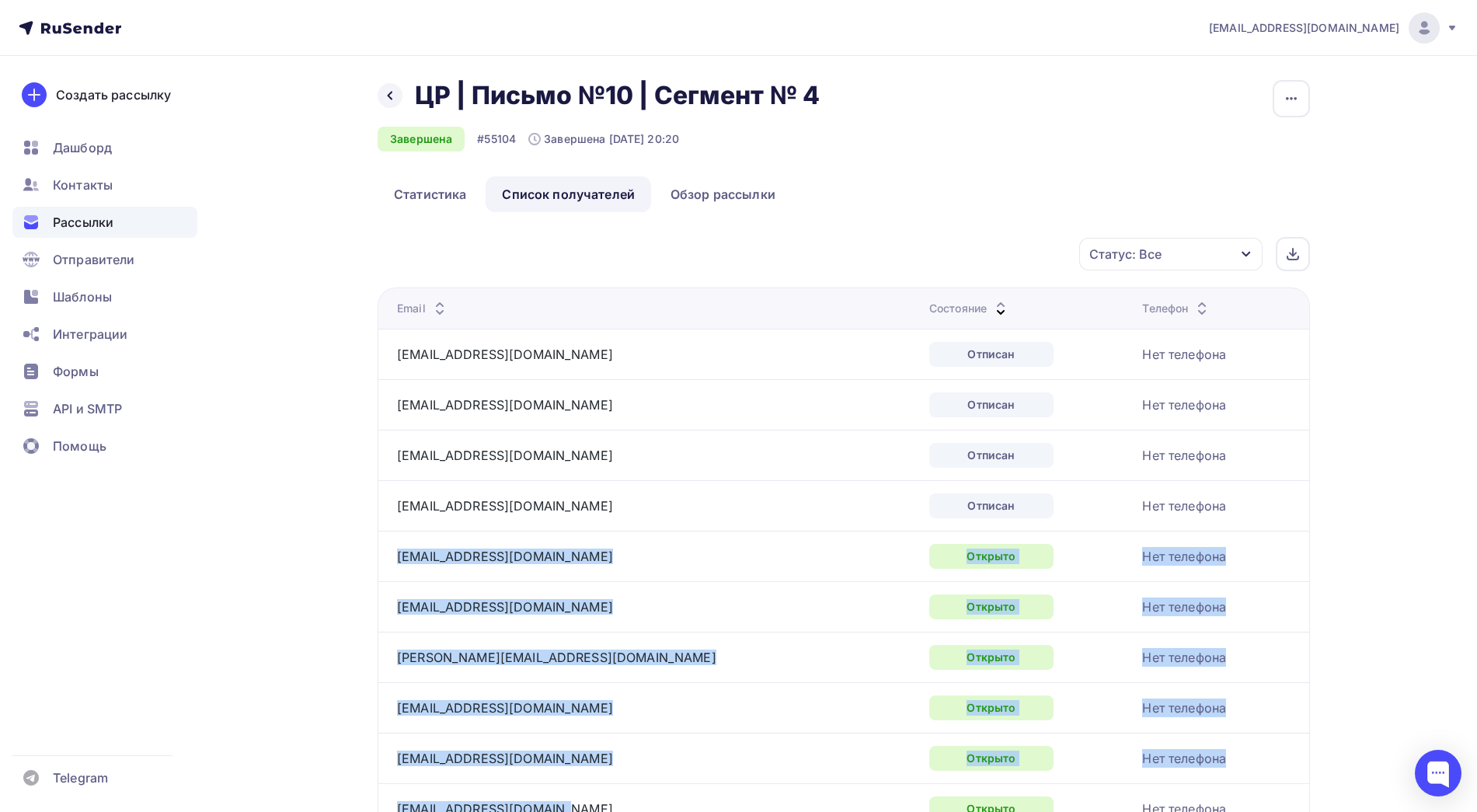
scroll to position [0, 0]
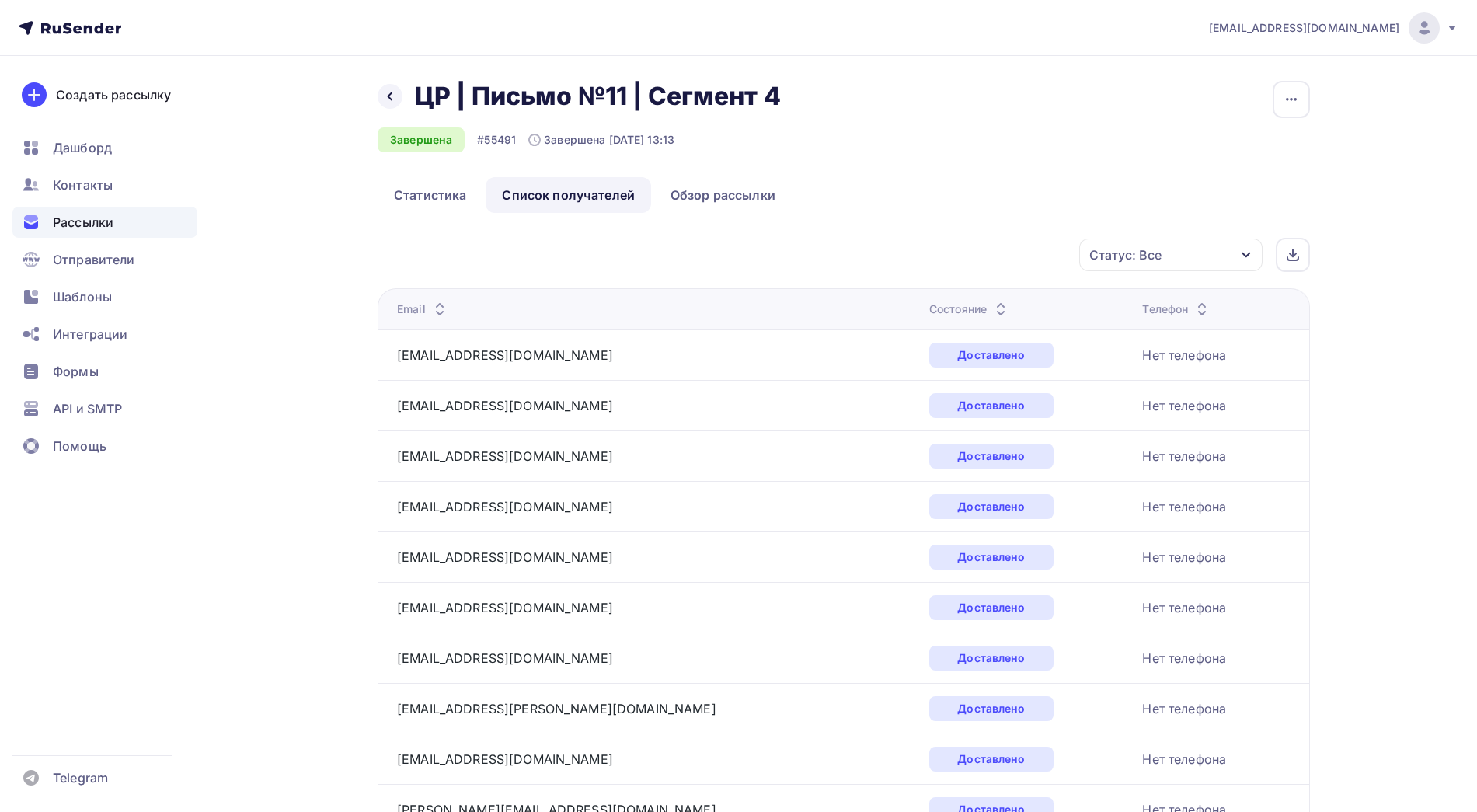
click at [992, 304] on icon at bounding box center [1001, 313] width 18 height 18
click at [992, 305] on icon at bounding box center [1001, 313] width 18 height 18
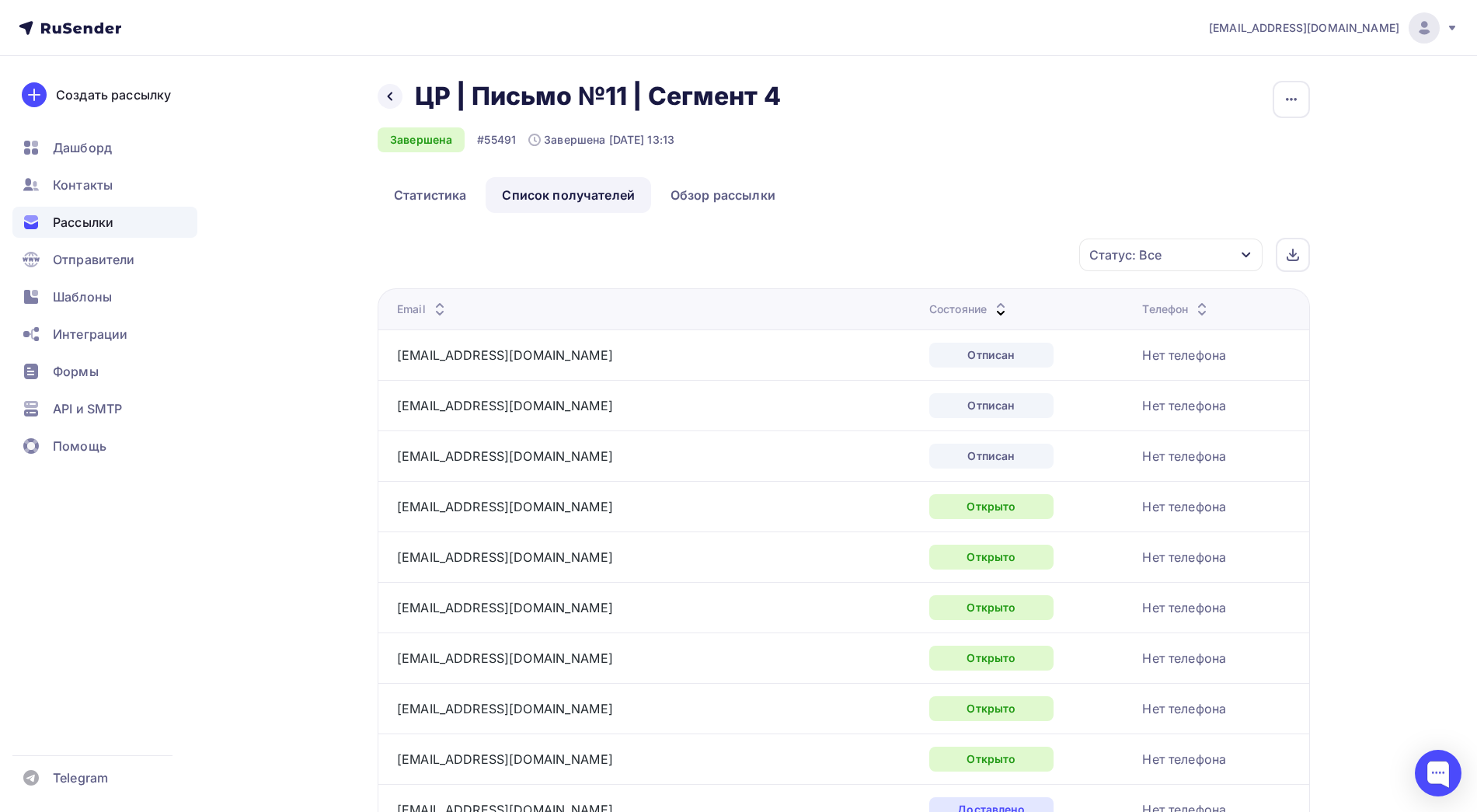
scroll to position [100, 0]
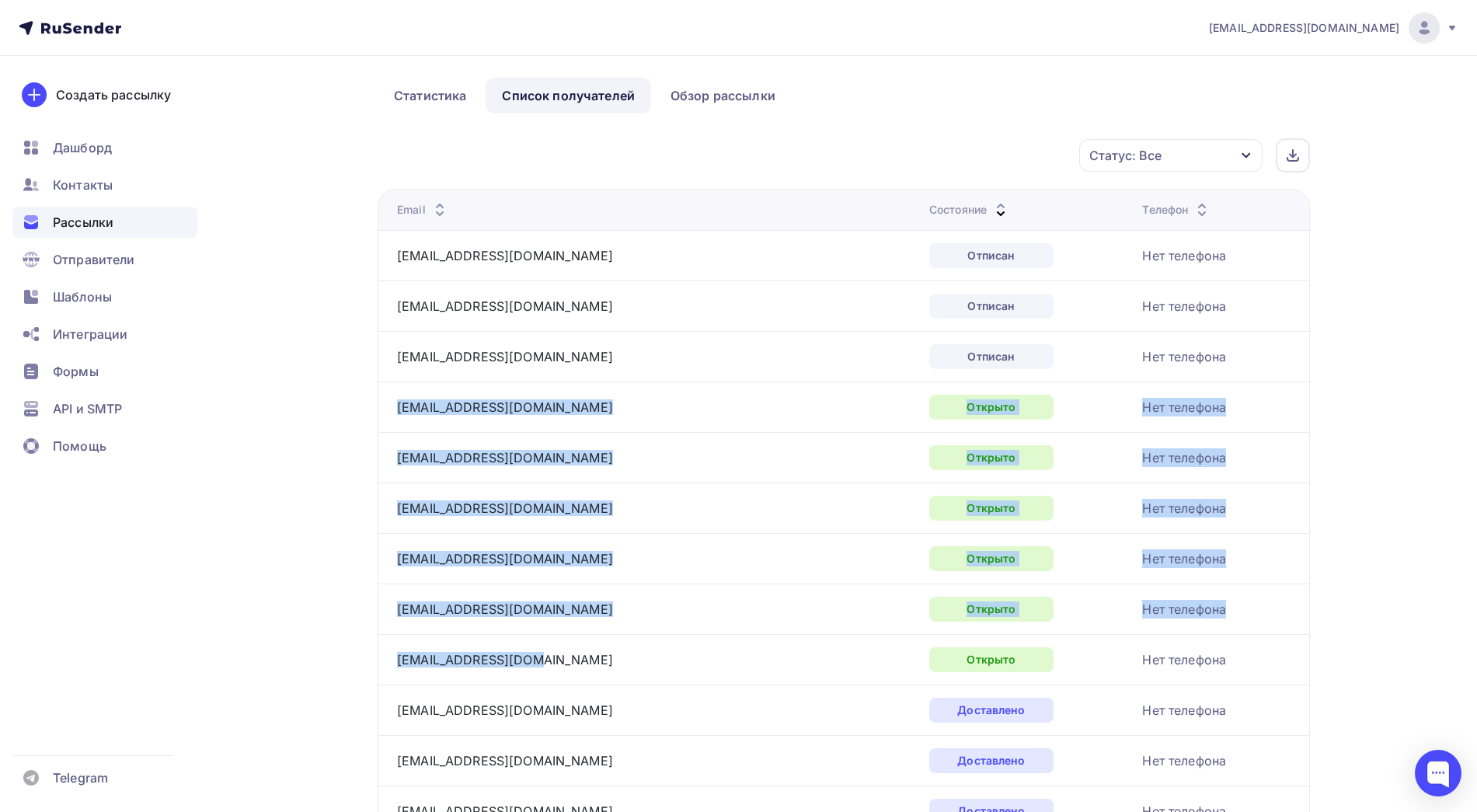
drag, startPoint x: 537, startPoint y: 664, endPoint x: 396, endPoint y: 409, distance: 291.4
copy tbody "tanusha97@mail.ru Открыто Нет телефона zaicevi1@mail.ru Открыто Нет телефона a.…"
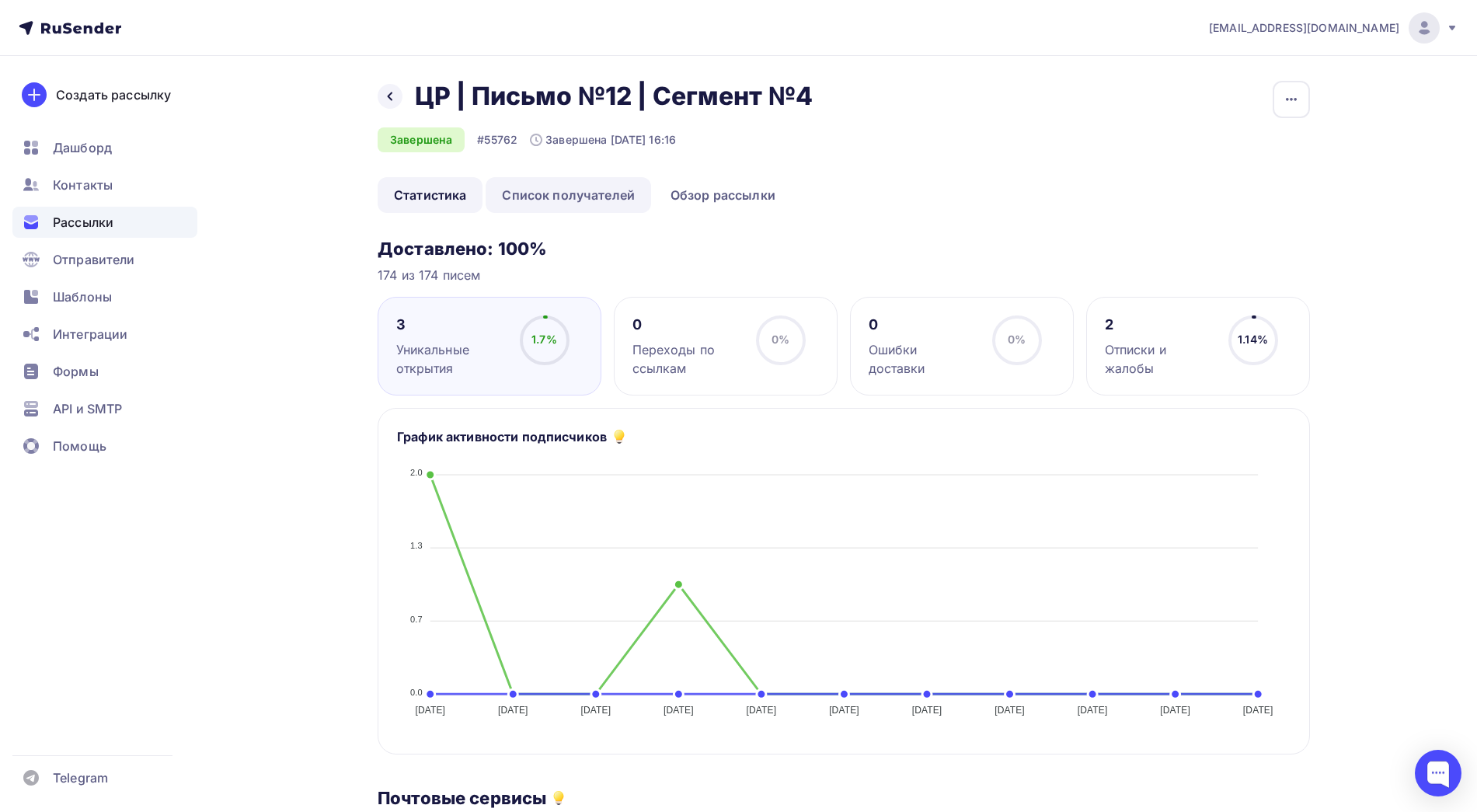
click at [604, 194] on link "Список получателей" at bounding box center [568, 195] width 165 height 36
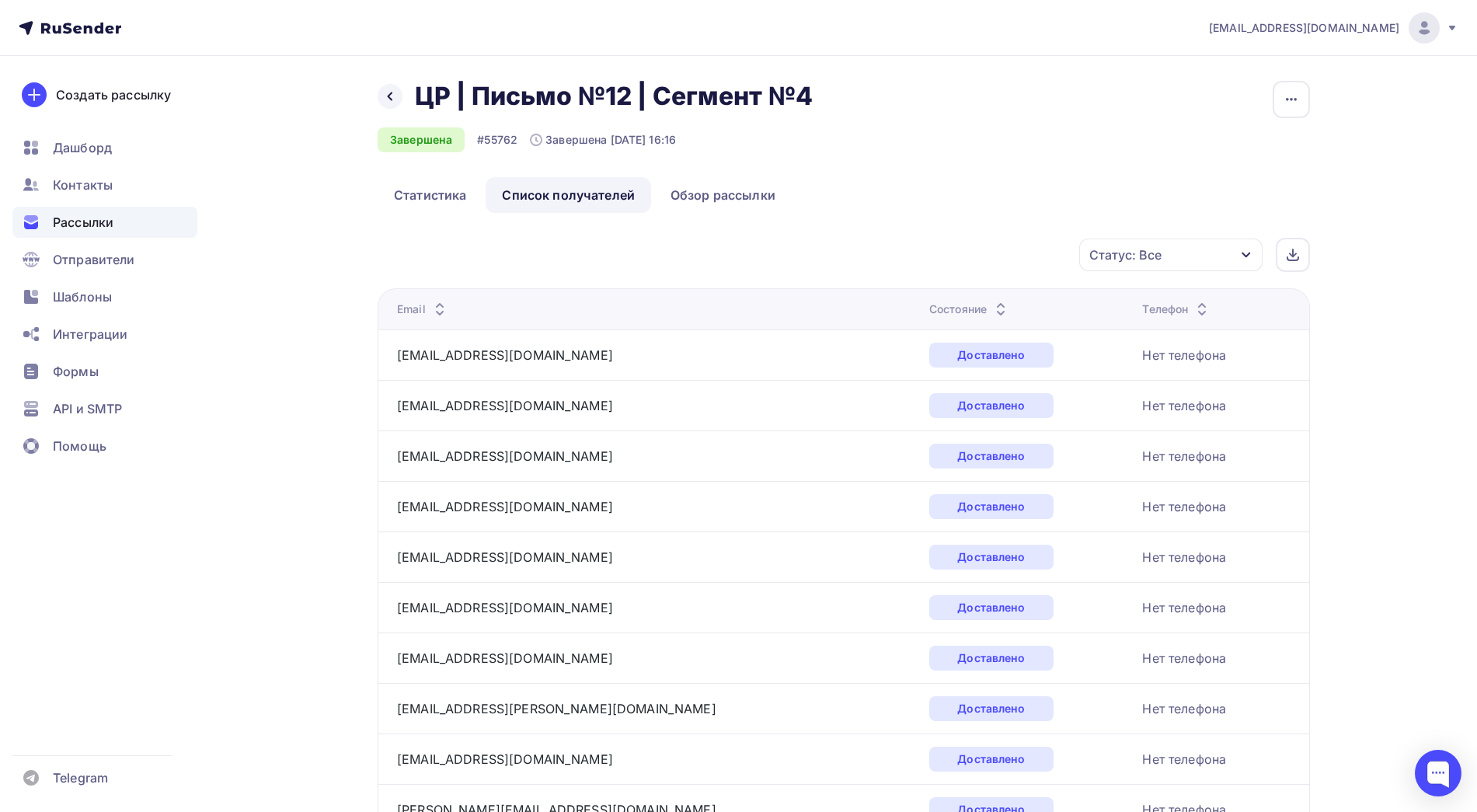
click at [992, 306] on icon at bounding box center [1001, 313] width 18 height 18
click at [992, 305] on icon at bounding box center [1001, 313] width 18 height 18
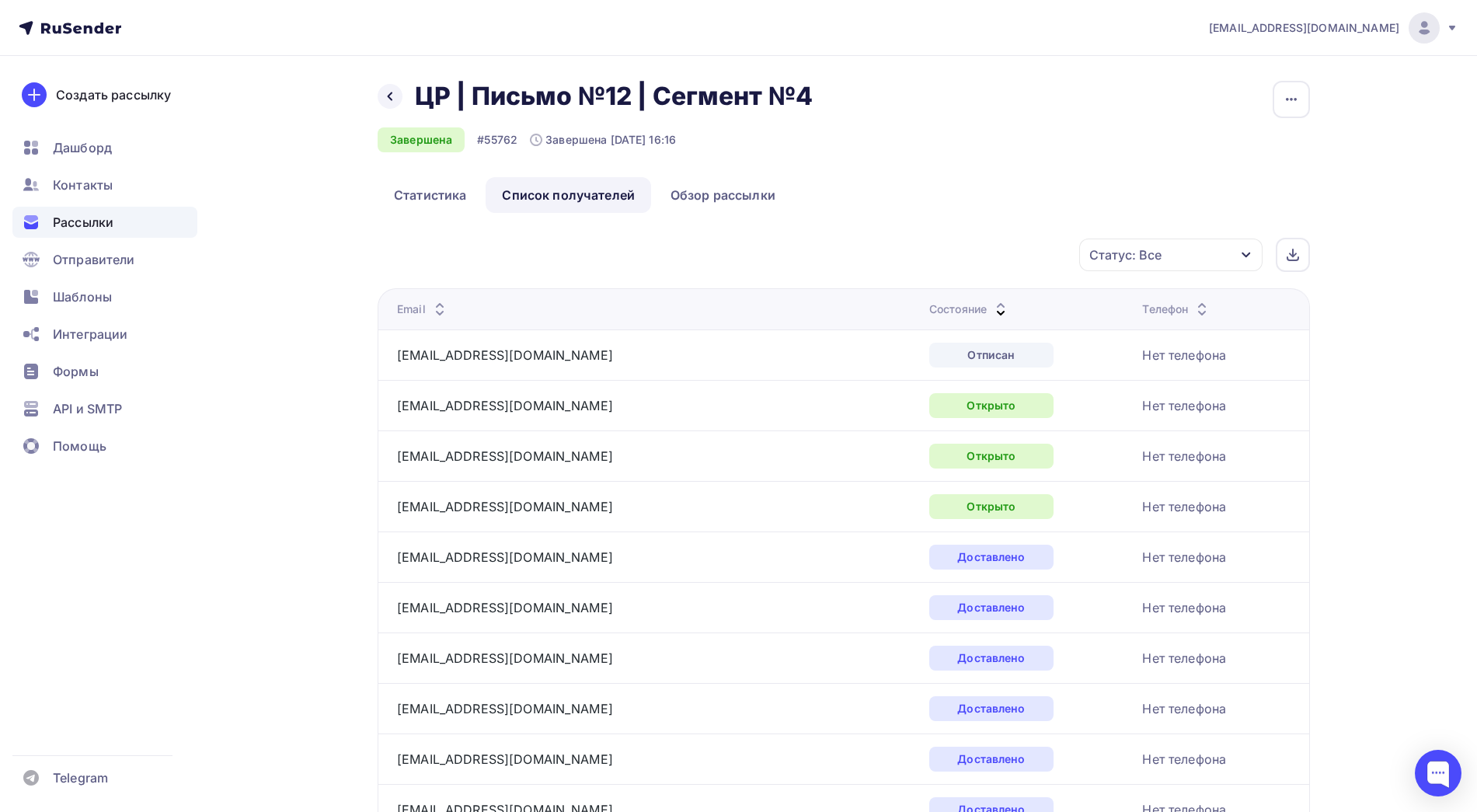
scroll to position [77, 0]
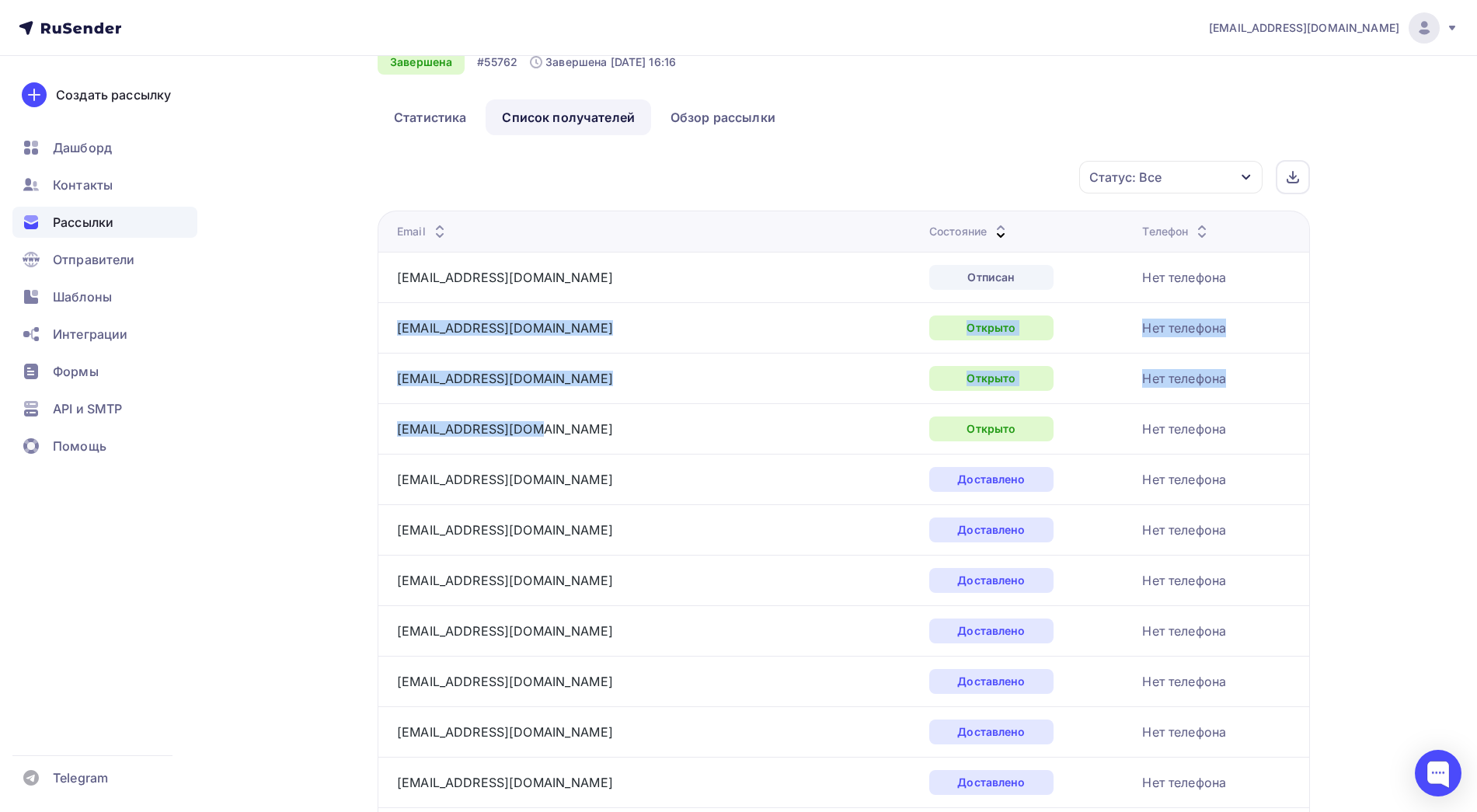
drag, startPoint x: 539, startPoint y: 427, endPoint x: 393, endPoint y: 337, distance: 171.5
copy tbody "[EMAIL_ADDRESS][DOMAIN_NAME] Открыто Нет телефона [EMAIL_ADDRESS][DOMAIN_NAME] …"
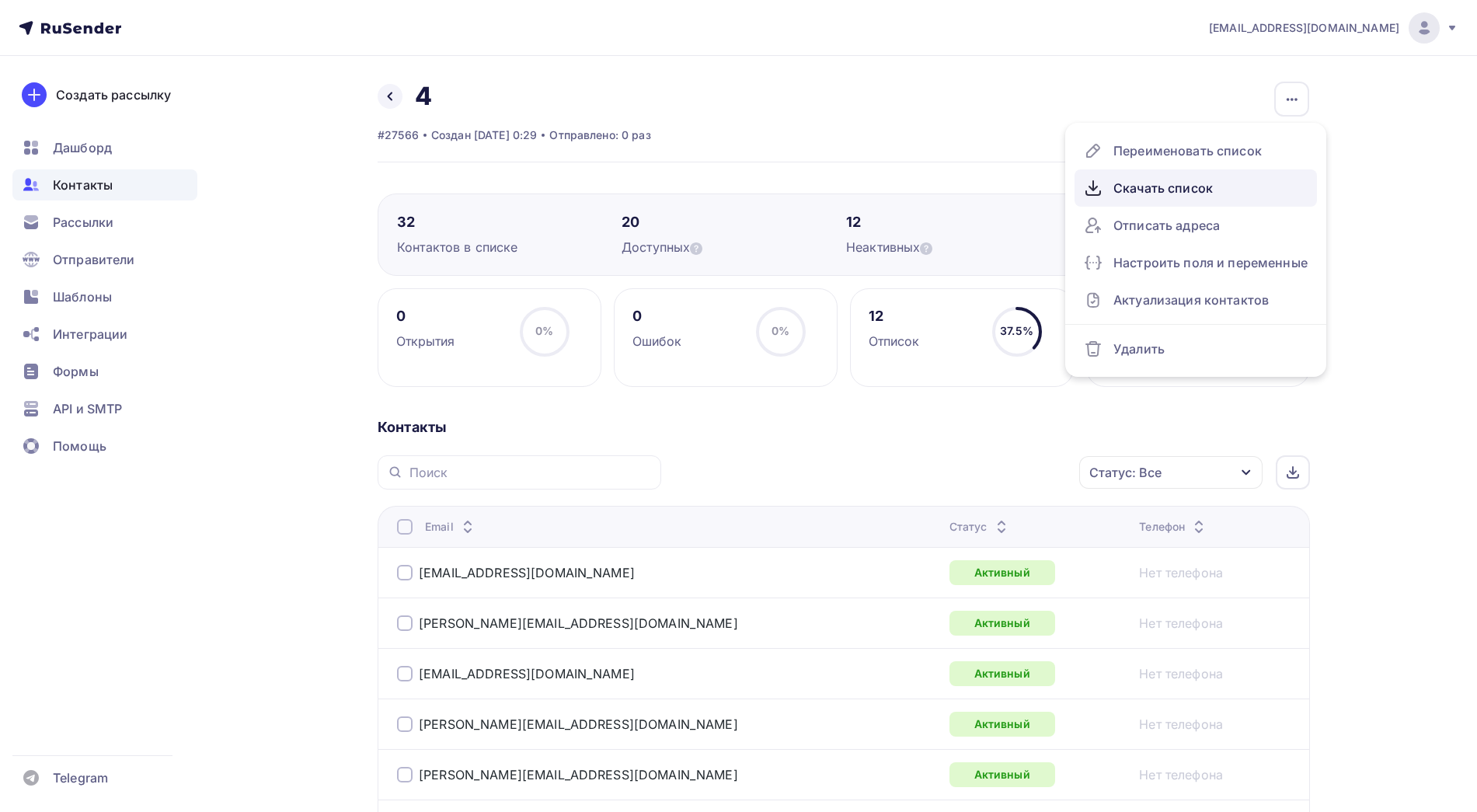
click at [1170, 190] on div "Скачать список" at bounding box center [1196, 187] width 223 height 25
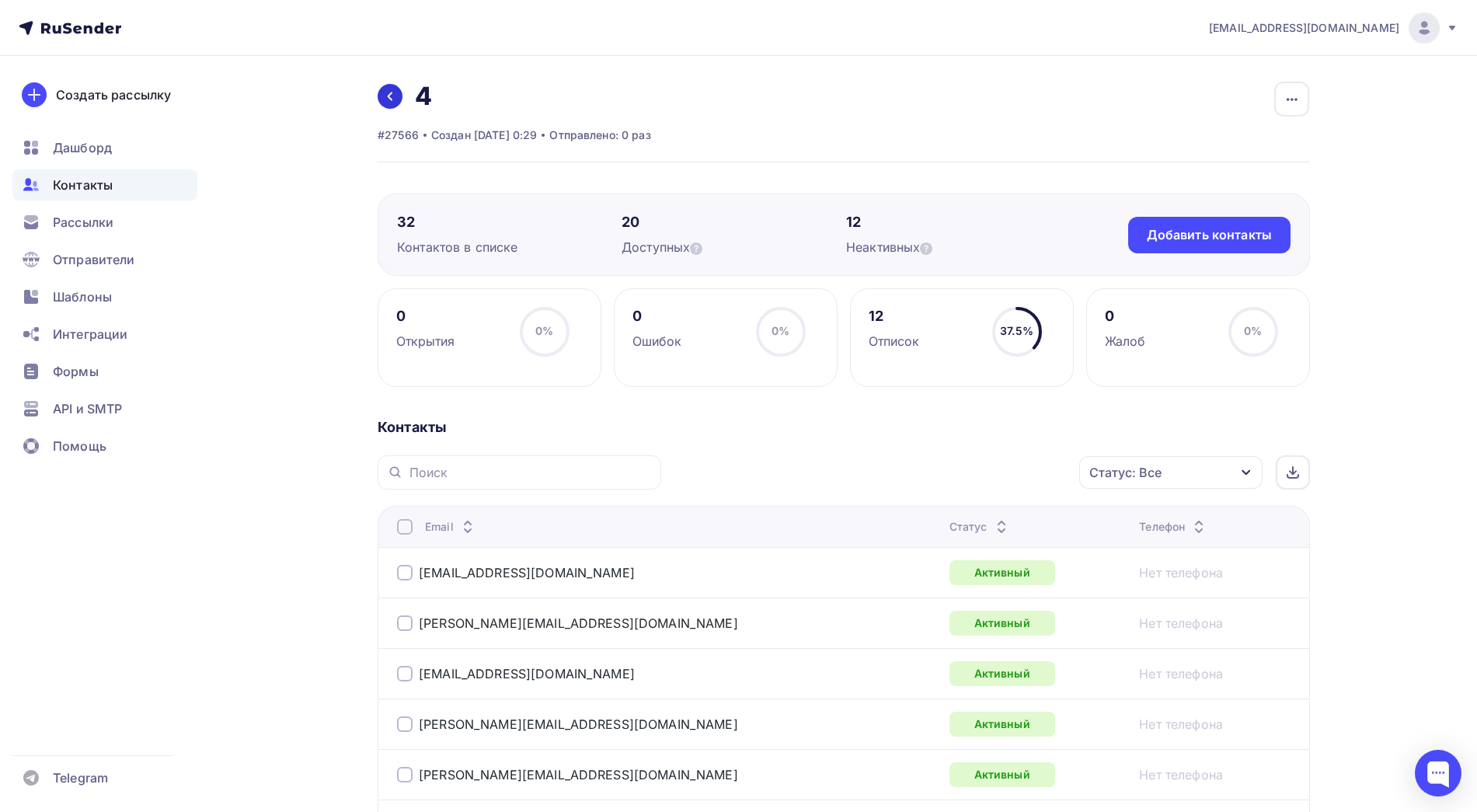
click at [402, 99] on link at bounding box center [389, 96] width 25 height 25
click at [479, 576] on link "[EMAIL_ADDRESS][DOMAIN_NAME]" at bounding box center [527, 572] width 216 height 15
click at [527, 571] on link "[EMAIL_ADDRESS][DOMAIN_NAME]" at bounding box center [527, 572] width 216 height 15
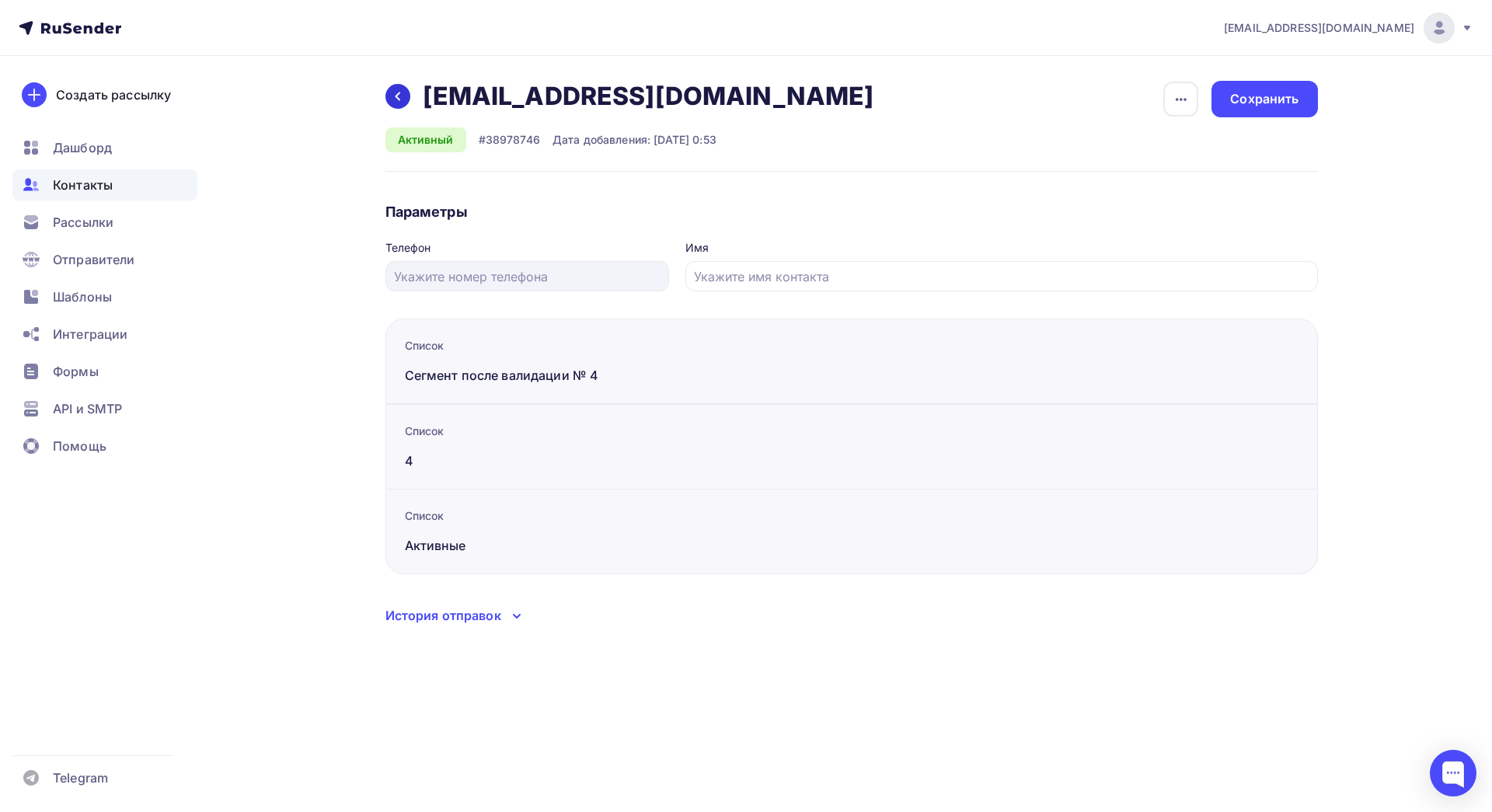
click at [405, 97] on div at bounding box center [397, 96] width 25 height 25
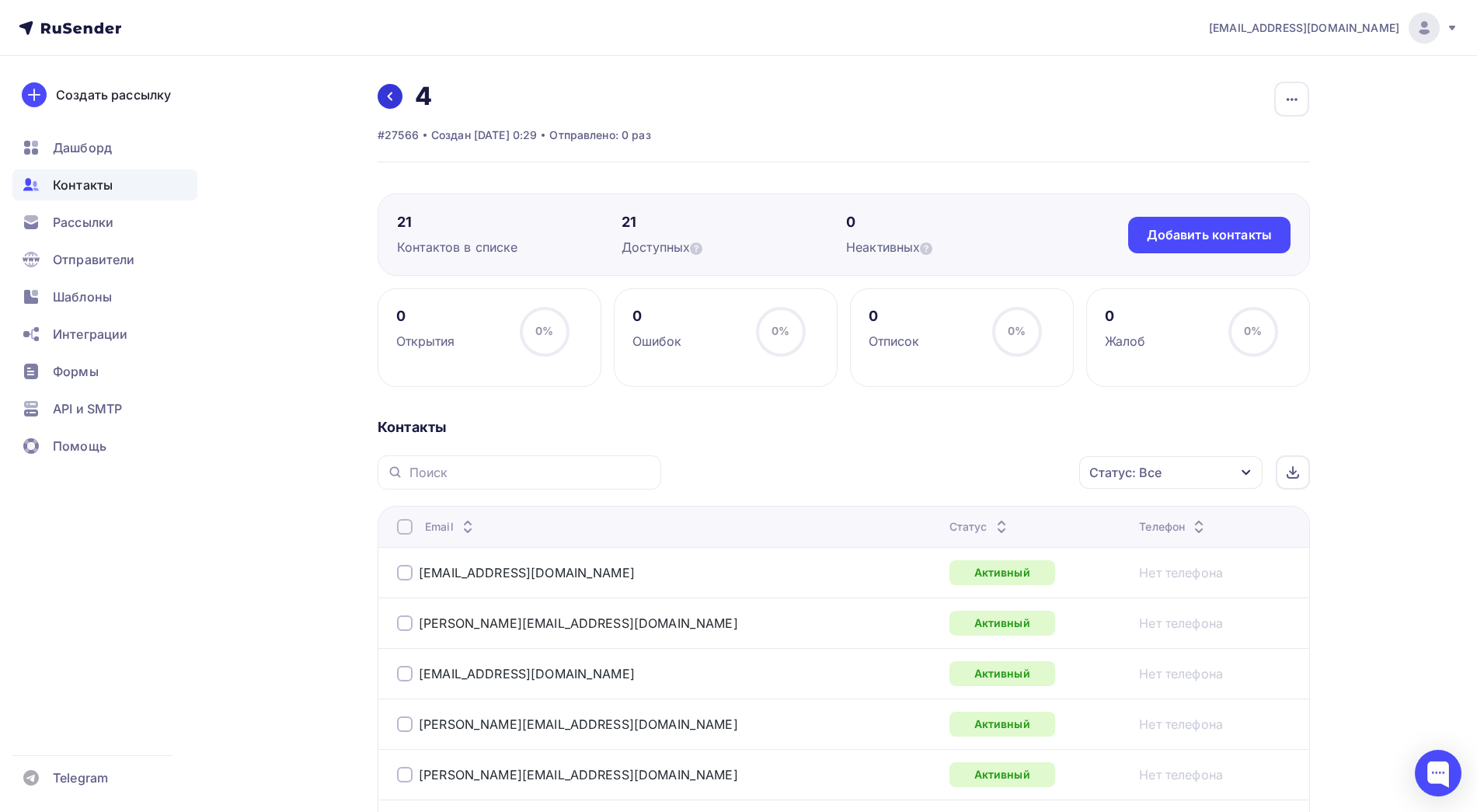
click at [393, 99] on icon at bounding box center [390, 97] width 13 height 13
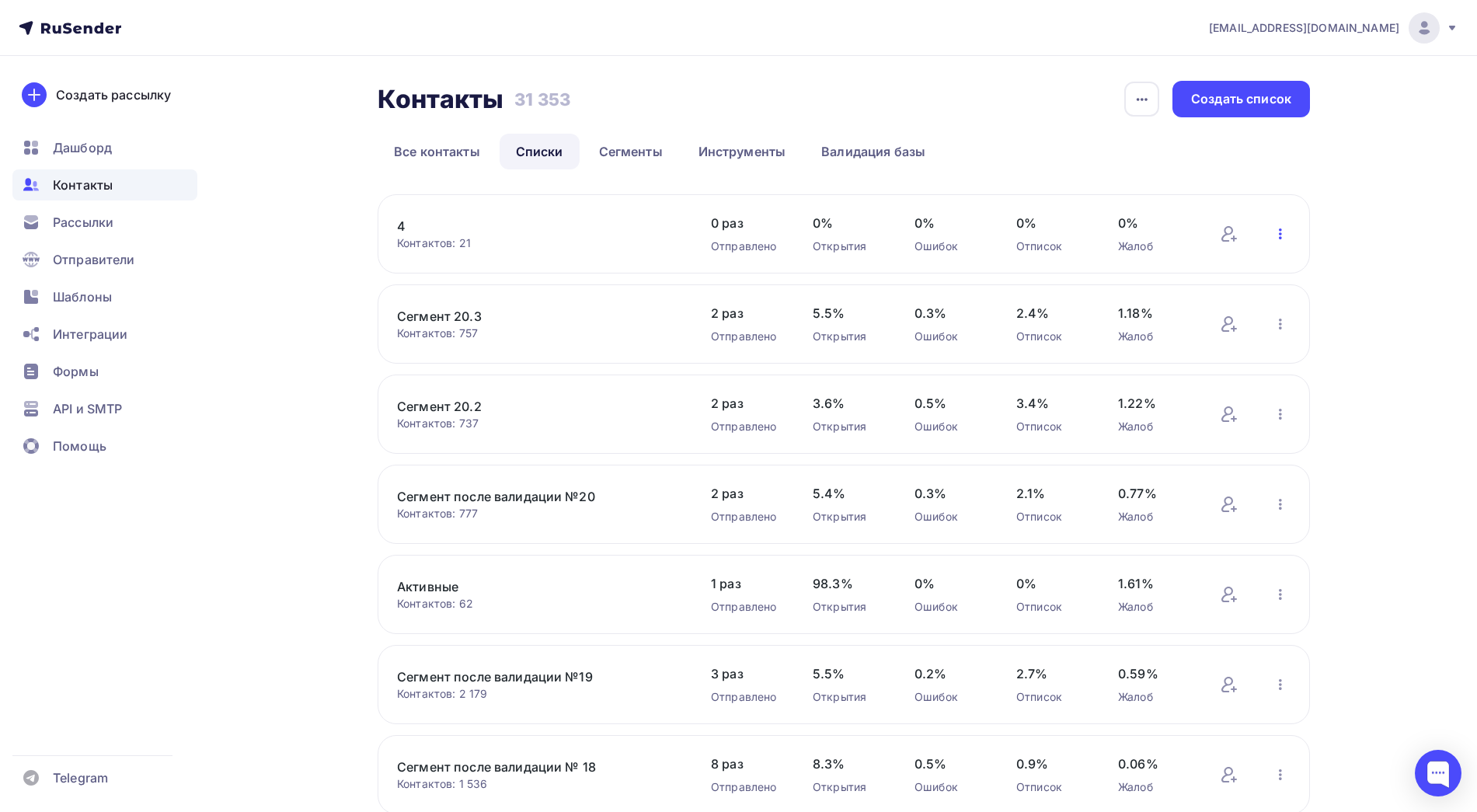
click at [1280, 235] on icon "button" at bounding box center [1280, 233] width 18 height 18
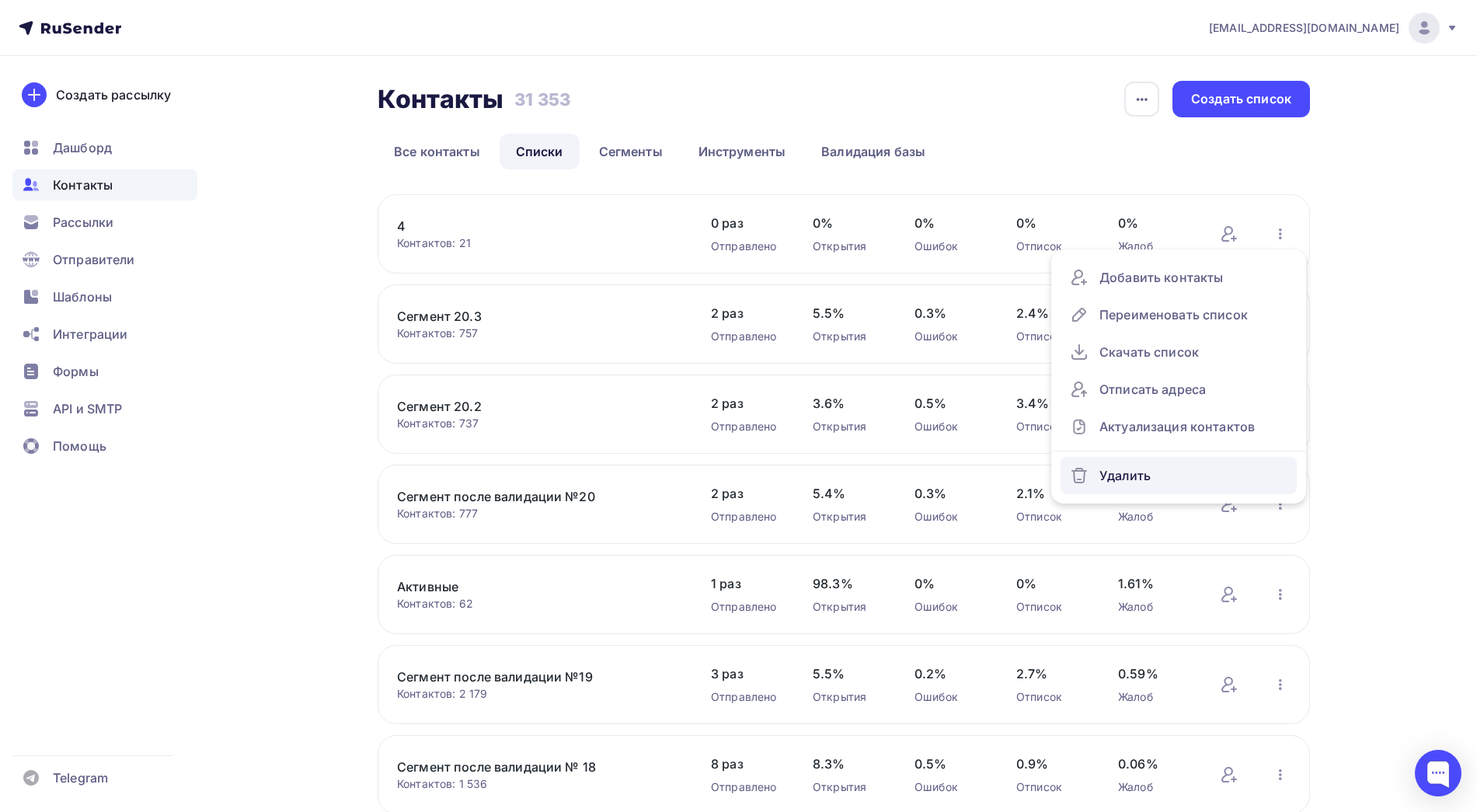
click at [1124, 478] on div "Удалить" at bounding box center [1179, 475] width 218 height 25
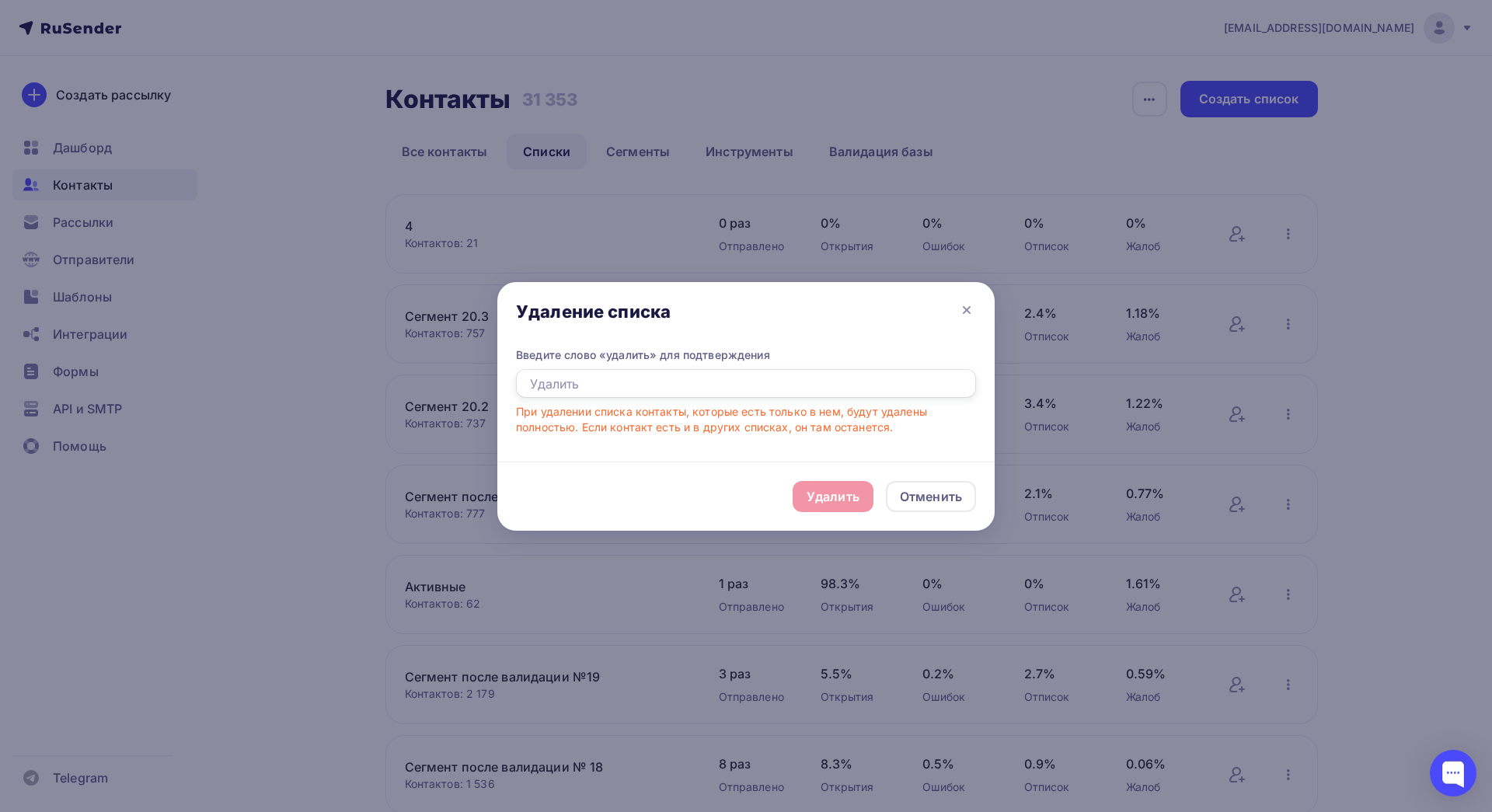
click at [645, 384] on input "text" at bounding box center [746, 384] width 460 height 30
type input "Удалить"
click at [804, 494] on div "Удалить" at bounding box center [832, 496] width 81 height 31
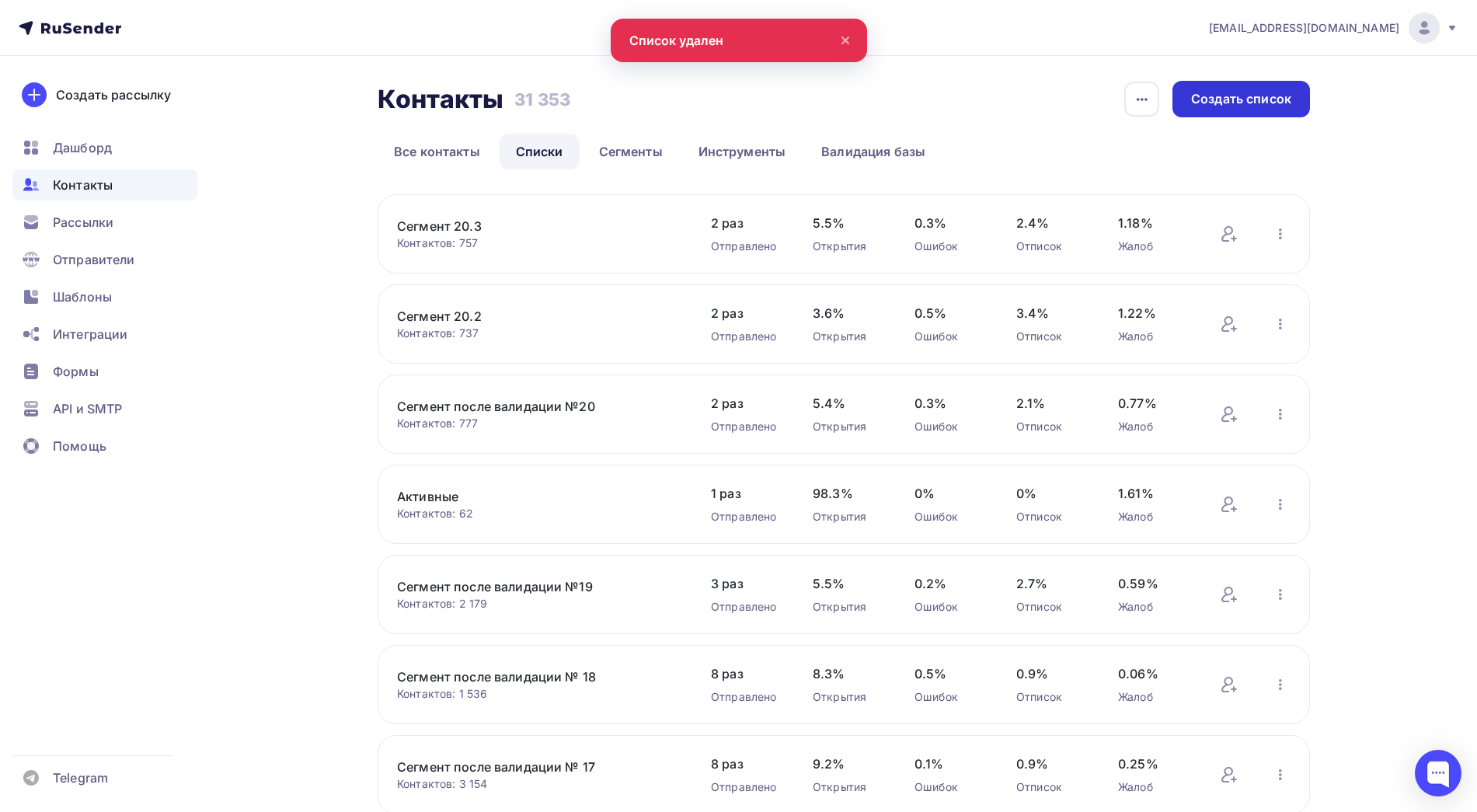
click at [1262, 112] on div "Создать список" at bounding box center [1242, 99] width 137 height 37
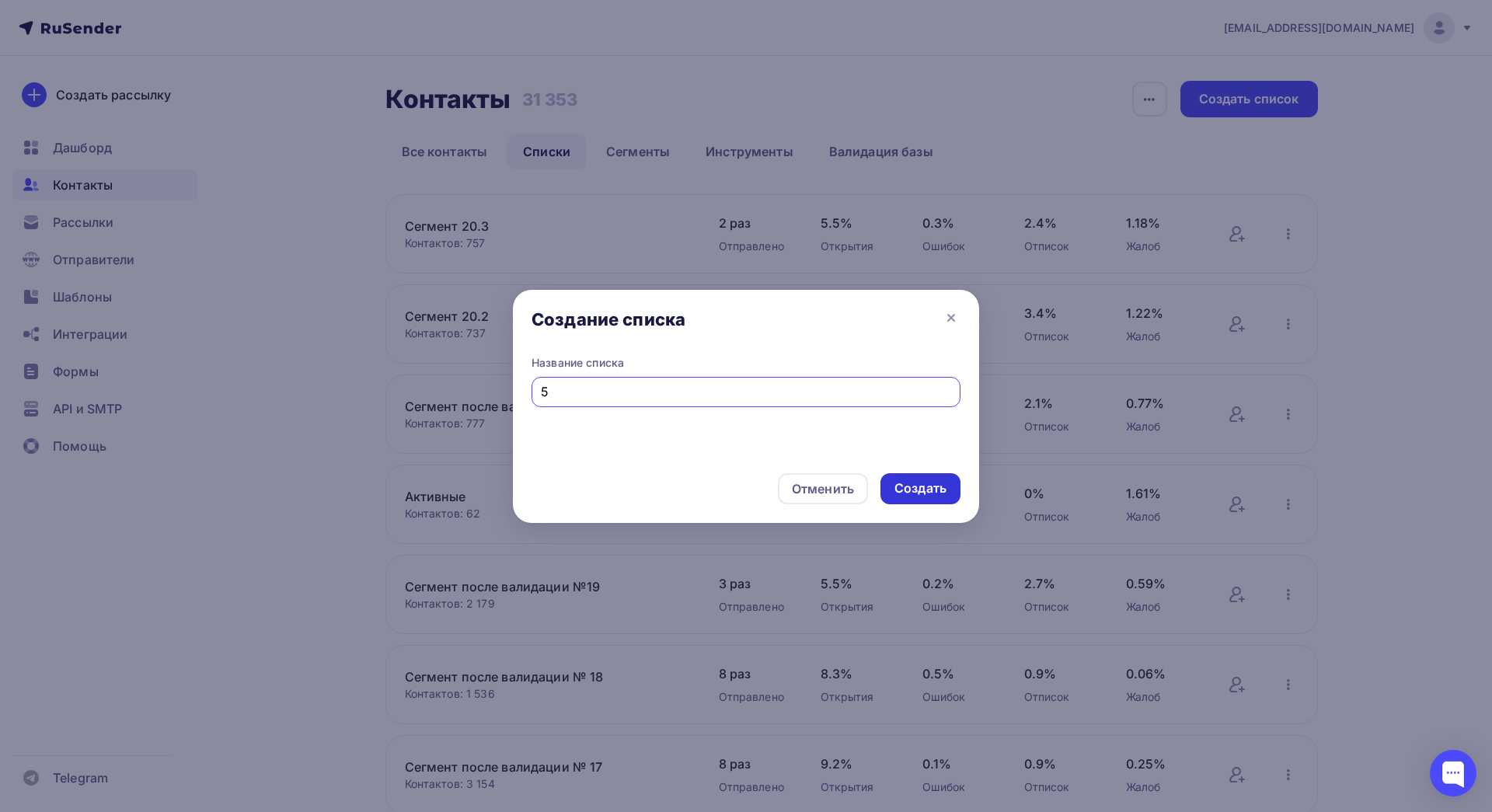
type input "5"
click at [948, 490] on div "Создать" at bounding box center [920, 488] width 80 height 31
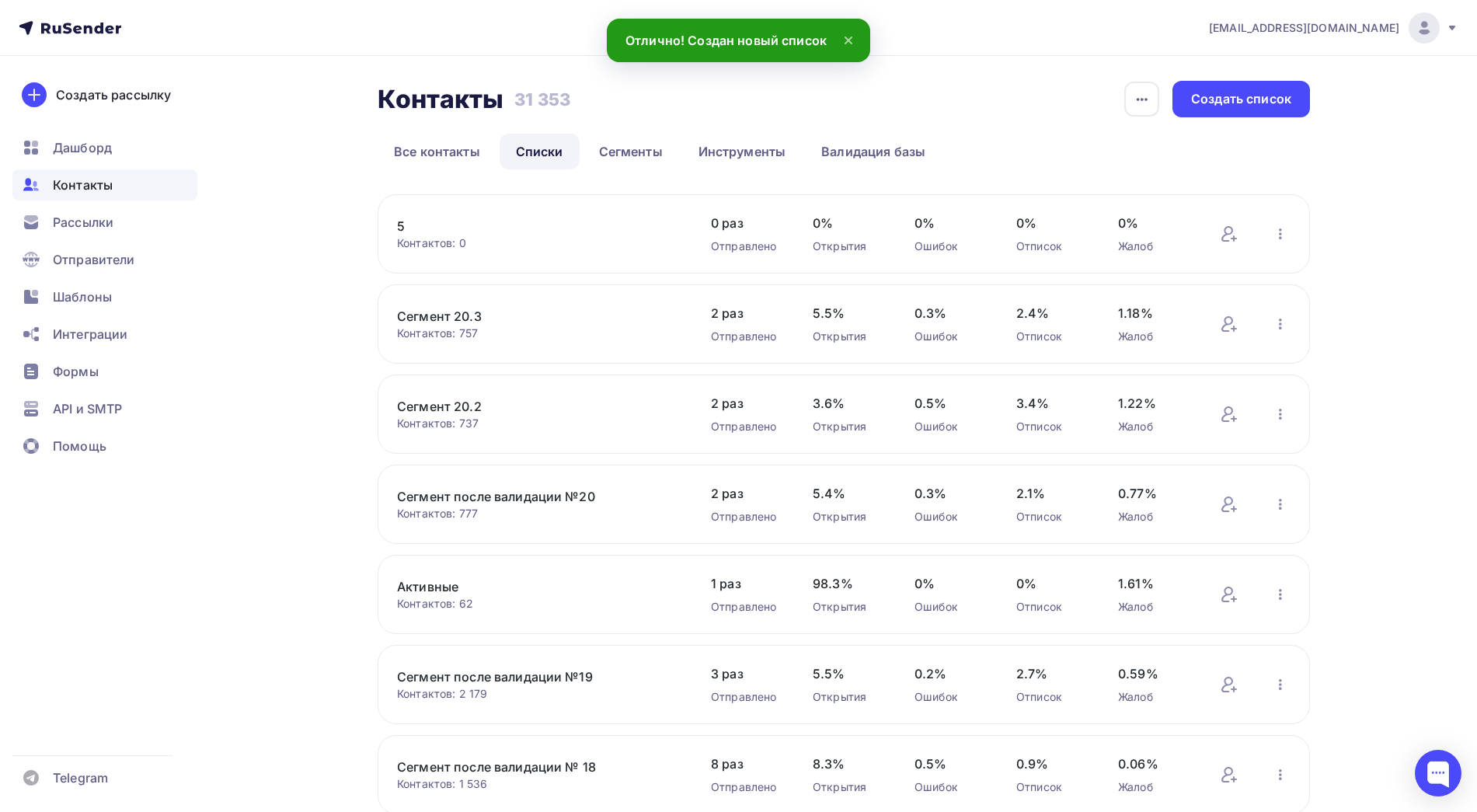
click at [402, 229] on link "5" at bounding box center [529, 226] width 264 height 18
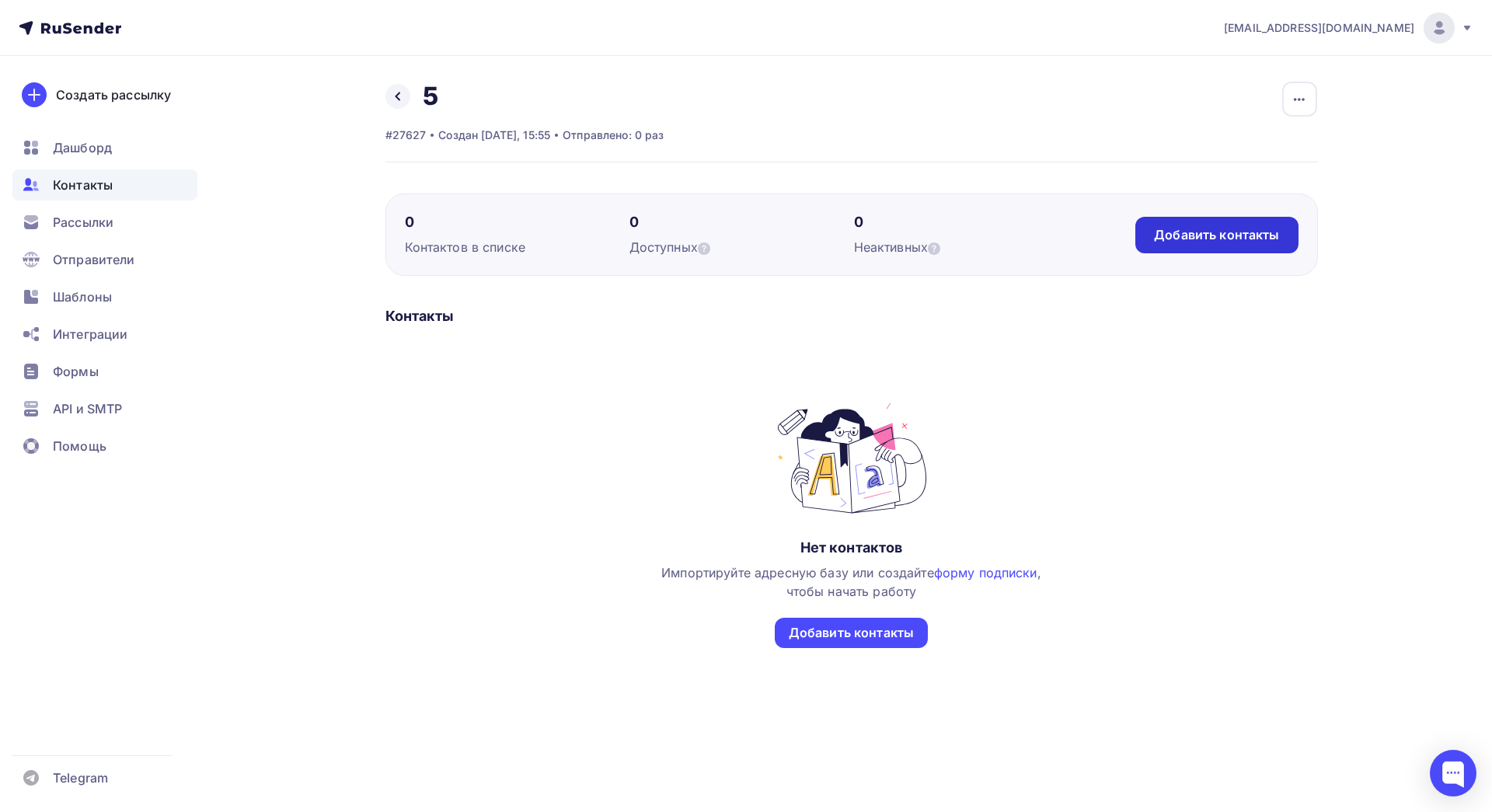
click at [1151, 235] on div "Добавить контакты" at bounding box center [1217, 235] width 163 height 37
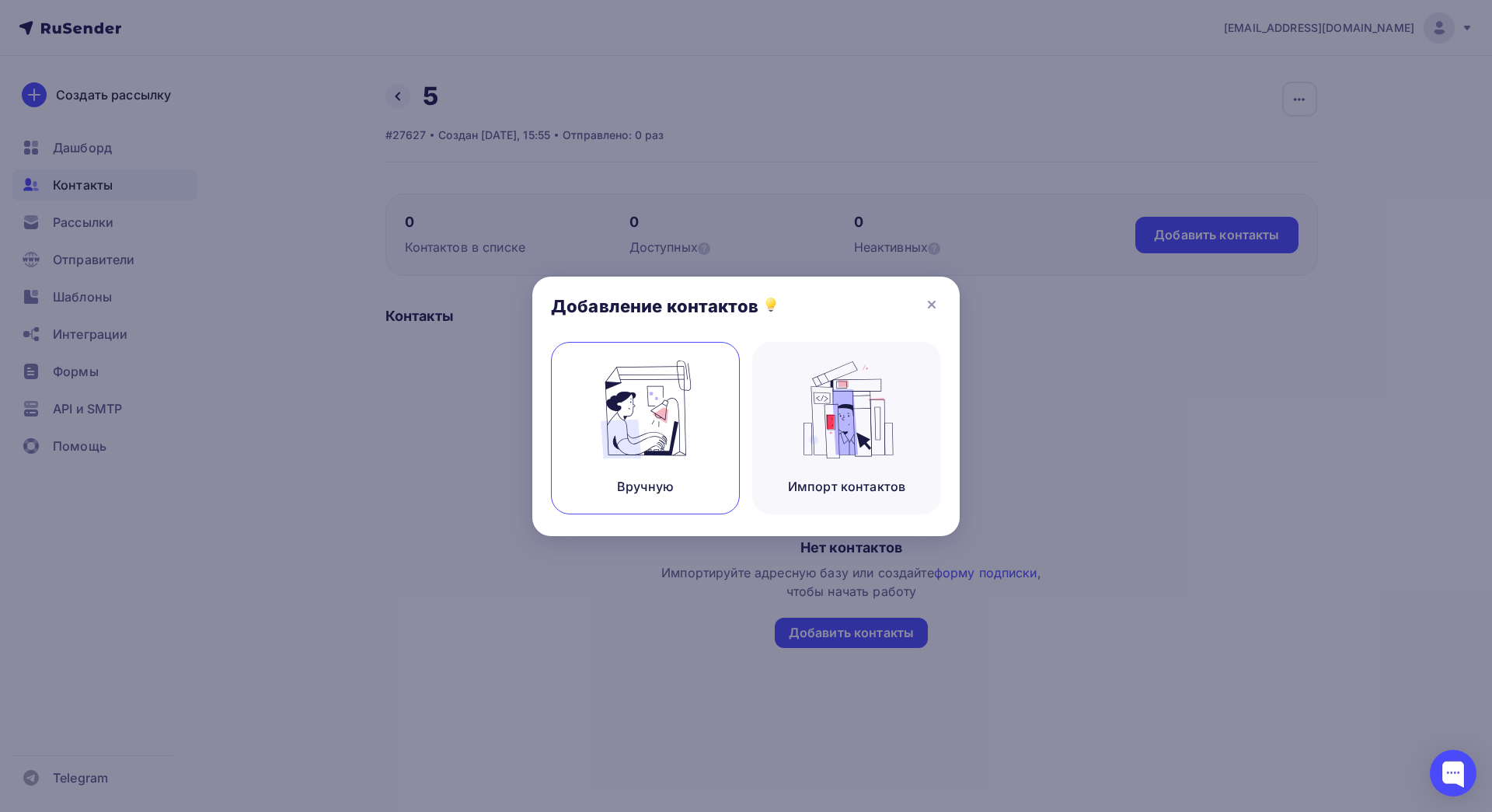
click at [661, 404] on img at bounding box center [645, 409] width 105 height 98
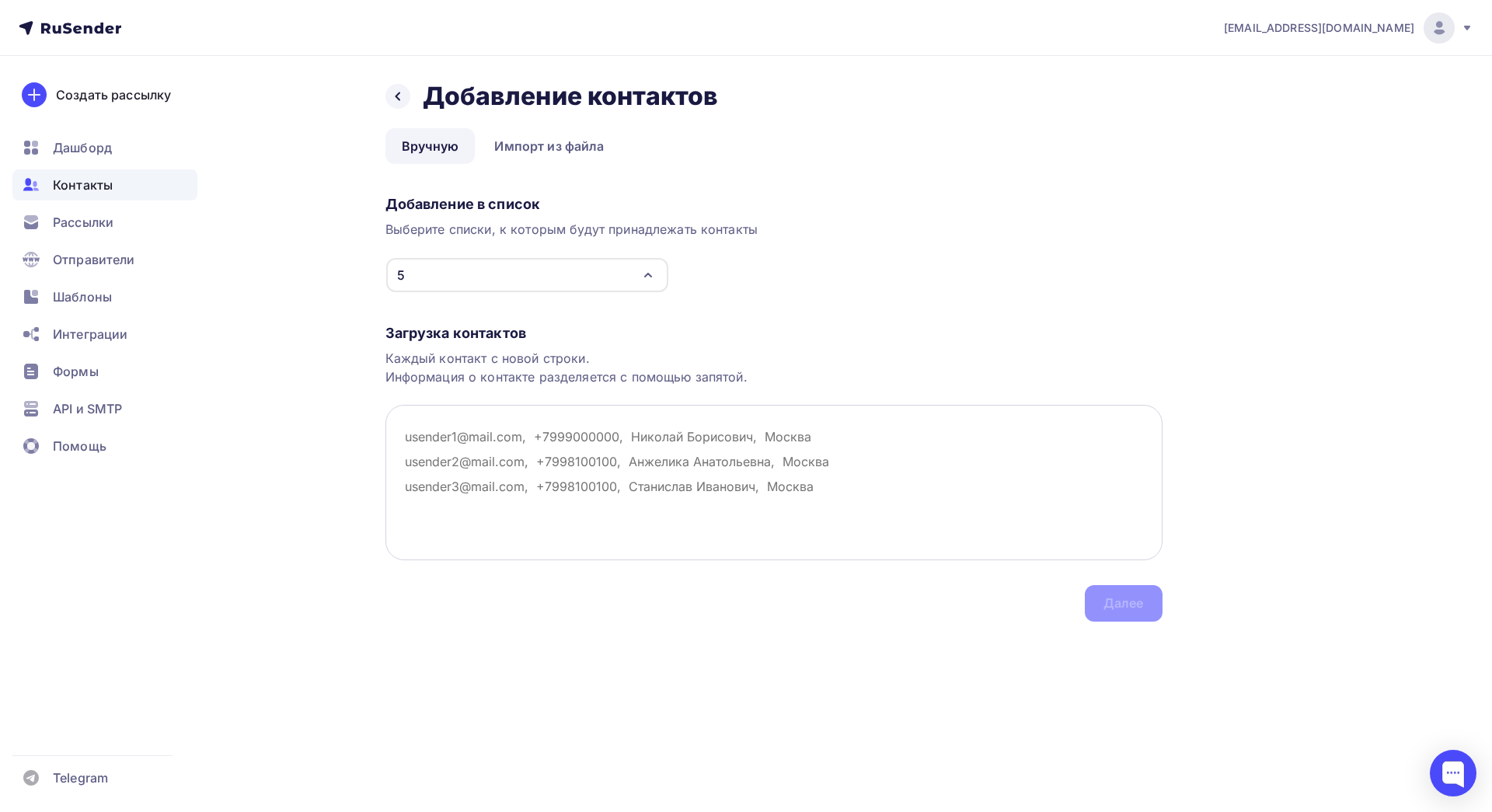
click at [479, 444] on textarea at bounding box center [774, 482] width 777 height 156
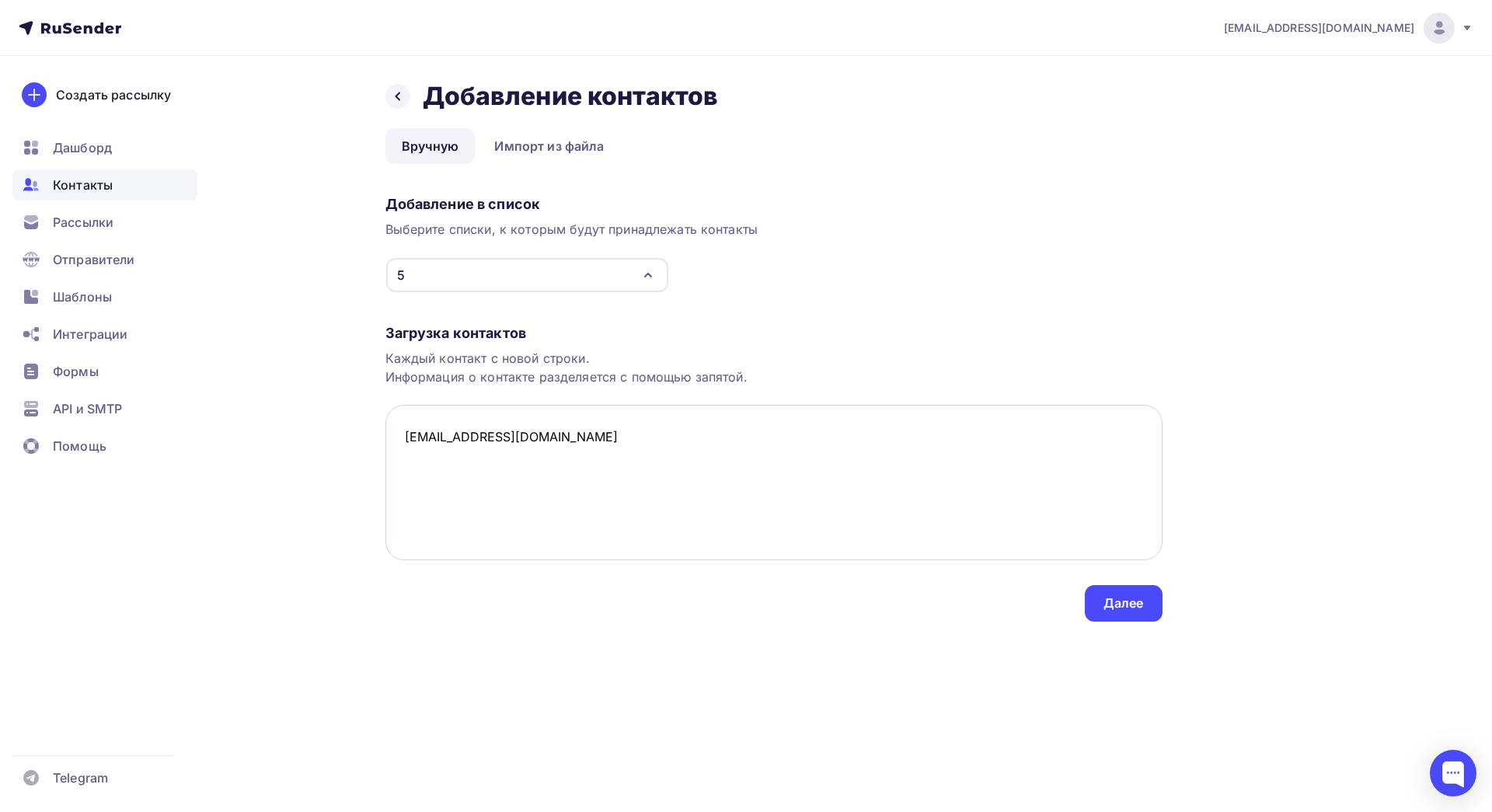
paste textarea "vik-tori-ja@yandex.ru Открыто Нет телефона masha2802@mail.ru Открыто Нет телефо…"
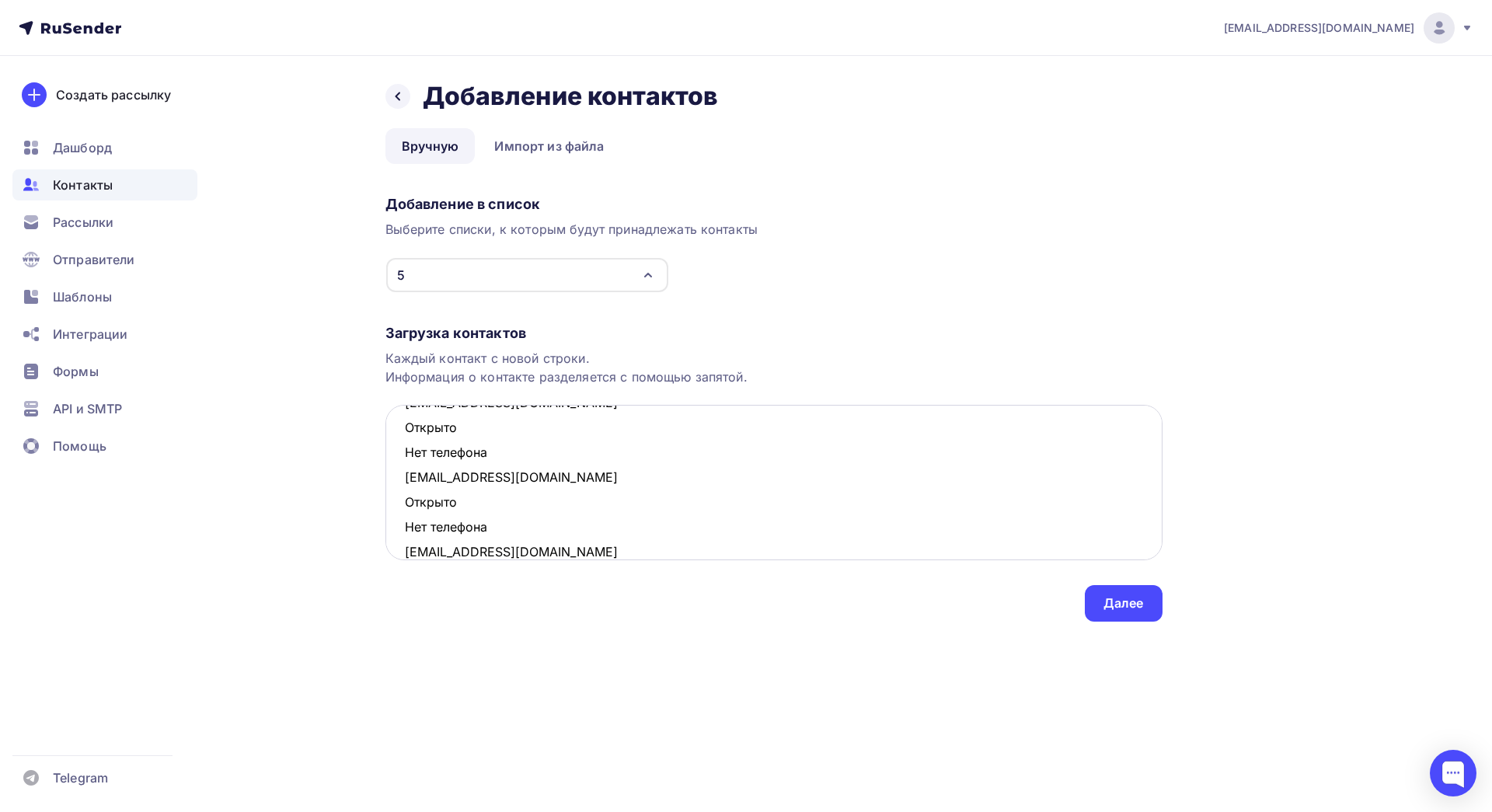
scroll to position [679, 0]
drag, startPoint x: 504, startPoint y: 507, endPoint x: 405, endPoint y: 483, distance: 101.9
click at [405, 483] on textarea "n223700@gmail.com vik-tori-ja@yandex.ru Открыто Нет телефона masha2802@mail.ru …" at bounding box center [774, 482] width 777 height 156
drag, startPoint x: 498, startPoint y: 480, endPoint x: 401, endPoint y: 458, distance: 99.5
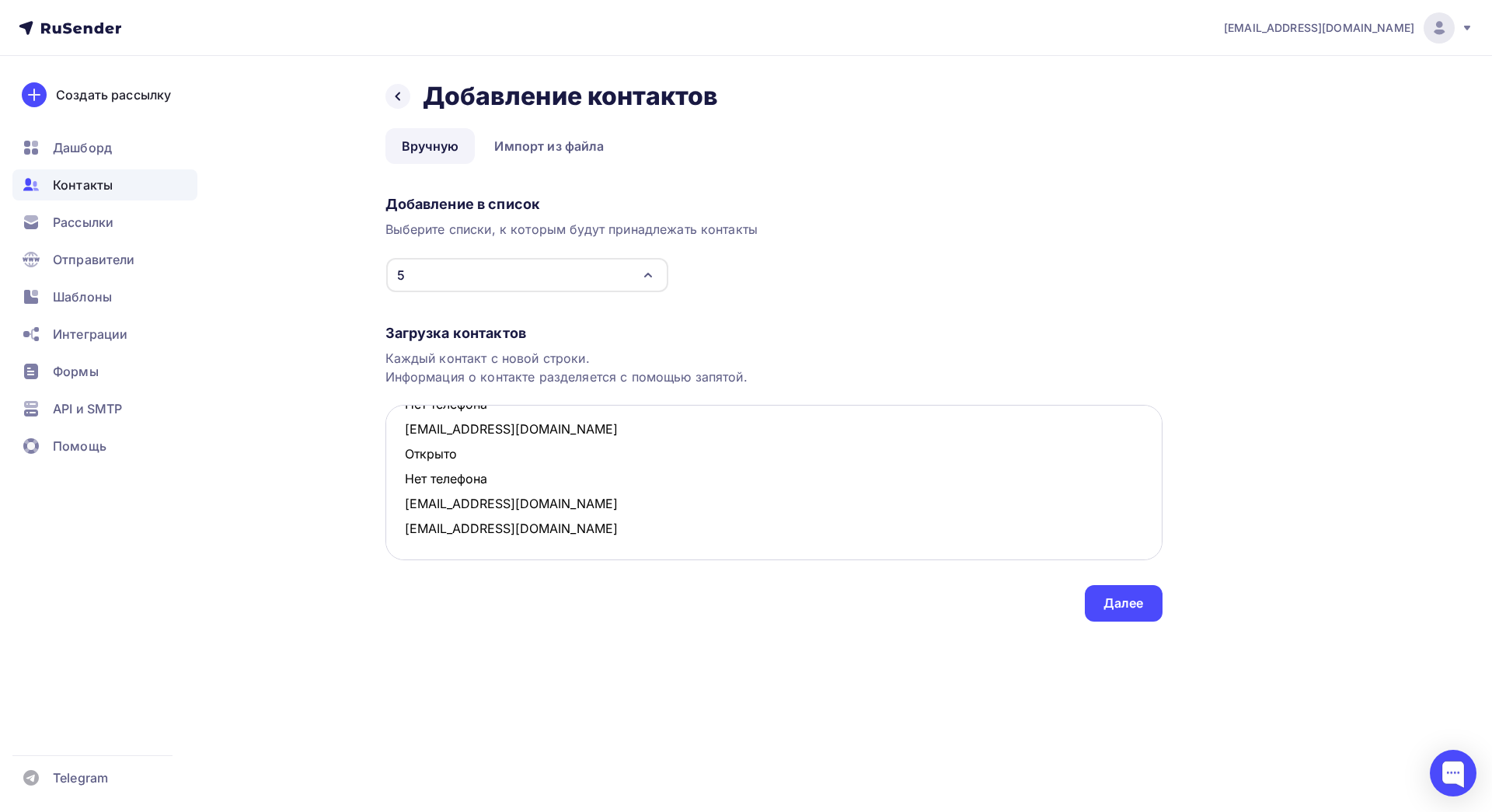
click at [401, 458] on textarea "n223700@gmail.com vik-tori-ja@yandex.ru Открыто Нет телефона masha2802@mail.ru …" at bounding box center [774, 482] width 777 height 156
drag, startPoint x: 507, startPoint y: 459, endPoint x: 388, endPoint y: 431, distance: 122.2
click at [388, 431] on textarea "n223700@gmail.com vik-tori-ja@yandex.ru Открыто Нет телефона masha2802@mail.ru …" at bounding box center [774, 482] width 777 height 156
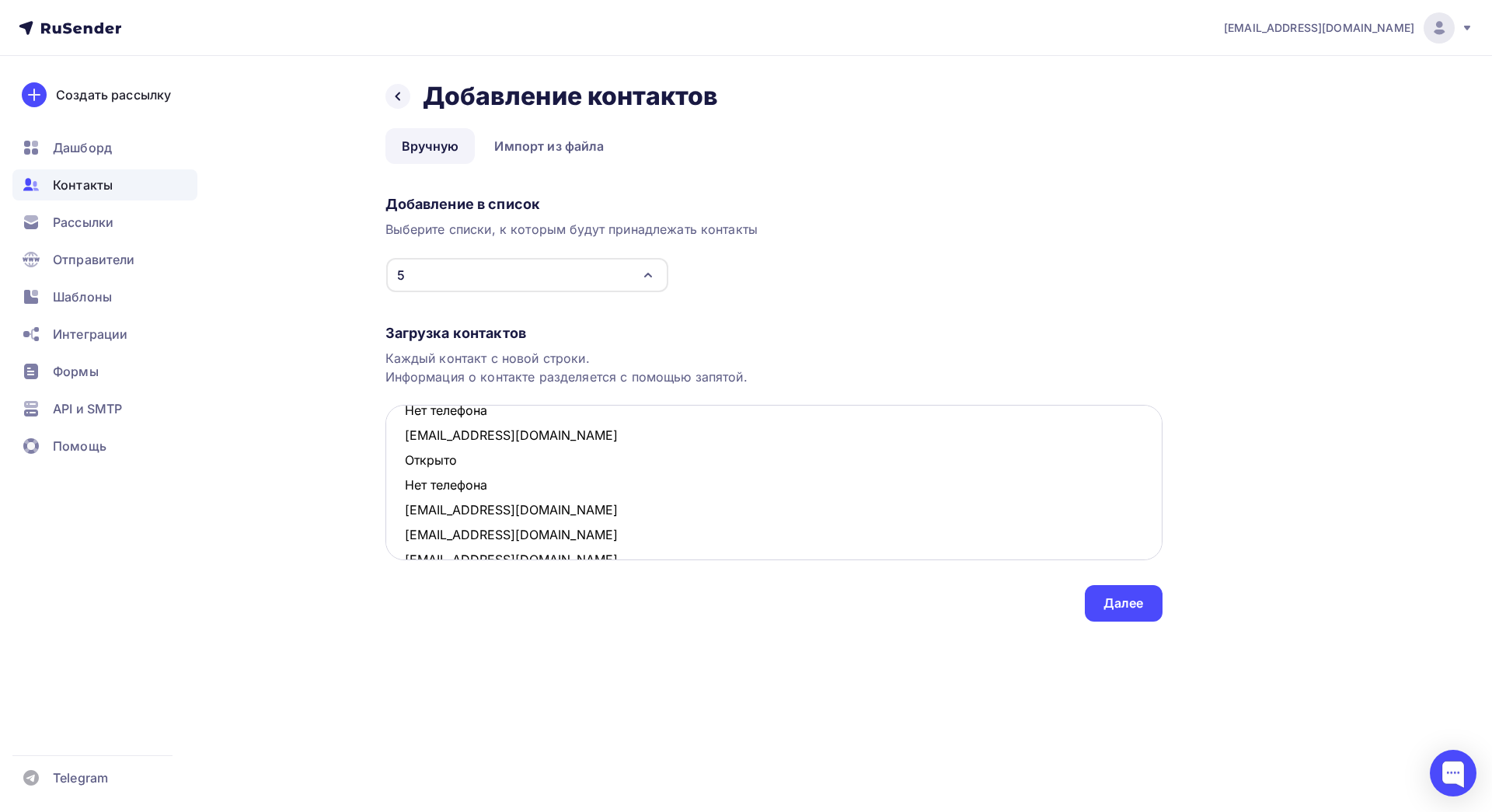
drag, startPoint x: 493, startPoint y: 489, endPoint x: 398, endPoint y: 463, distance: 98.5
click at [398, 463] on textarea "n223700@gmail.com vik-tori-ja@yandex.ru Открыто Нет телефона masha2802@mail.ru …" at bounding box center [774, 482] width 777 height 156
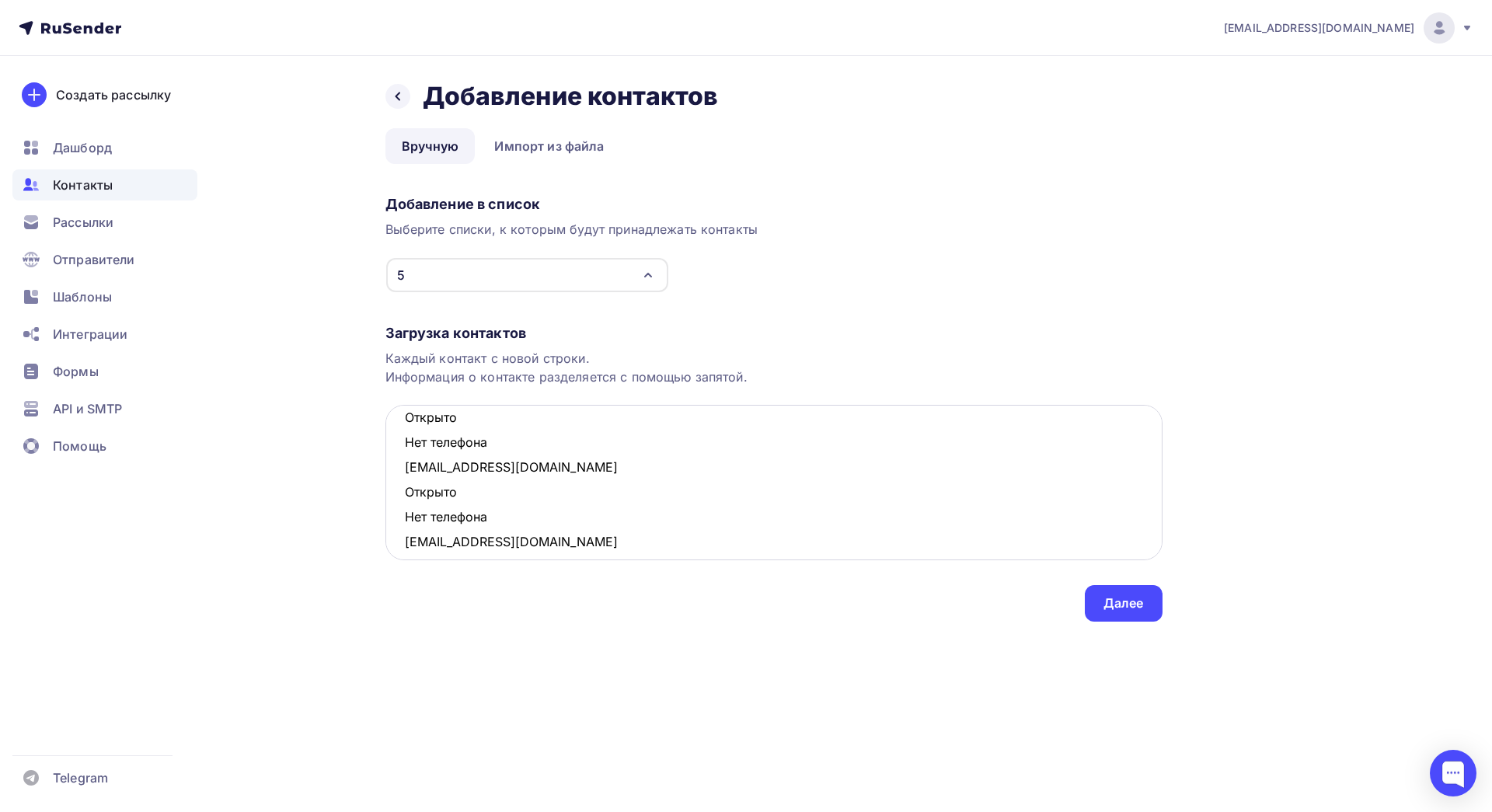
drag, startPoint x: 502, startPoint y: 522, endPoint x: 398, endPoint y: 497, distance: 107.0
click at [398, 497] on textarea "n223700@gmail.com vik-tori-ja@yandex.ru Открыто Нет телефона masha2802@mail.ru …" at bounding box center [774, 482] width 777 height 156
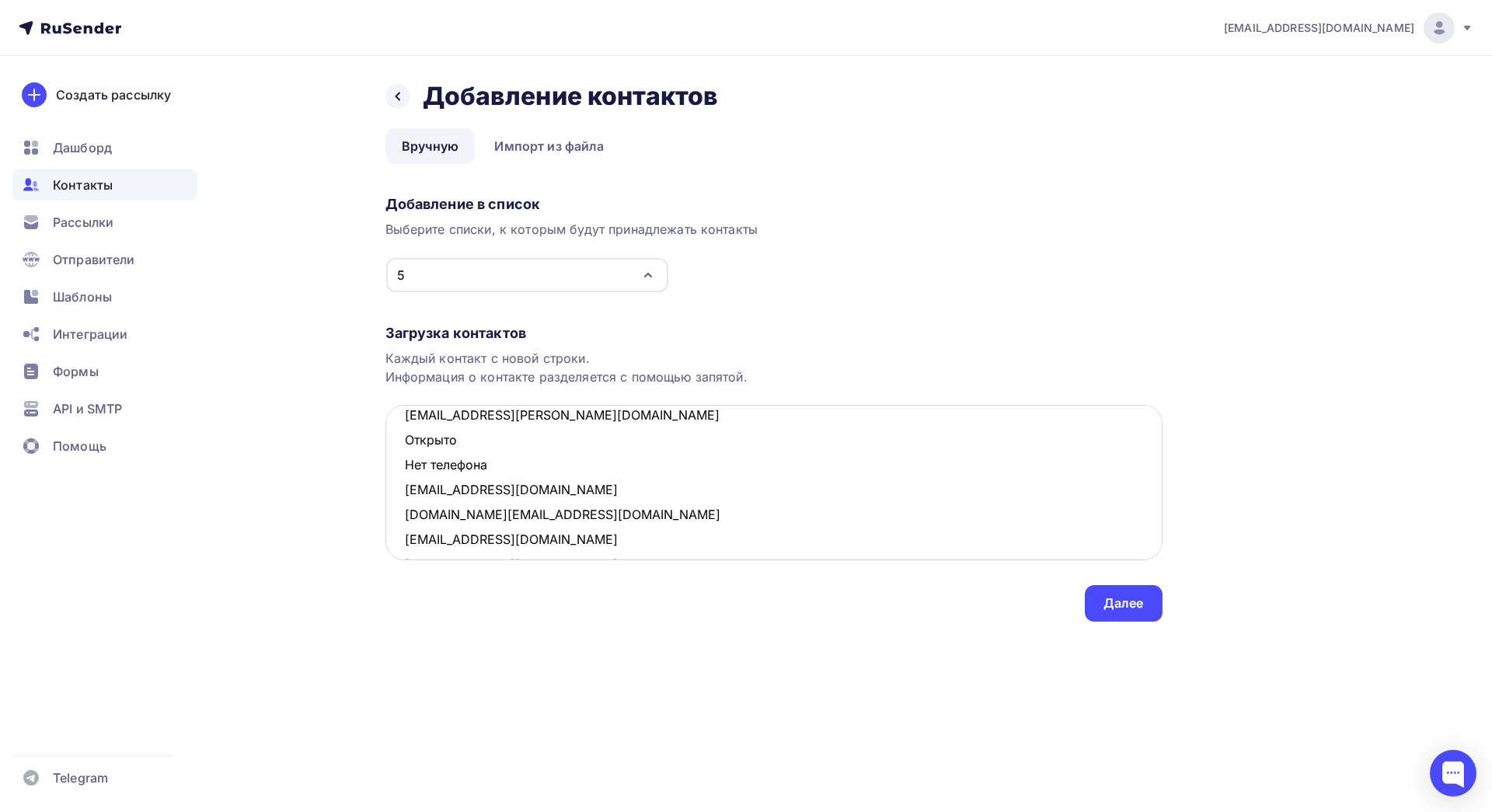
drag, startPoint x: 477, startPoint y: 442, endPoint x: 408, endPoint y: 418, distance: 73.1
click at [408, 418] on textarea "n223700@gmail.com vik-tori-ja@yandex.ru Открыто Нет телефона masha2802@mail.ru …" at bounding box center [774, 482] width 777 height 156
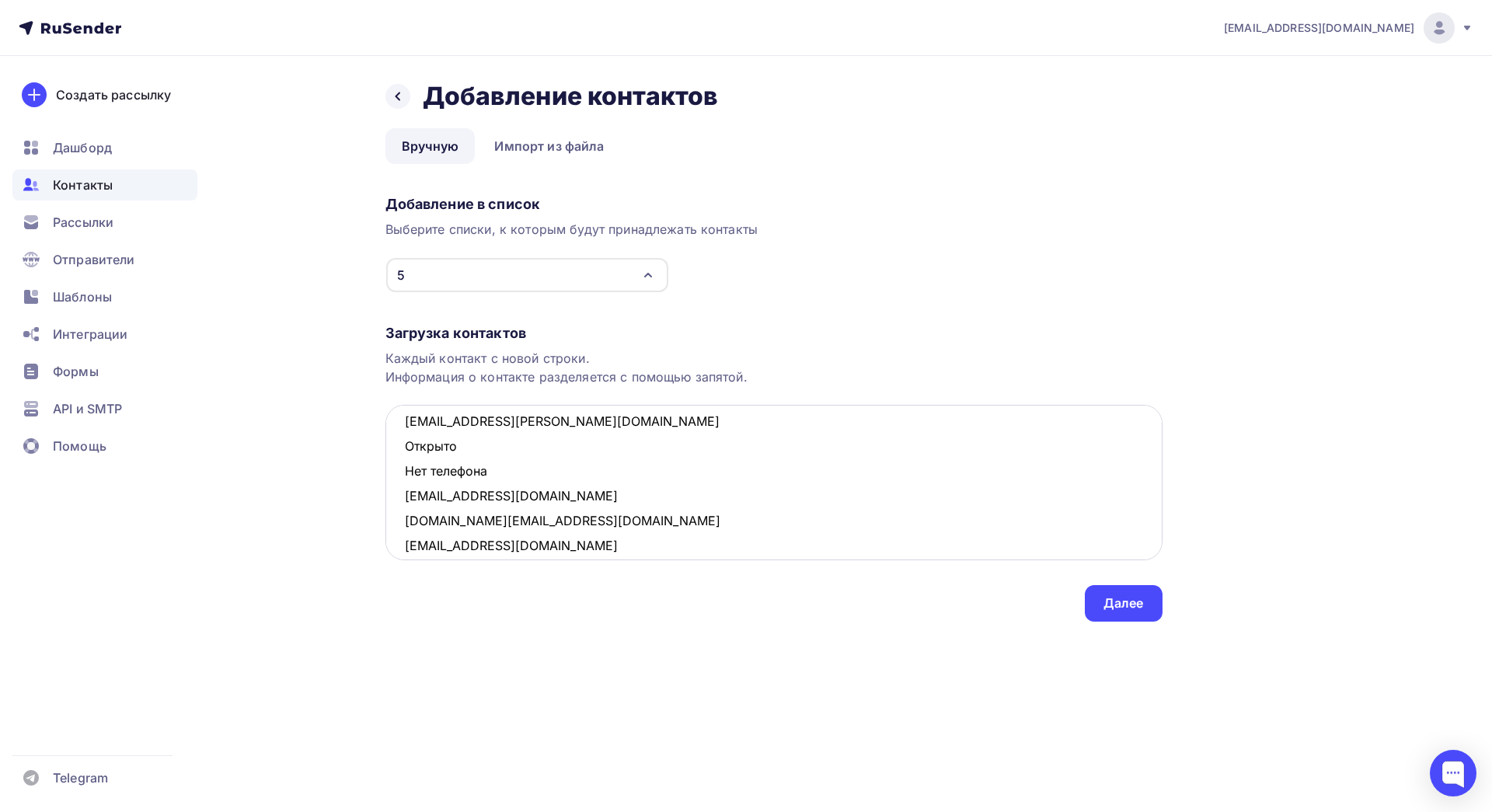
click at [438, 437] on textarea "n223700@gmail.com vik-tori-ja@yandex.ru Открыто Нет телефона masha2802@mail.ru …" at bounding box center [774, 482] width 777 height 156
drag, startPoint x: 465, startPoint y: 469, endPoint x: 403, endPoint y: 449, distance: 65.1
click at [403, 449] on textarea "n223700@gmail.com vik-tori-ja@yandex.ru Открыто Нет телефона masha2802@mail.ru …" at bounding box center [774, 482] width 777 height 156
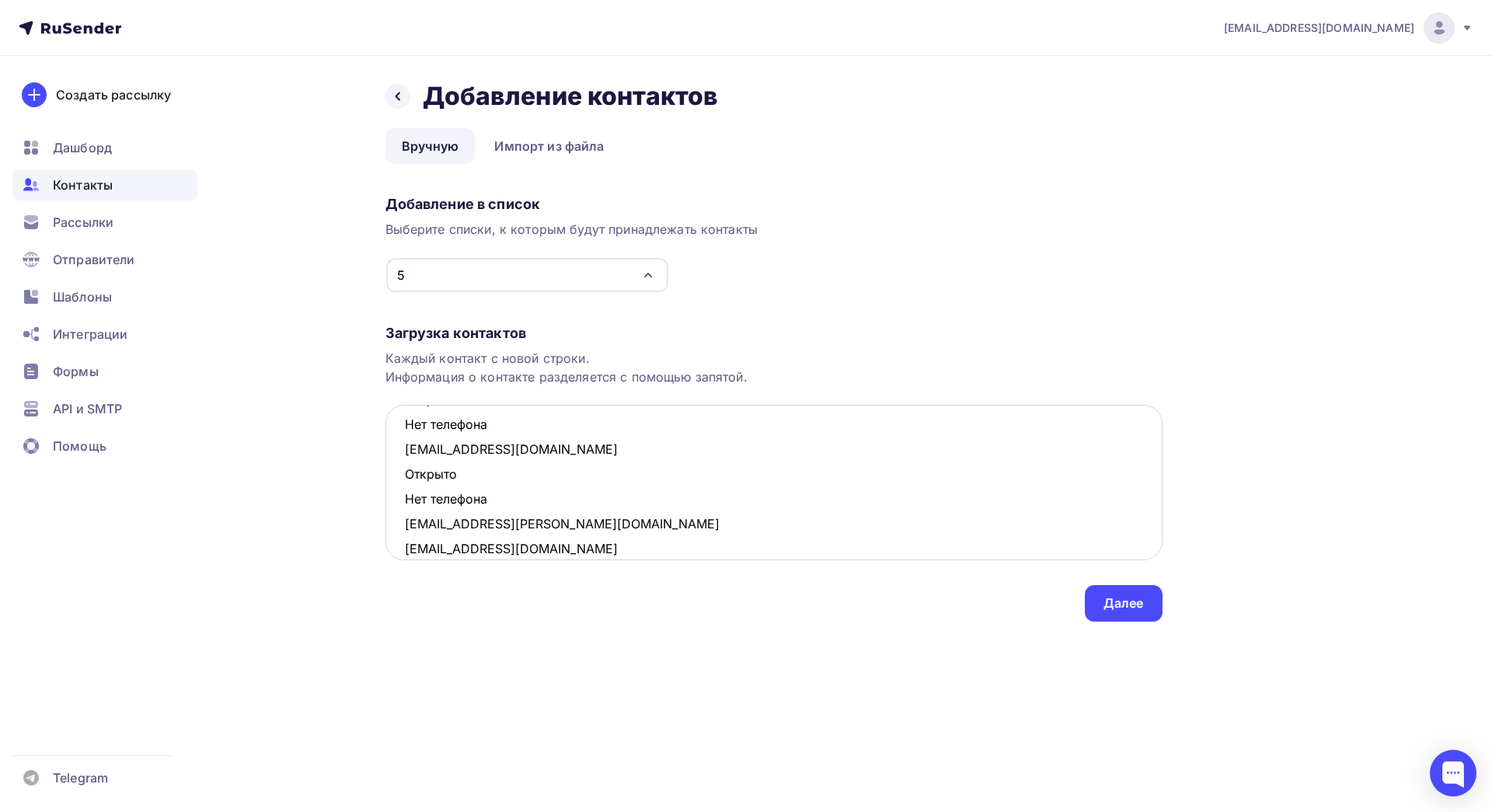
drag, startPoint x: 495, startPoint y: 503, endPoint x: 407, endPoint y: 479, distance: 91.2
click at [407, 479] on textarea "n223700@gmail.com vik-tori-ja@yandex.ru Открыто Нет телефона masha2802@mail.ru …" at bounding box center [774, 482] width 777 height 156
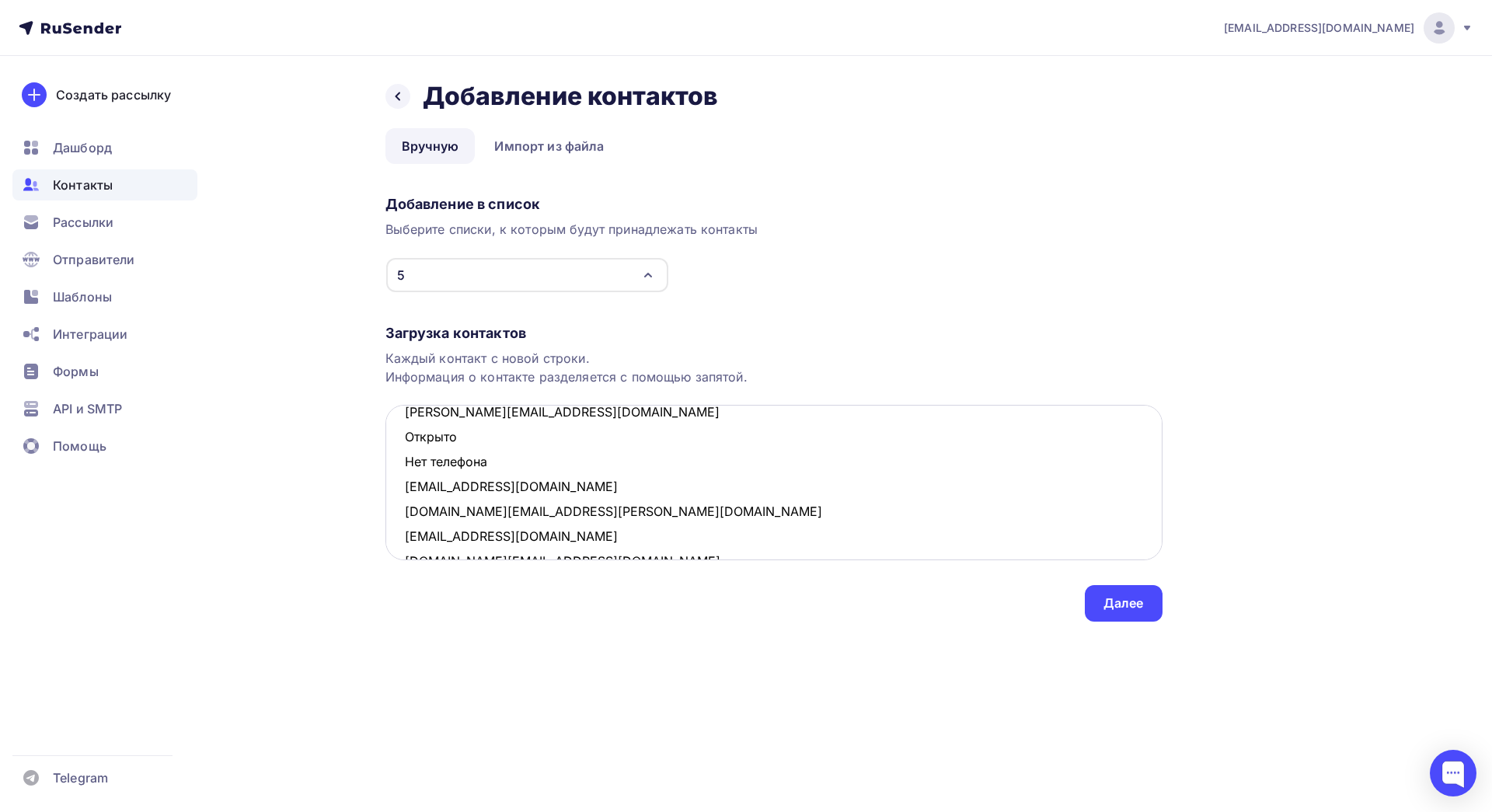
scroll to position [188, 0]
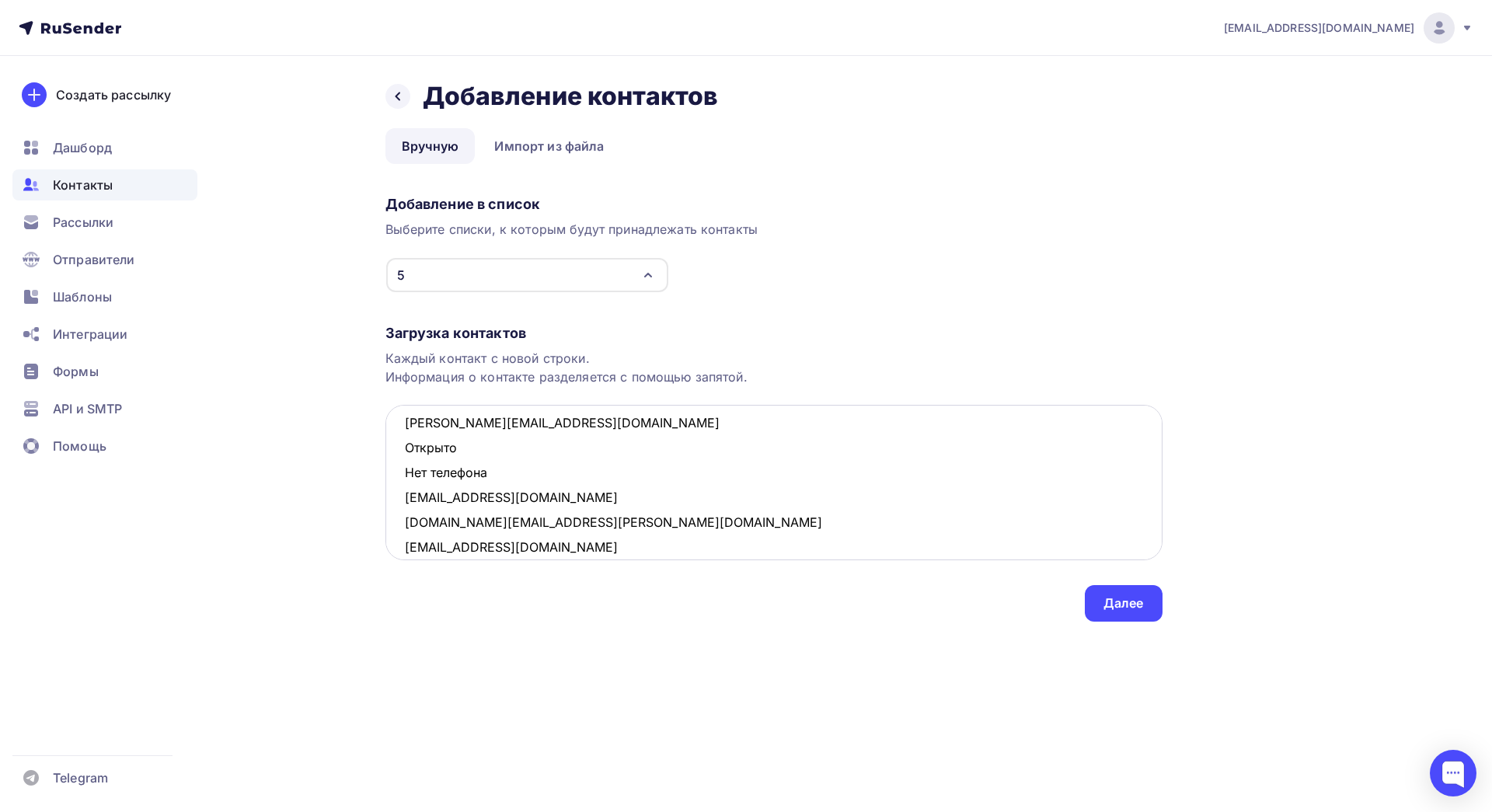
drag, startPoint x: 495, startPoint y: 474, endPoint x: 406, endPoint y: 452, distance: 91.7
click at [406, 452] on textarea "n223700@gmail.com vik-tori-ja@yandex.ru Открыто Нет телефона masha2802@mail.ru …" at bounding box center [774, 482] width 777 height 156
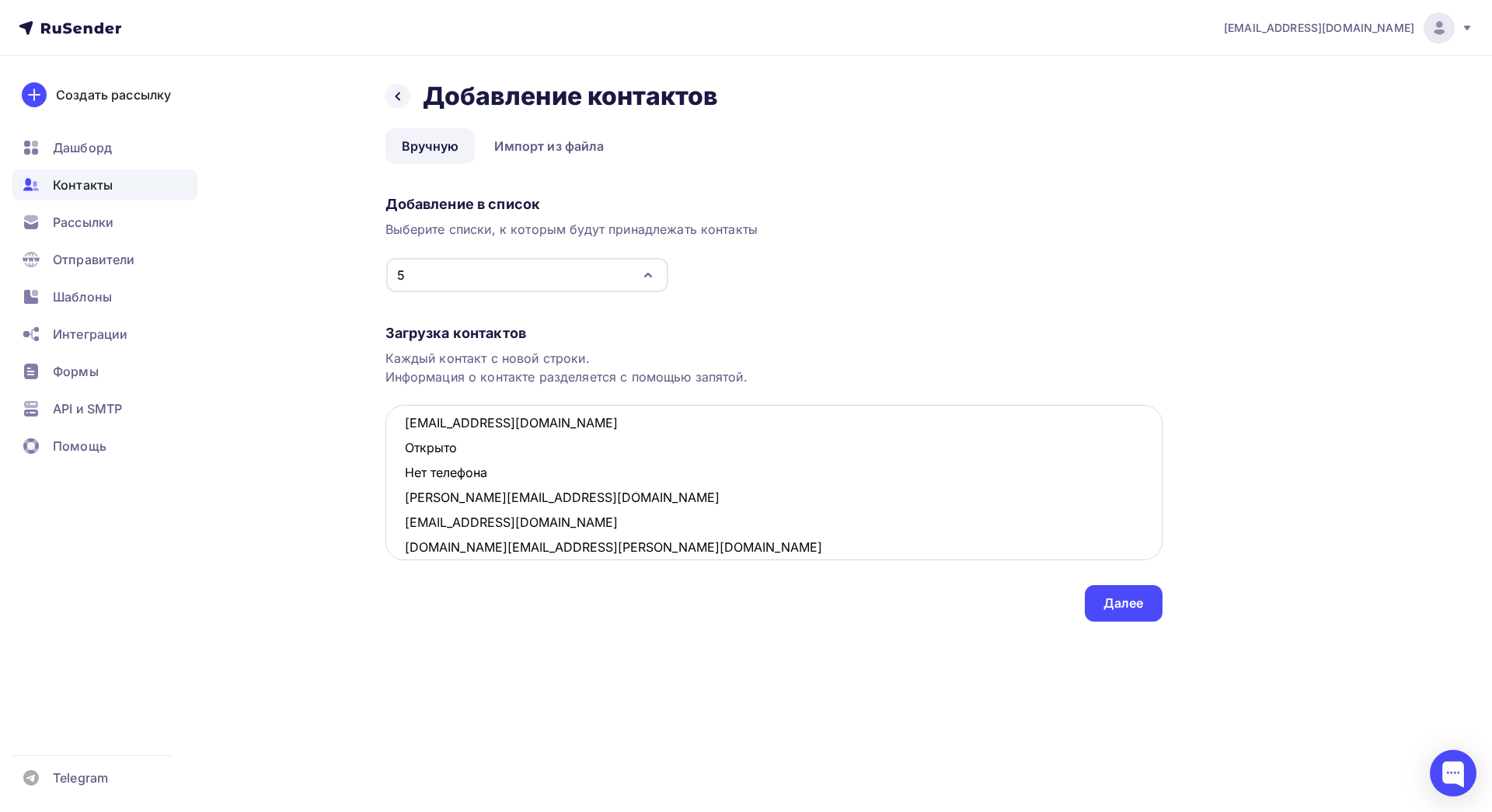
scroll to position [112, 0]
drag, startPoint x: 469, startPoint y: 471, endPoint x: 384, endPoint y: 447, distance: 88.3
click at [384, 447] on div "Назад Добавление контактов Добавление контактов Вручную Импорт из файла Вручную…" at bounding box center [746, 369] width 1273 height 628
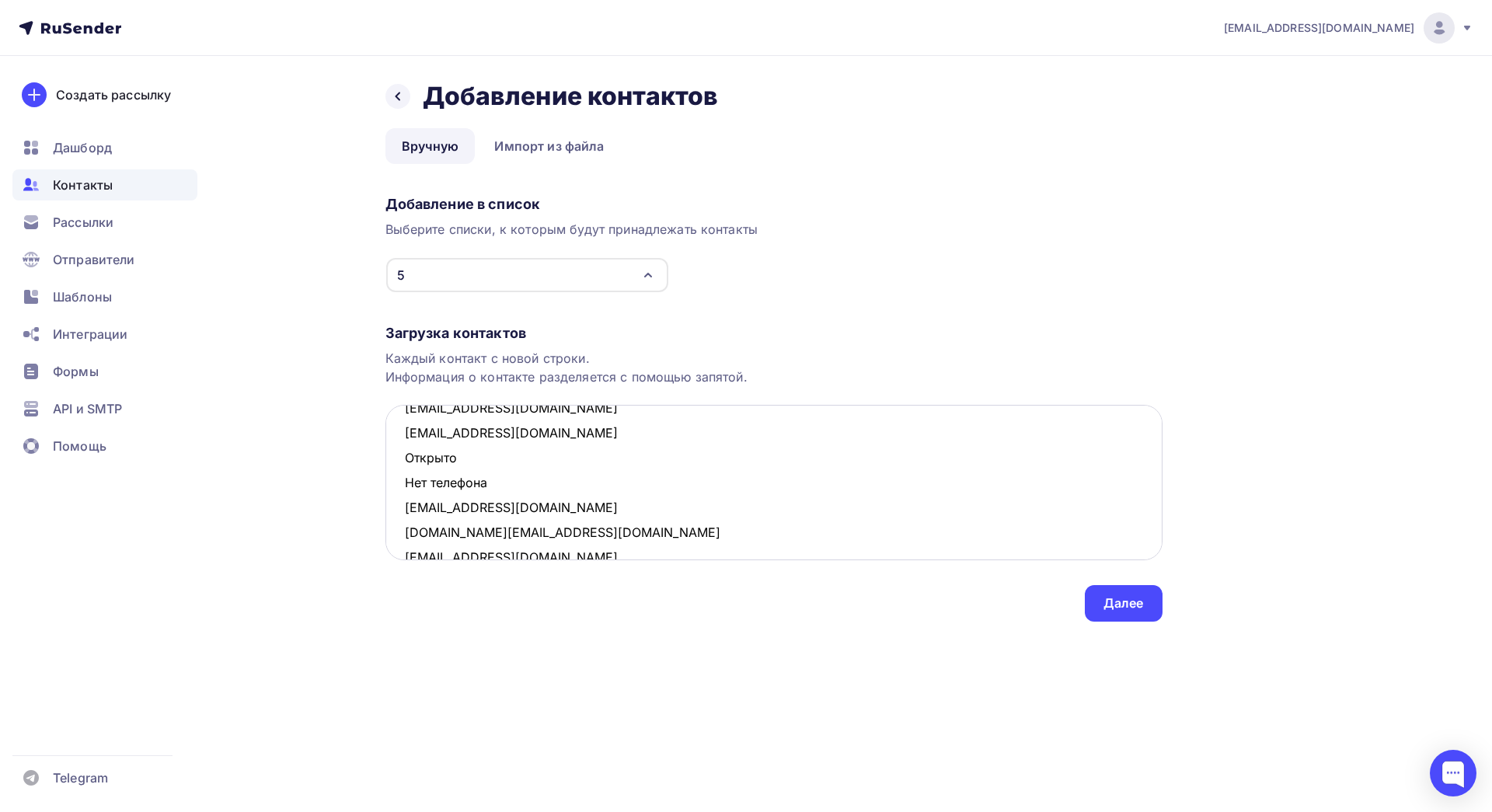
scroll to position [0, 0]
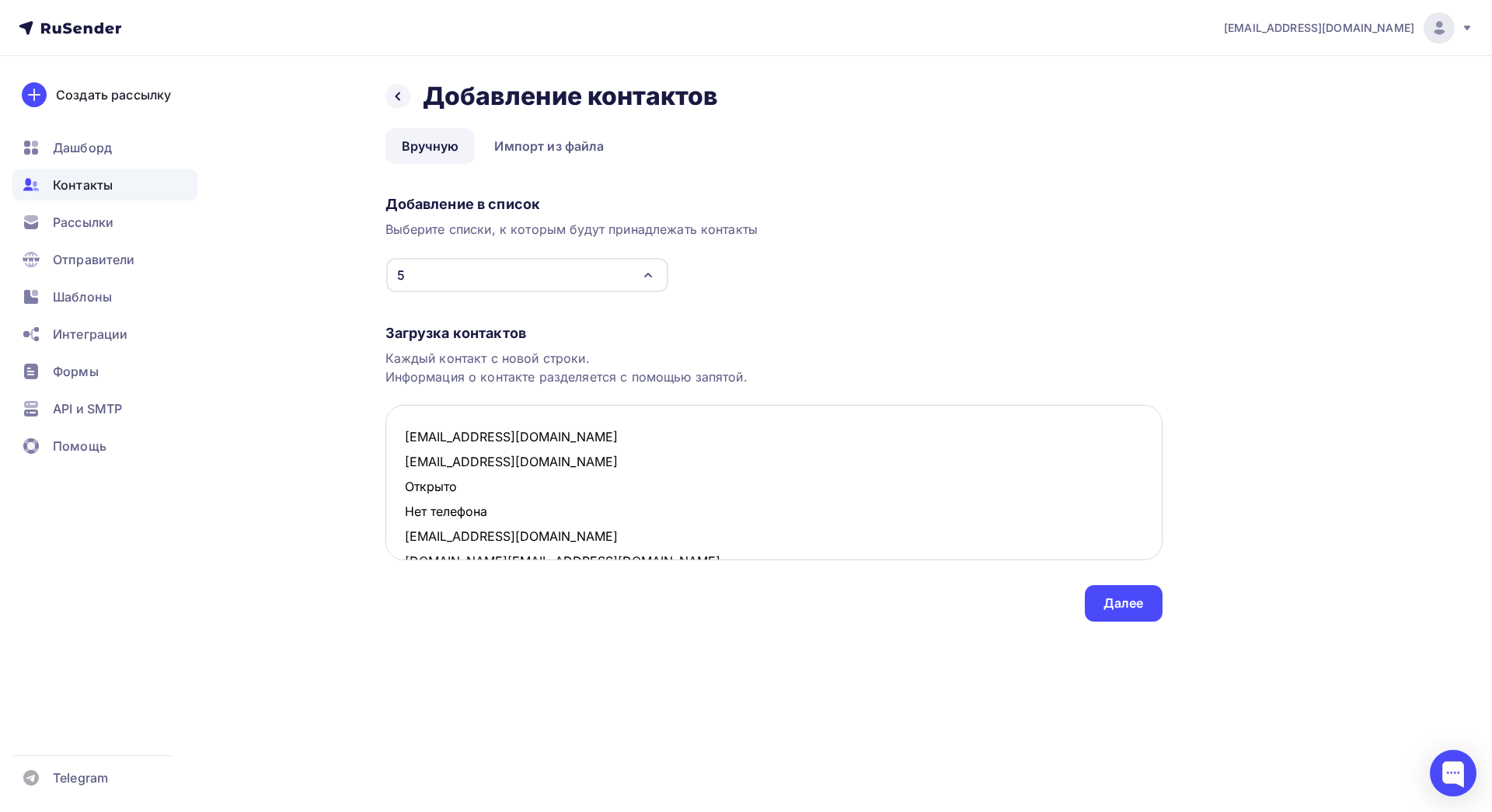
drag, startPoint x: 497, startPoint y: 516, endPoint x: 405, endPoint y: 490, distance: 95.6
click at [405, 490] on textarea "n223700@gmail.com vik-tori-ja@yandex.ru Открыто Нет телефона masha2802@mail.ru …" at bounding box center [774, 482] width 777 height 156
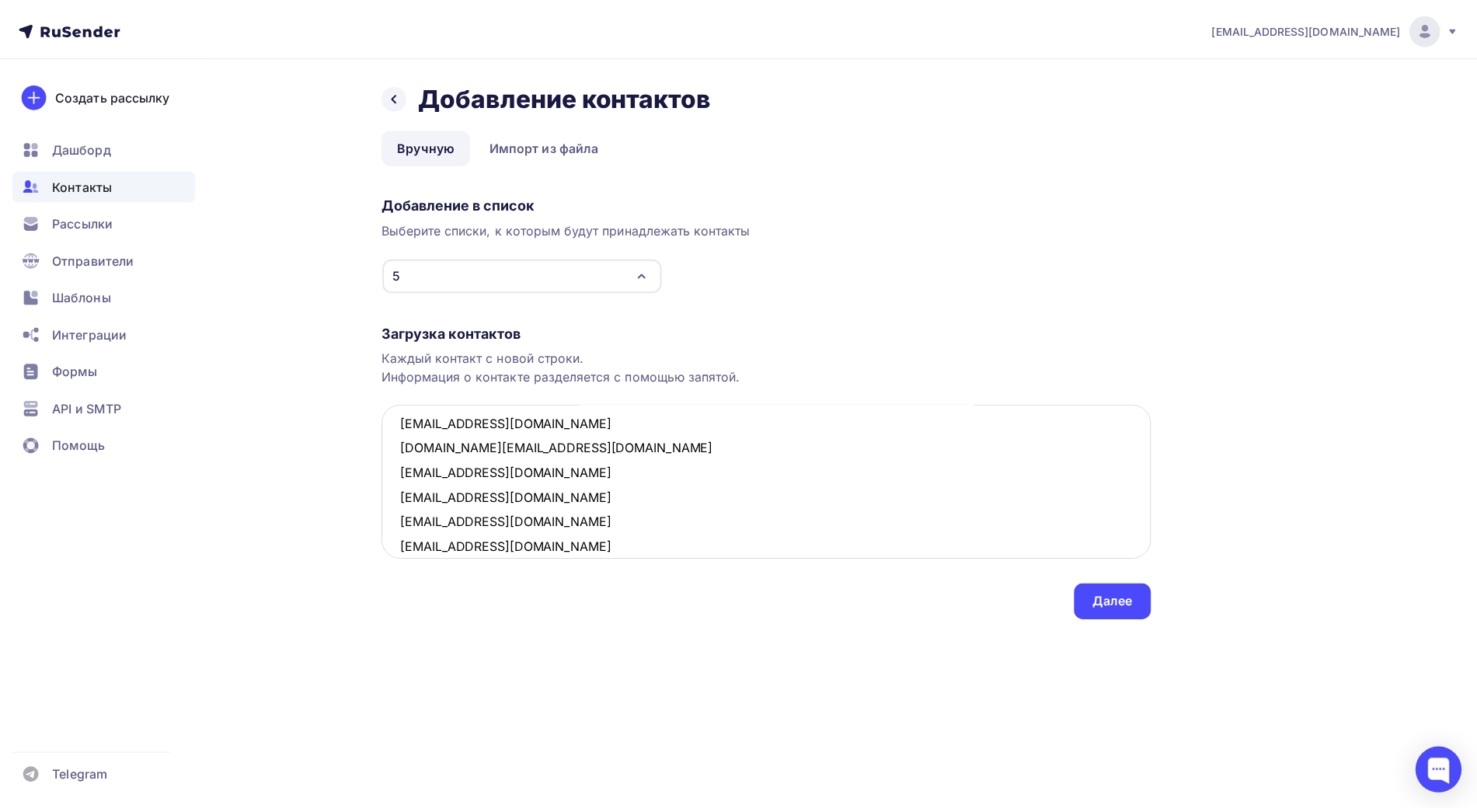
scroll to position [182, 0]
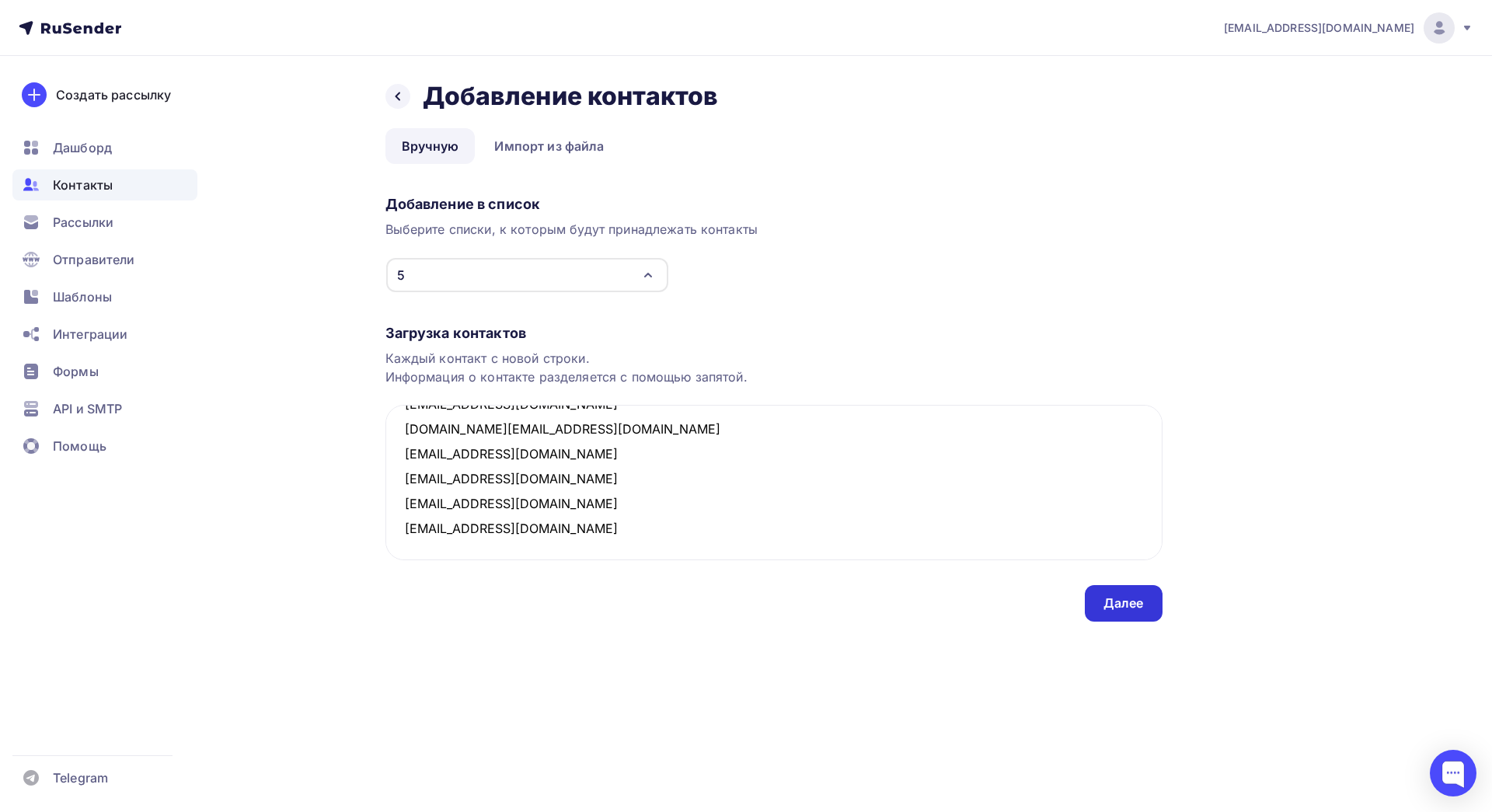
type textarea "n223700@gmail.com vik-tori-ja@yandex.ru masha2802@mail.ru sabina.drozdova@gmail…"
click at [1139, 605] on div "Далее" at bounding box center [1123, 603] width 41 height 18
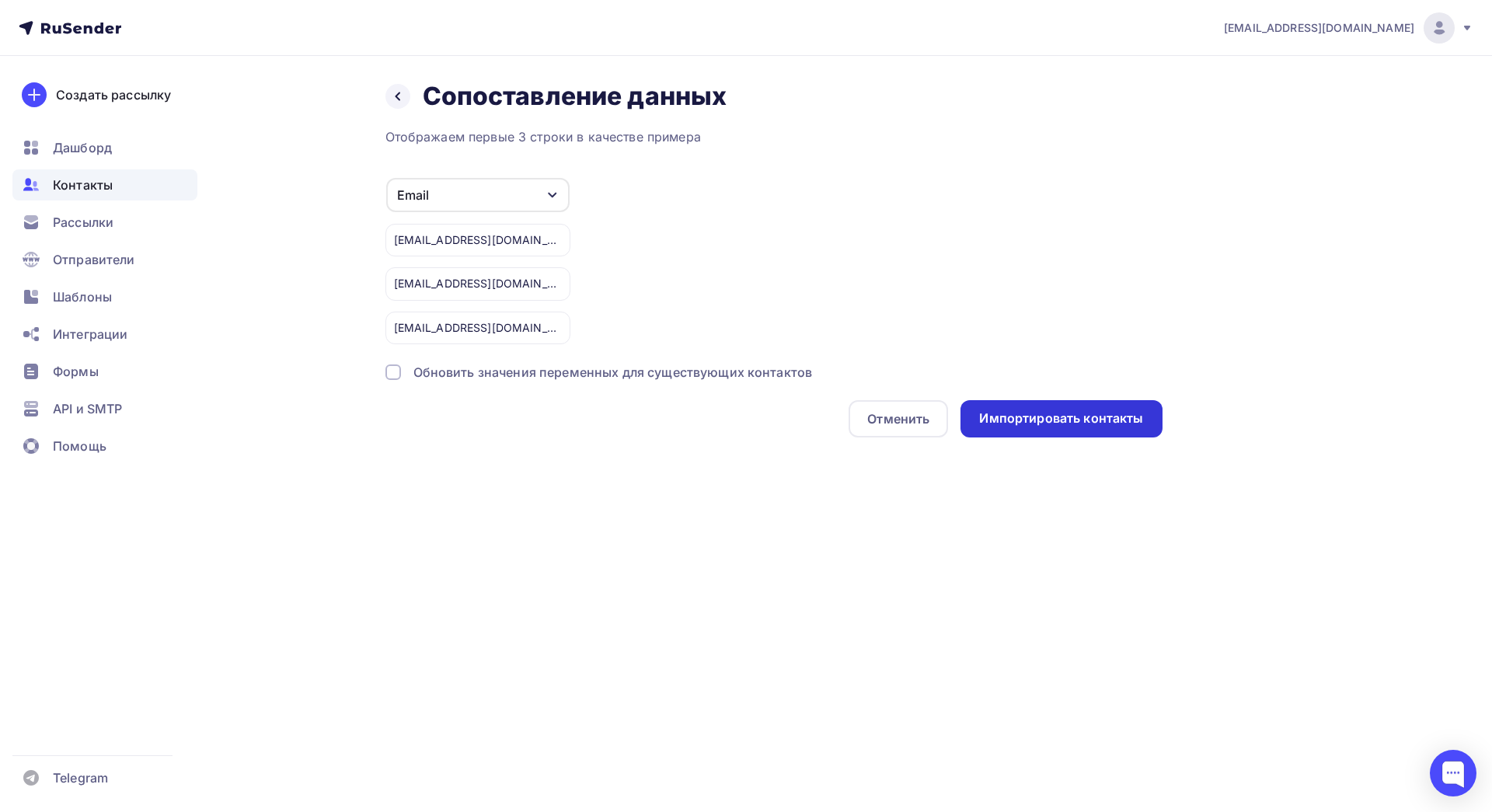
click at [1021, 422] on div "Импортировать контакты" at bounding box center [1061, 418] width 164 height 18
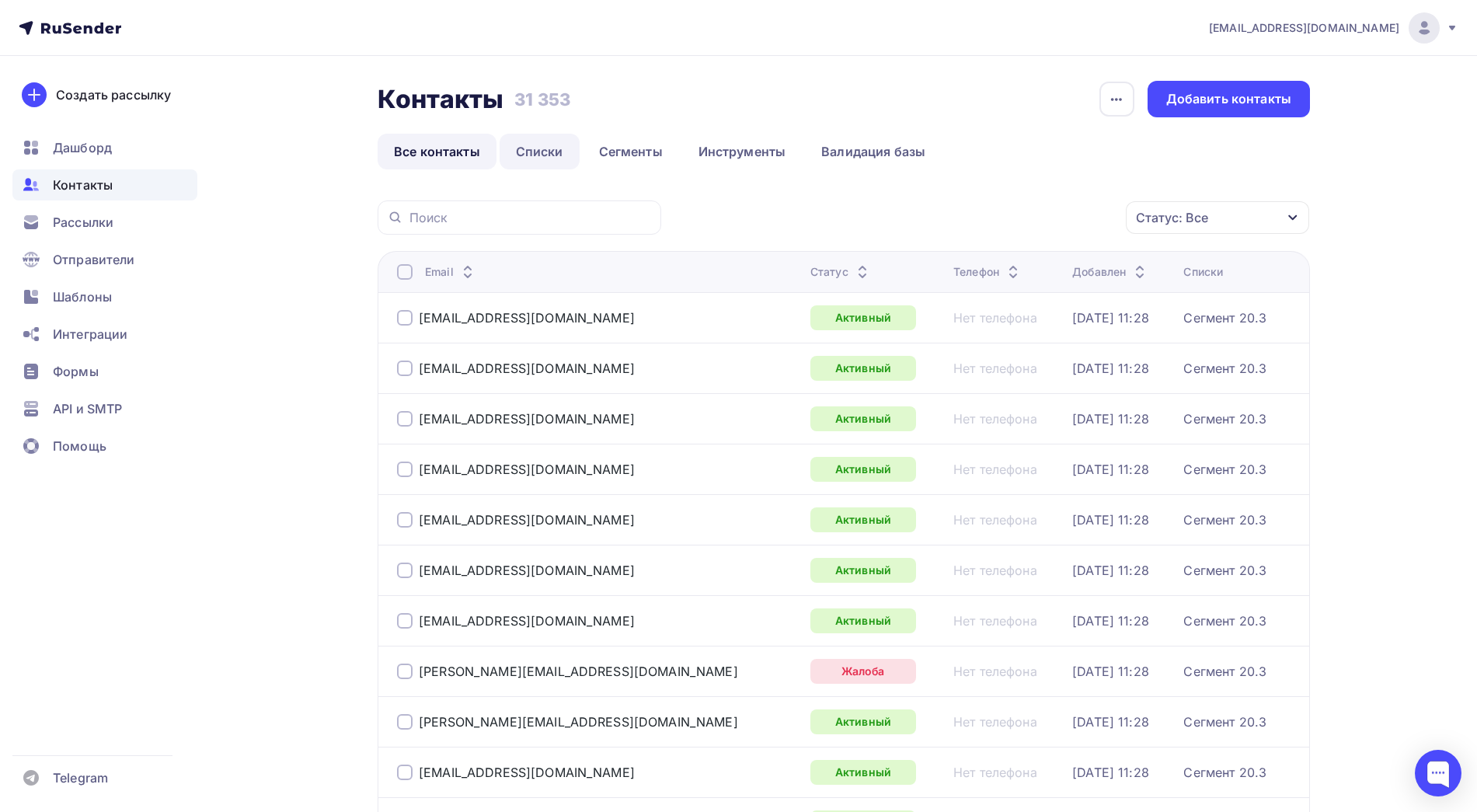
click at [548, 158] on link "Списки" at bounding box center [539, 152] width 80 height 36
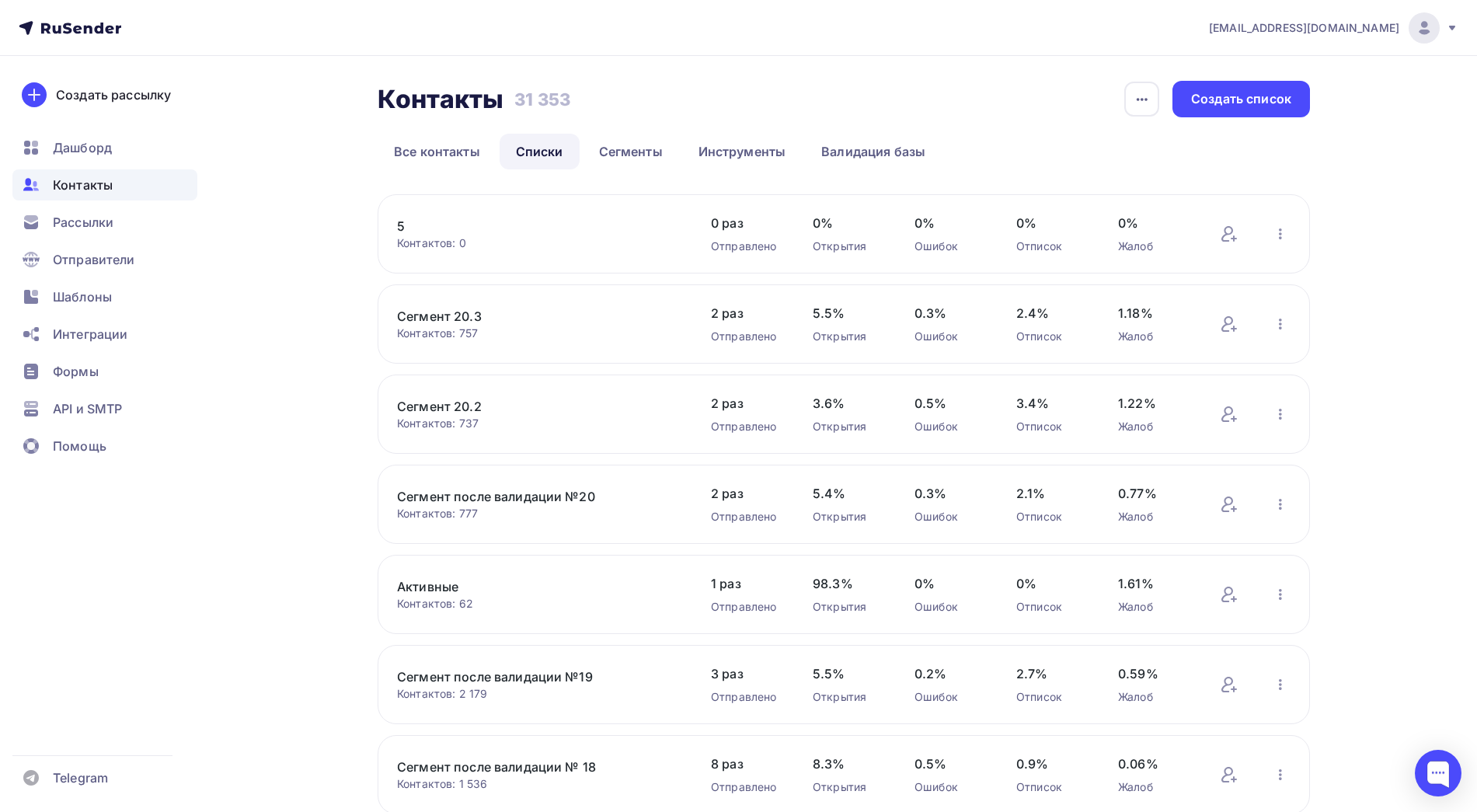
click at [401, 227] on link "5" at bounding box center [529, 226] width 264 height 18
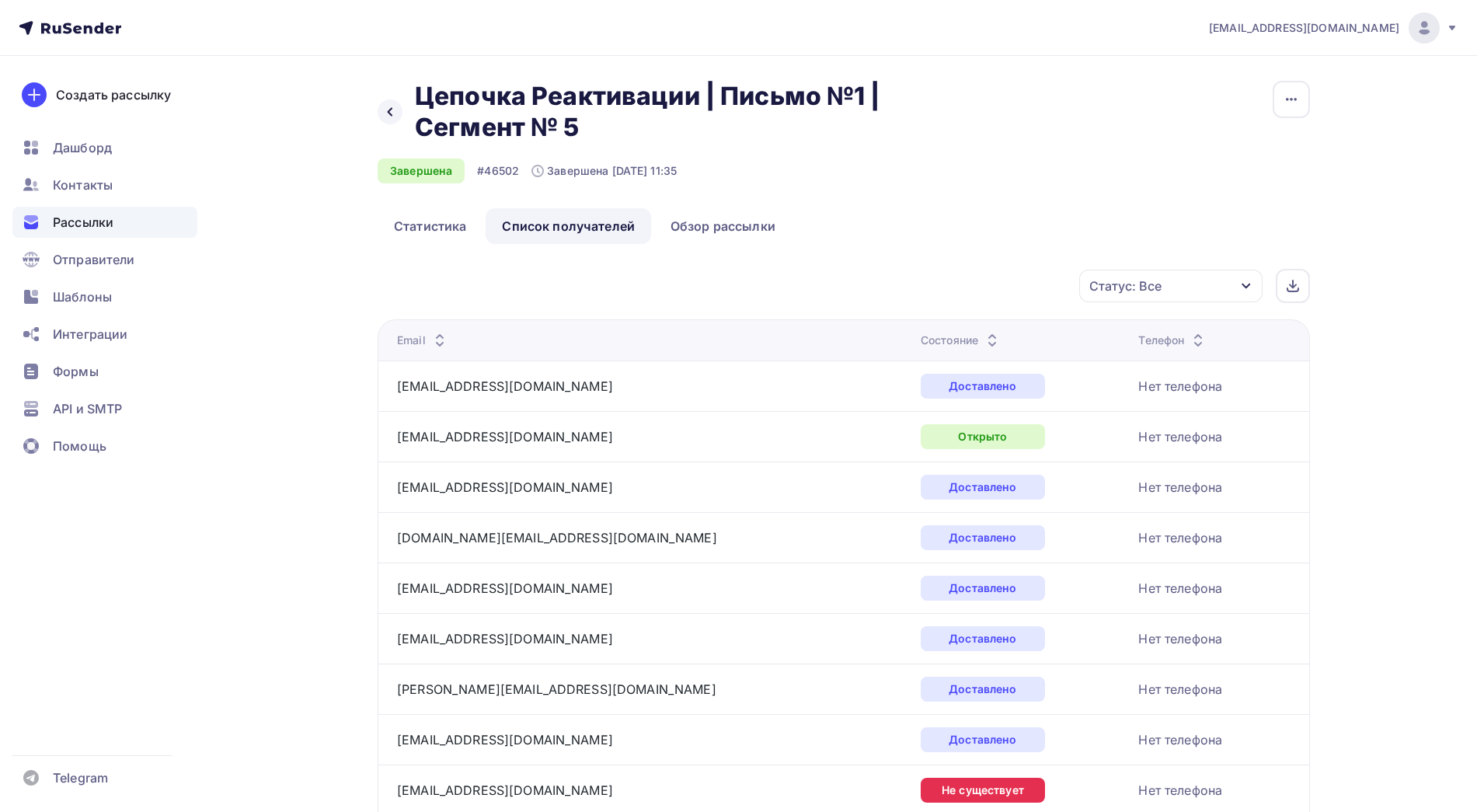
click at [983, 335] on icon at bounding box center [992, 344] width 18 height 18
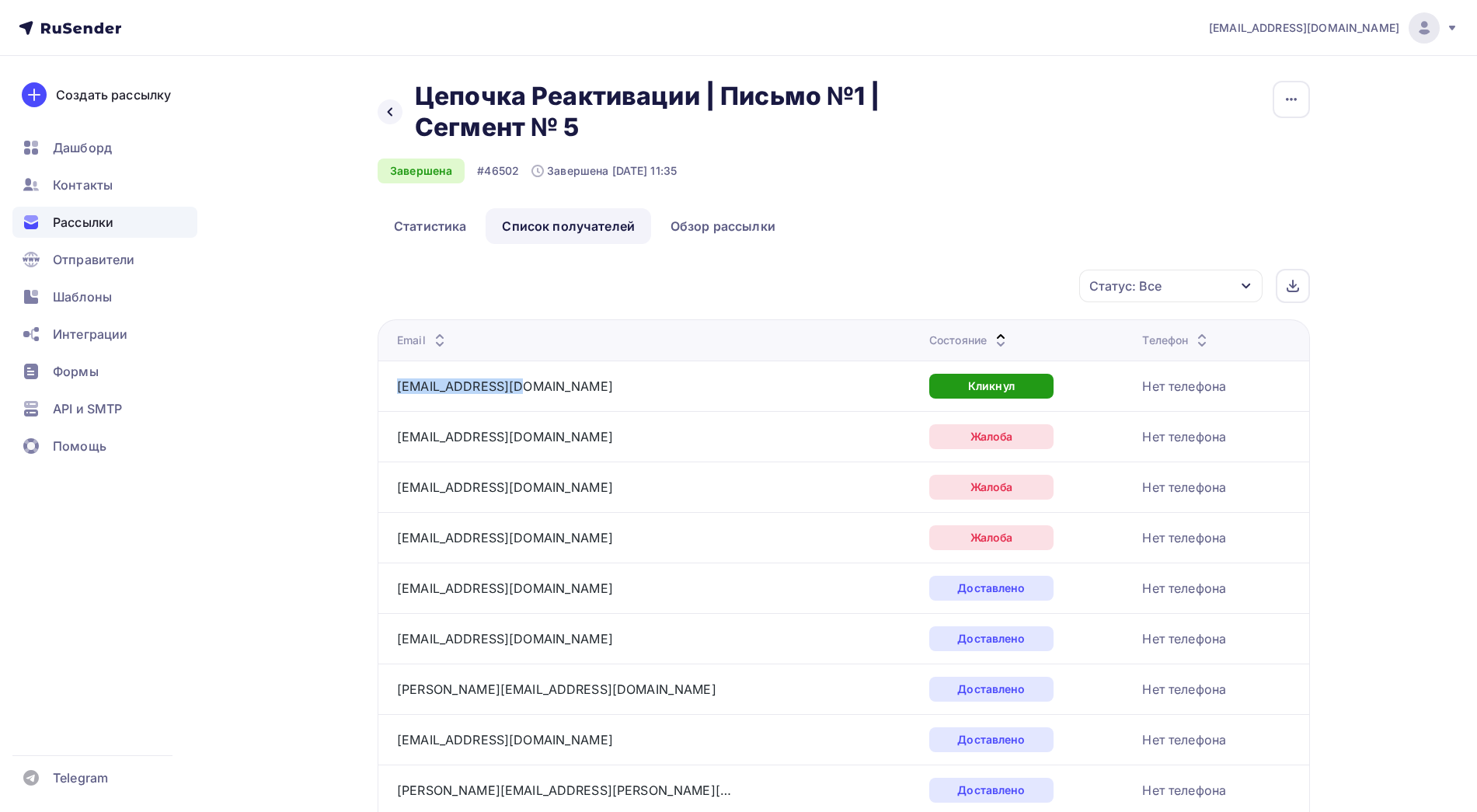
drag, startPoint x: 556, startPoint y: 384, endPoint x: 397, endPoint y: 384, distance: 159.0
click at [397, 384] on td "[EMAIL_ADDRESS][DOMAIN_NAME]" at bounding box center [650, 385] width 546 height 50
copy link "[EMAIL_ADDRESS][DOMAIN_NAME]"
click at [992, 336] on icon at bounding box center [1001, 344] width 18 height 18
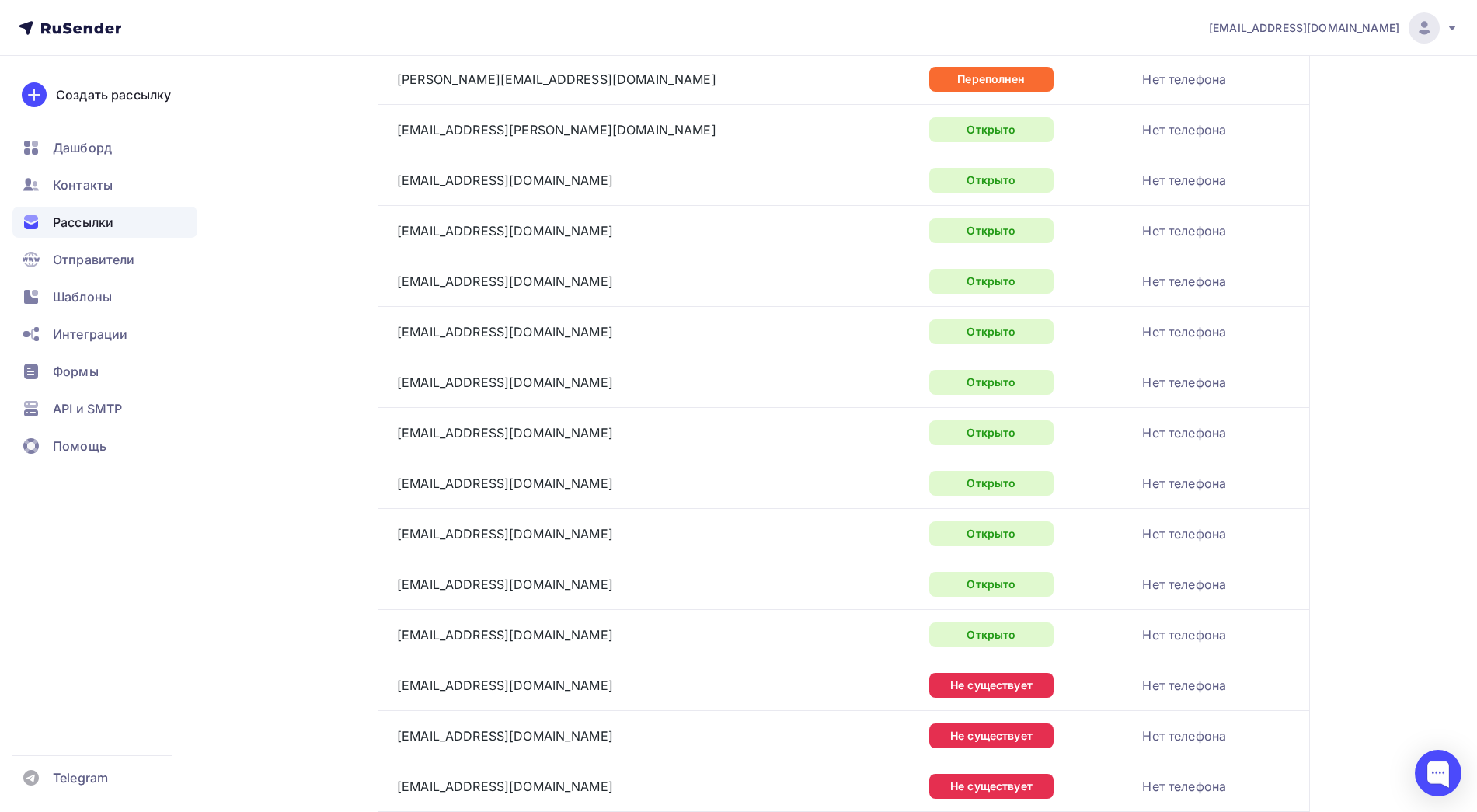
scroll to position [602, 0]
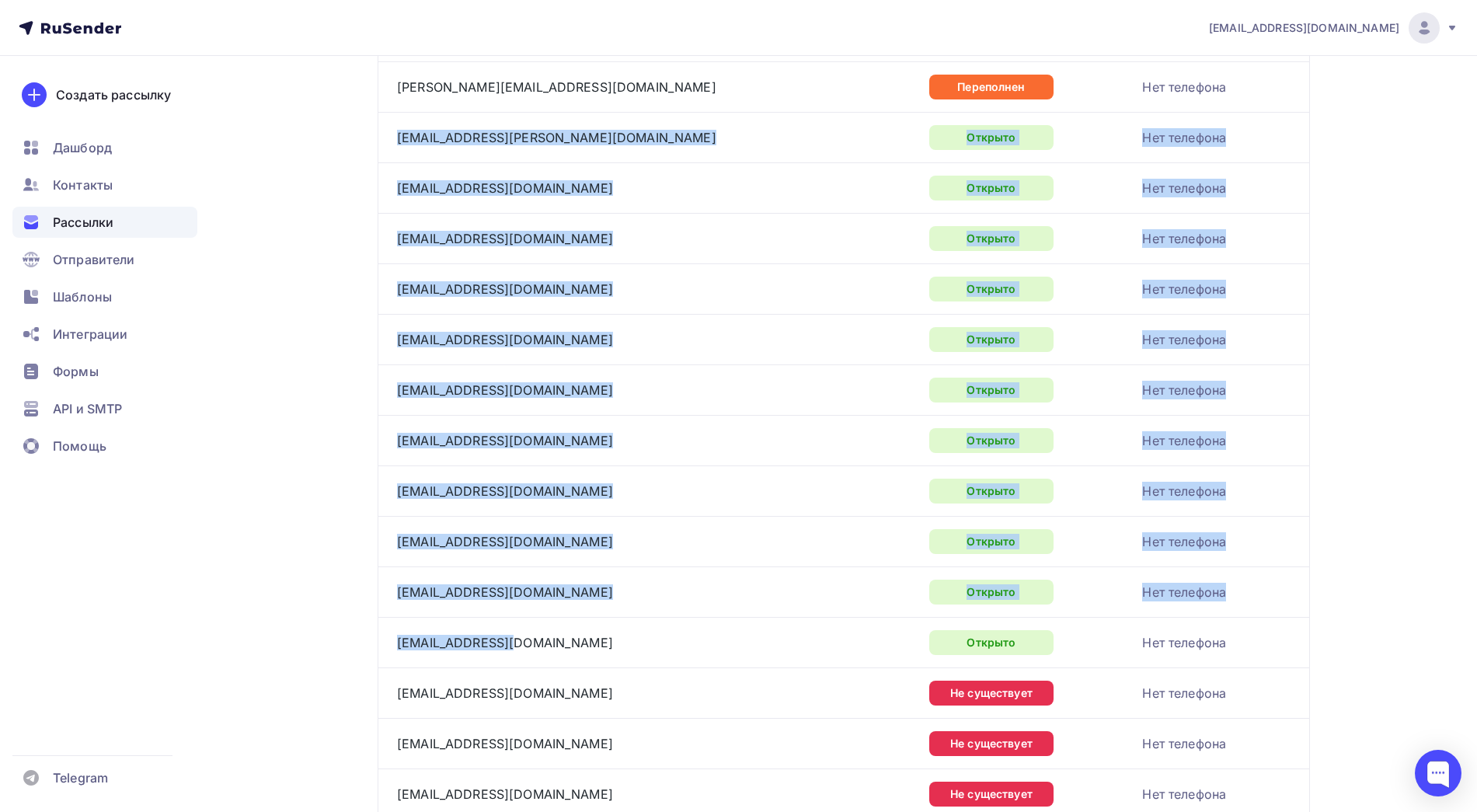
drag, startPoint x: 511, startPoint y: 646, endPoint x: 394, endPoint y: 136, distance: 523.2
copy tbody "[EMAIL_ADDRESS][PERSON_NAME][DOMAIN_NAME] Открыто Нет телефона [EMAIL_ADDRESS][…"
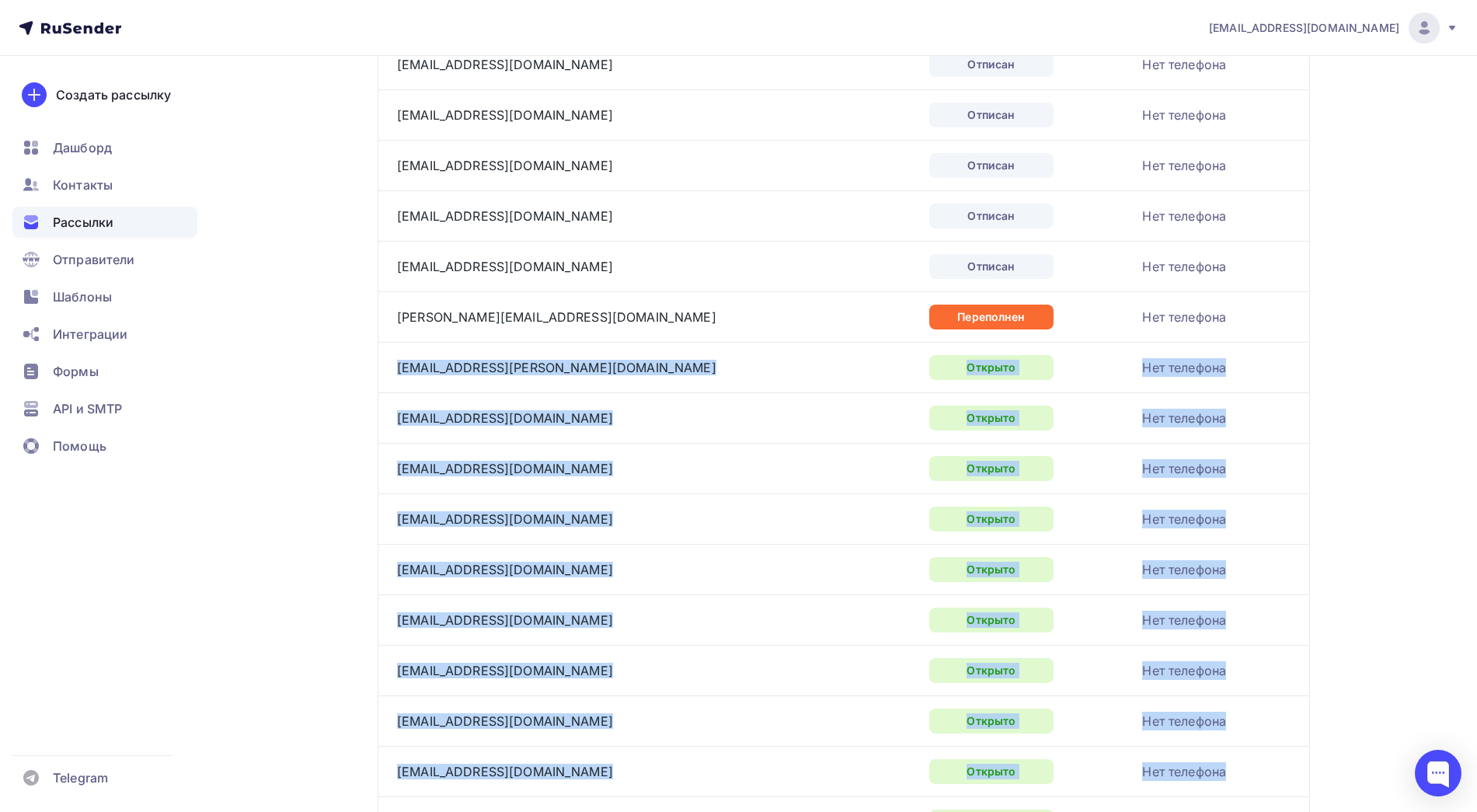
scroll to position [0, 0]
